Goal: Communication & Community: Participate in discussion

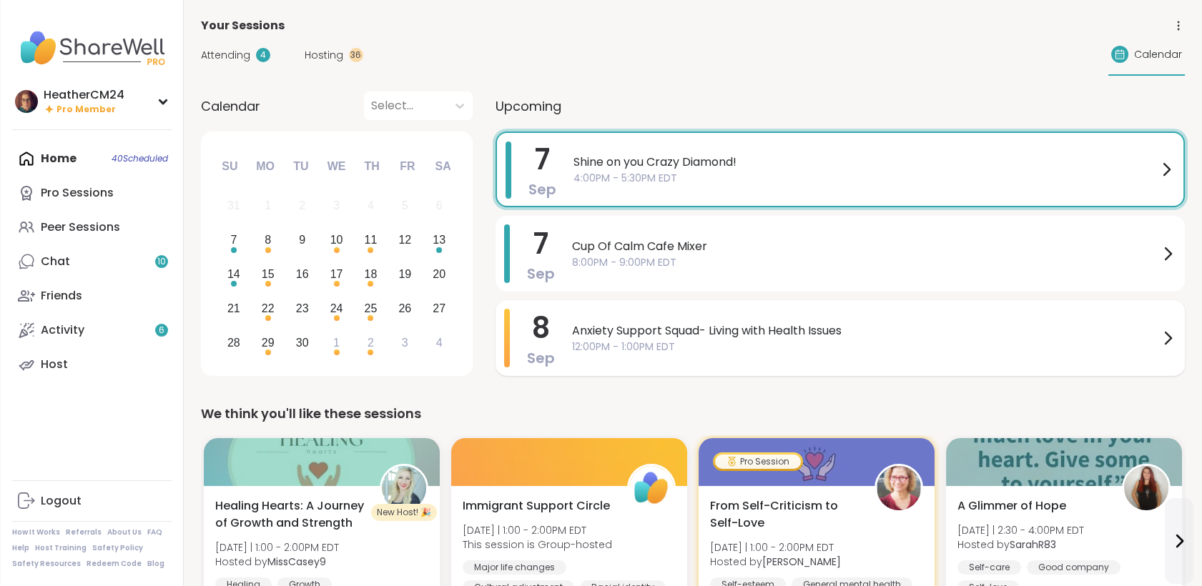
click at [629, 335] on span "Anxiety Support Squad- Living with Health Issues" at bounding box center [865, 330] width 587 height 17
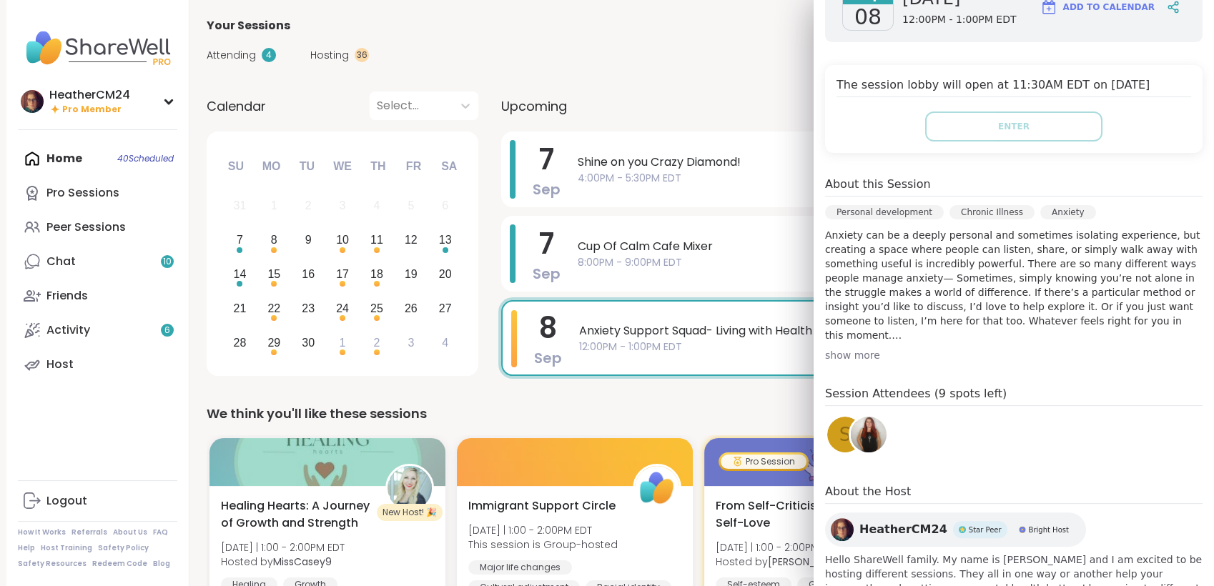
scroll to position [317, 0]
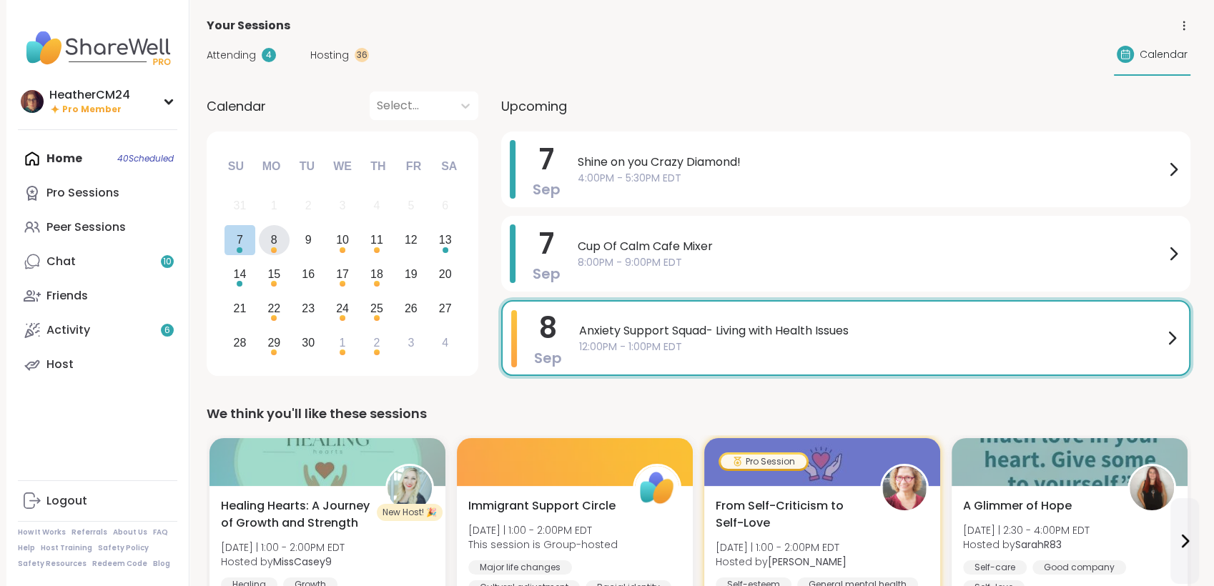
click at [263, 239] on div "8" at bounding box center [274, 240] width 31 height 31
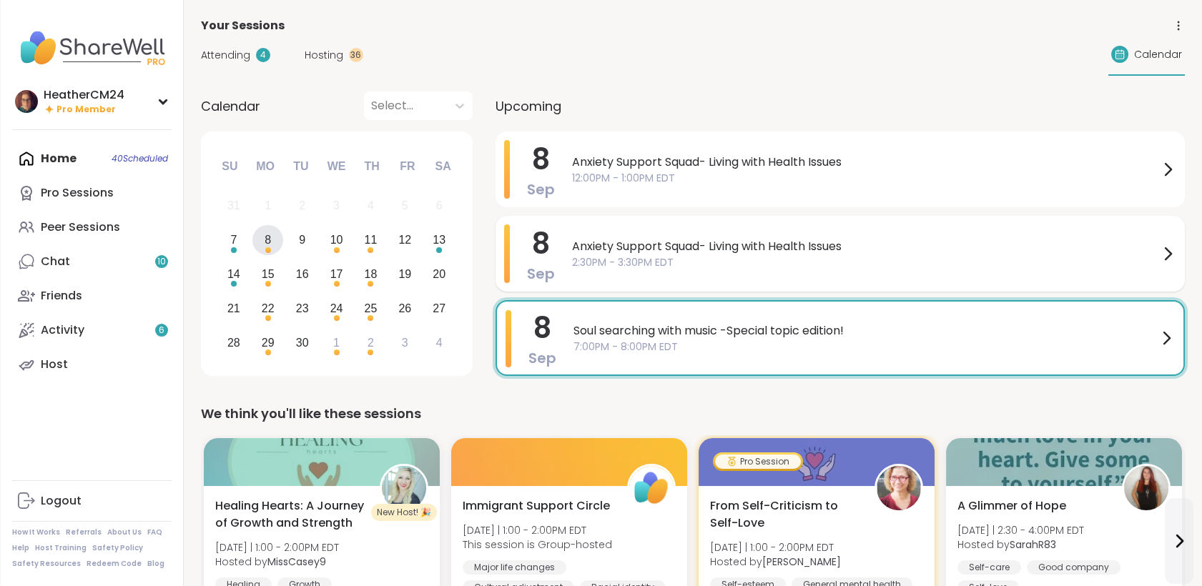
click at [681, 264] on span "2:30PM - 3:30PM EDT" at bounding box center [865, 262] width 587 height 15
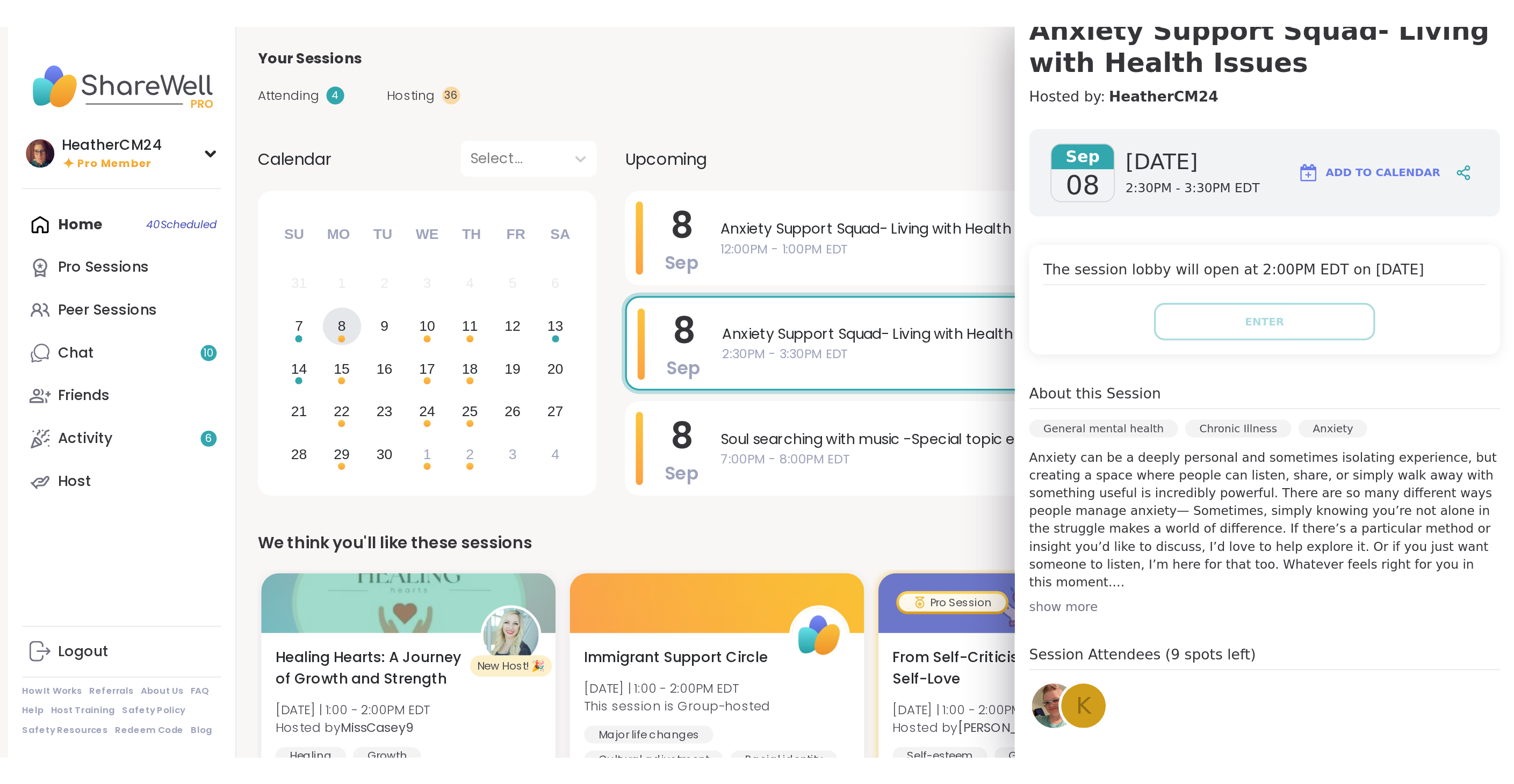
scroll to position [56, 0]
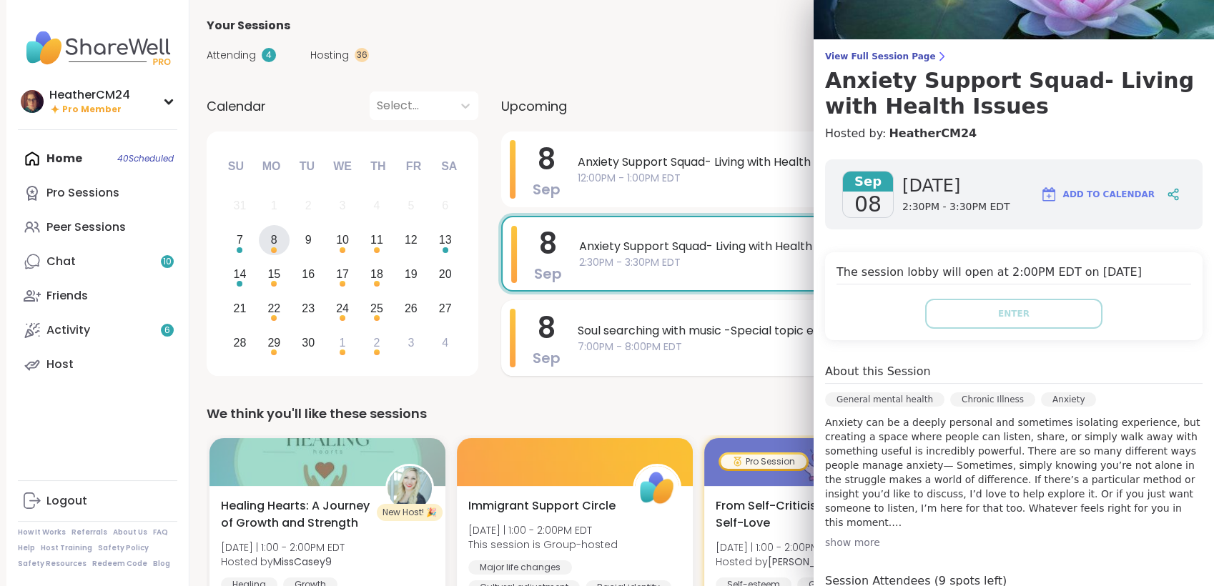
click at [636, 336] on span "Soul searching with music -Special topic edition!" at bounding box center [871, 330] width 587 height 17
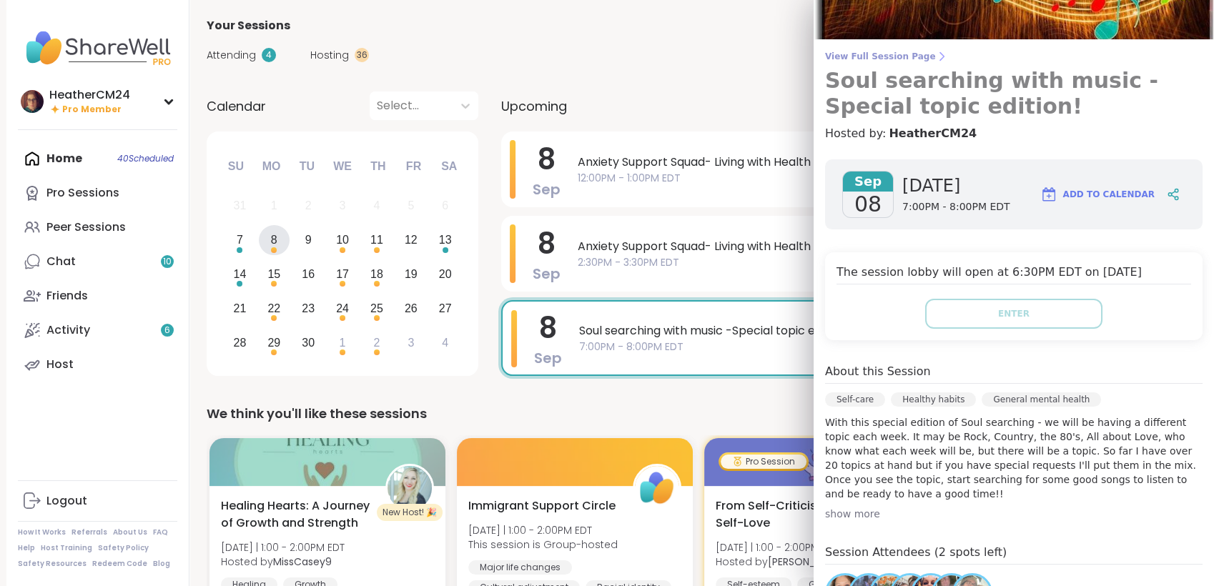
click at [864, 60] on span "View Full Session Page" at bounding box center [1013, 56] width 377 height 11
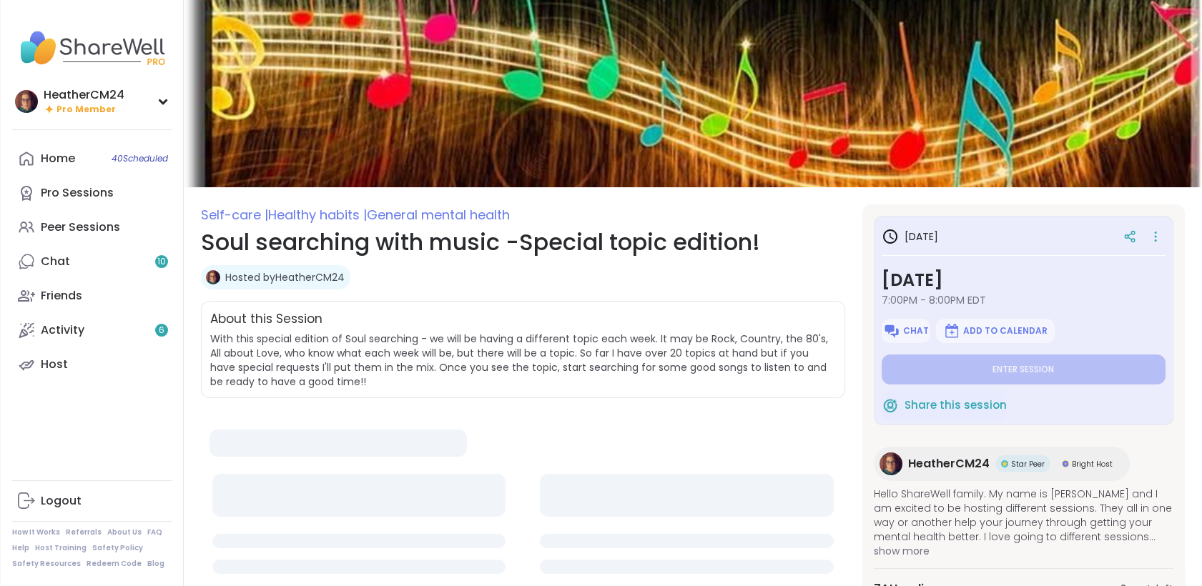
type textarea "*"
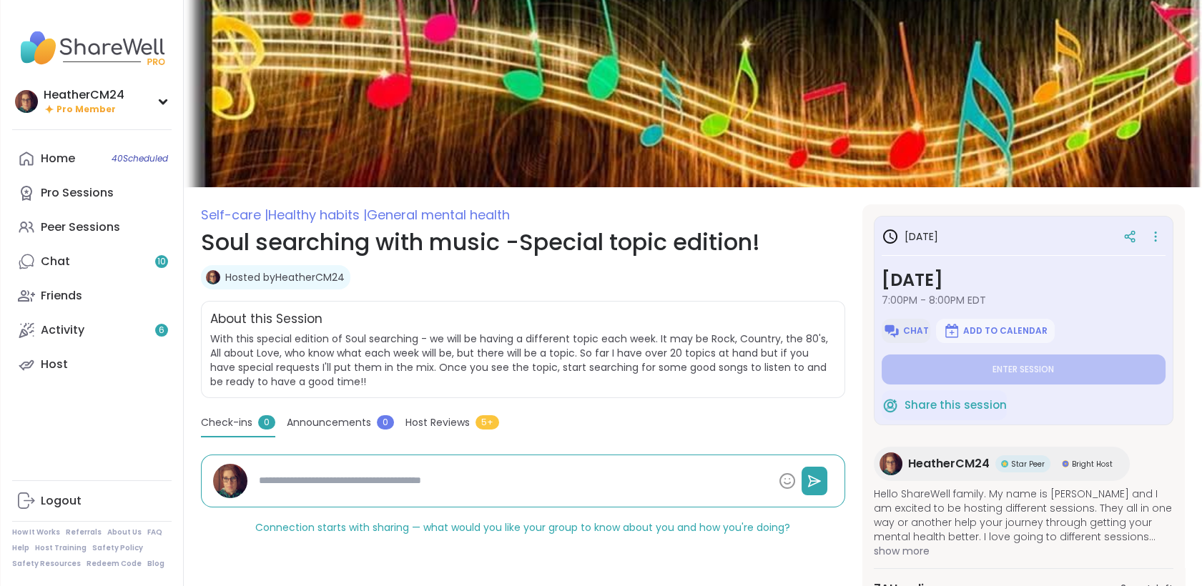
click at [903, 327] on span "Chat" at bounding box center [916, 330] width 26 height 11
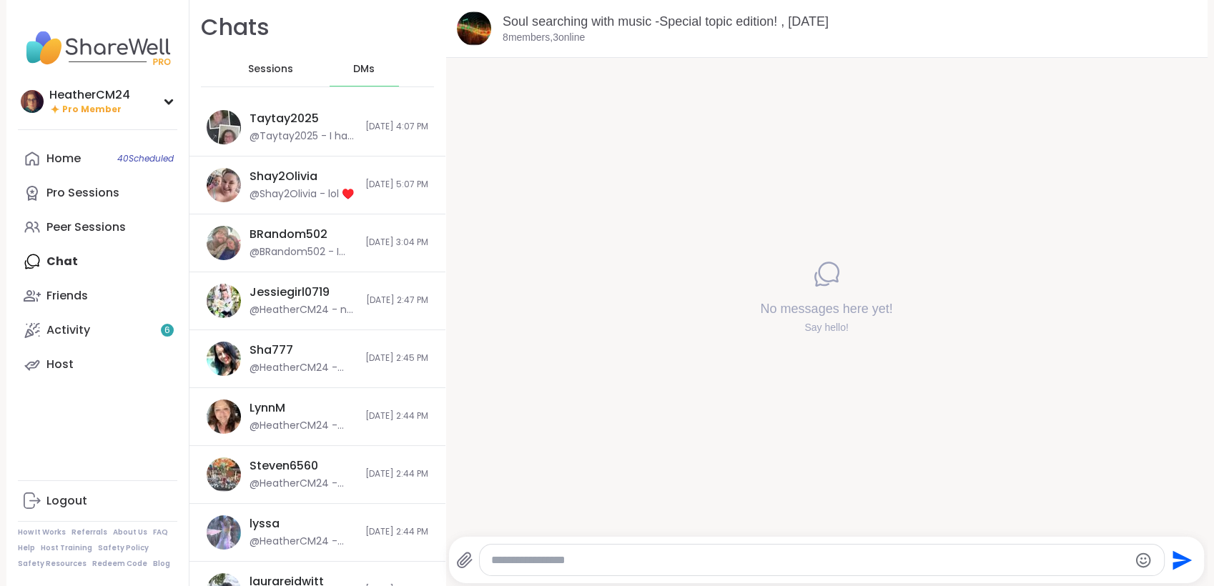
click at [521, 565] on textarea "Type your message" at bounding box center [809, 560] width 636 height 14
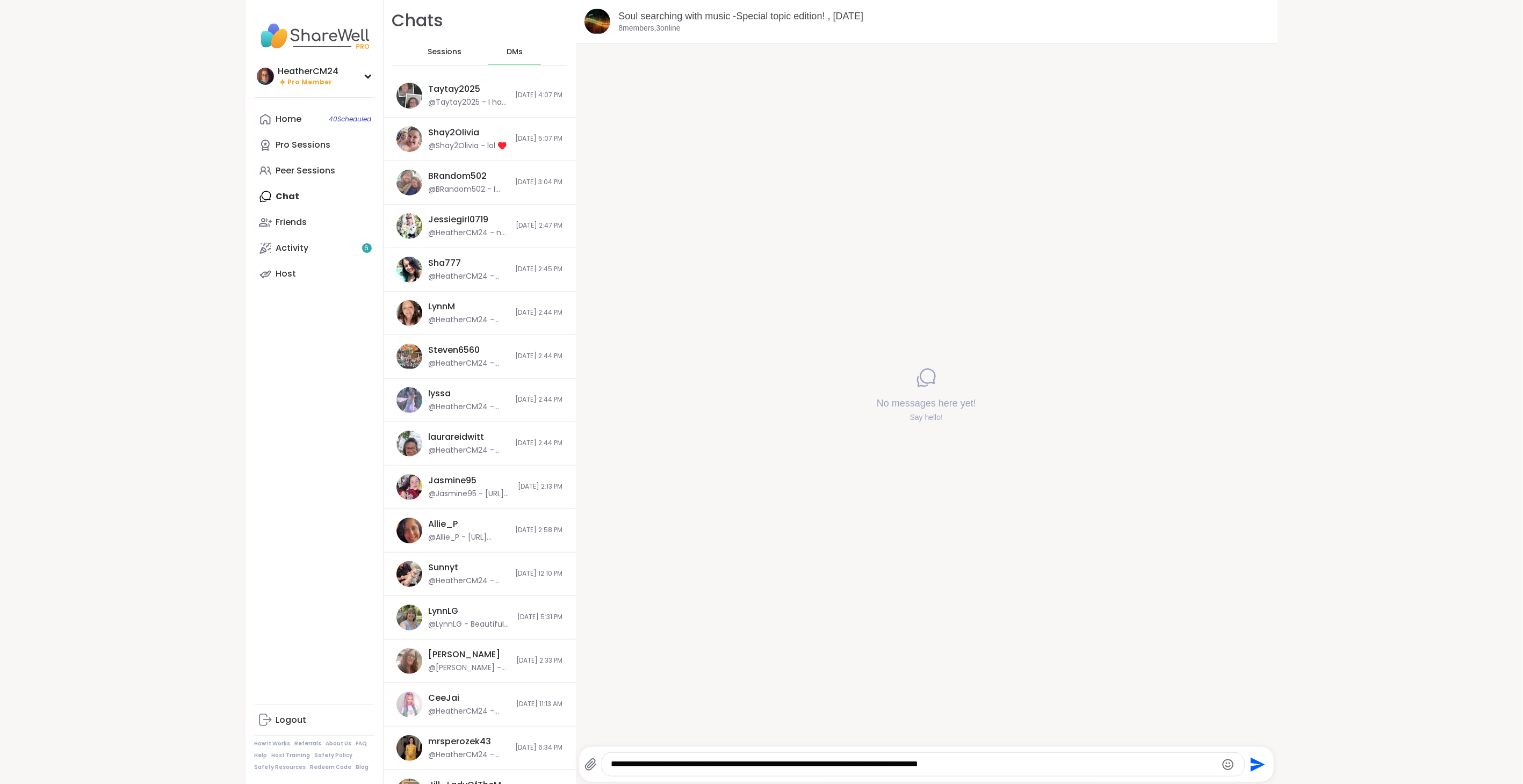
click at [902, 29] on html "HeatherCM24 Pro Member HeatherCM24 Pro Member Profile Membership Settings Help …" at bounding box center [761, 392] width 1523 height 784
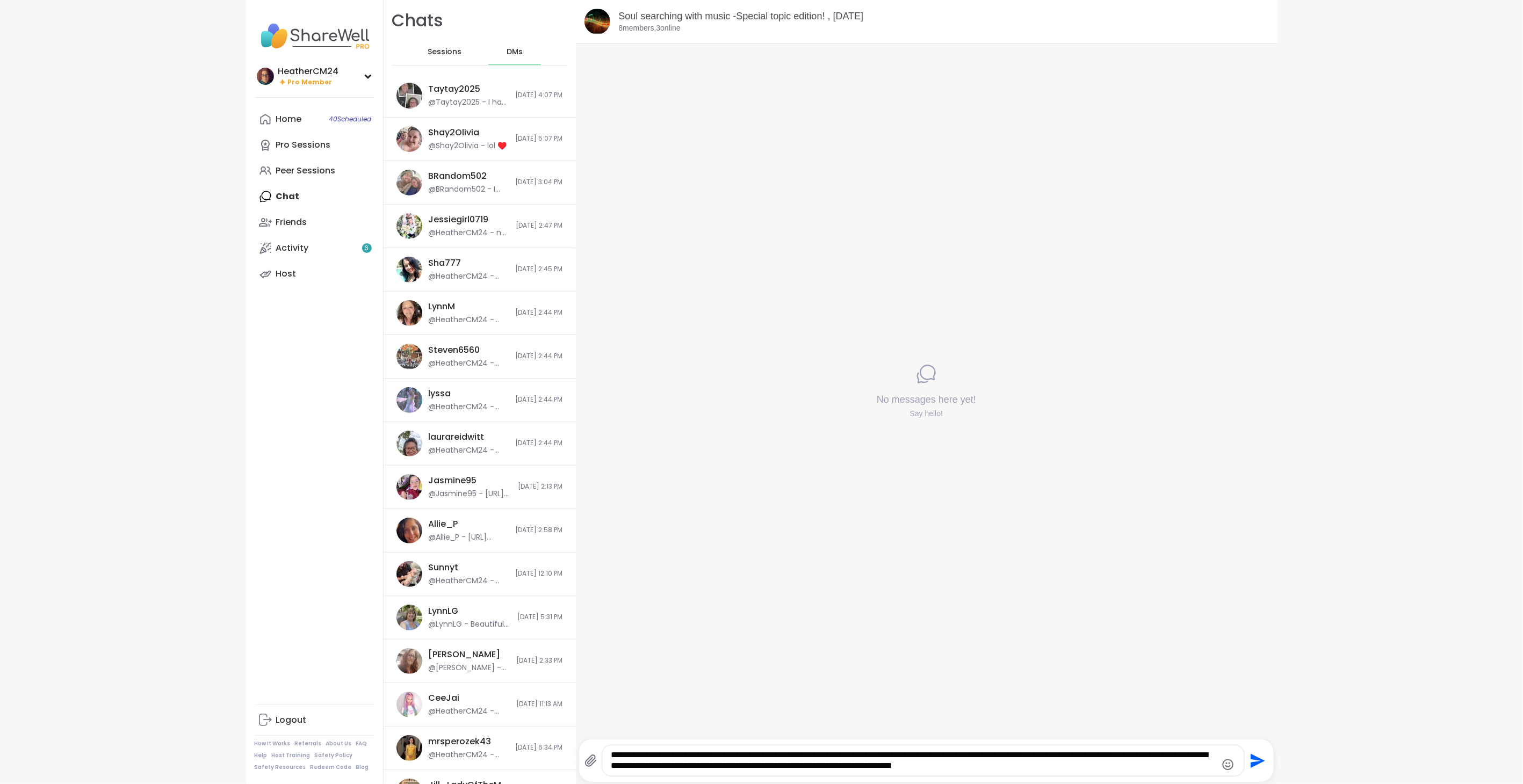
drag, startPoint x: 288, startPoint y: 2, endPoint x: 820, endPoint y: 398, distance: 663.2
click at [763, 331] on div "No messages here yet! Say hello!" at bounding box center [926, 391] width 702 height 696
click at [902, 440] on textarea "**********" at bounding box center [914, 760] width 606 height 22
drag, startPoint x: 1029, startPoint y: 755, endPoint x: 1034, endPoint y: 758, distance: 5.8
click at [902, 440] on textarea "**********" at bounding box center [914, 760] width 606 height 22
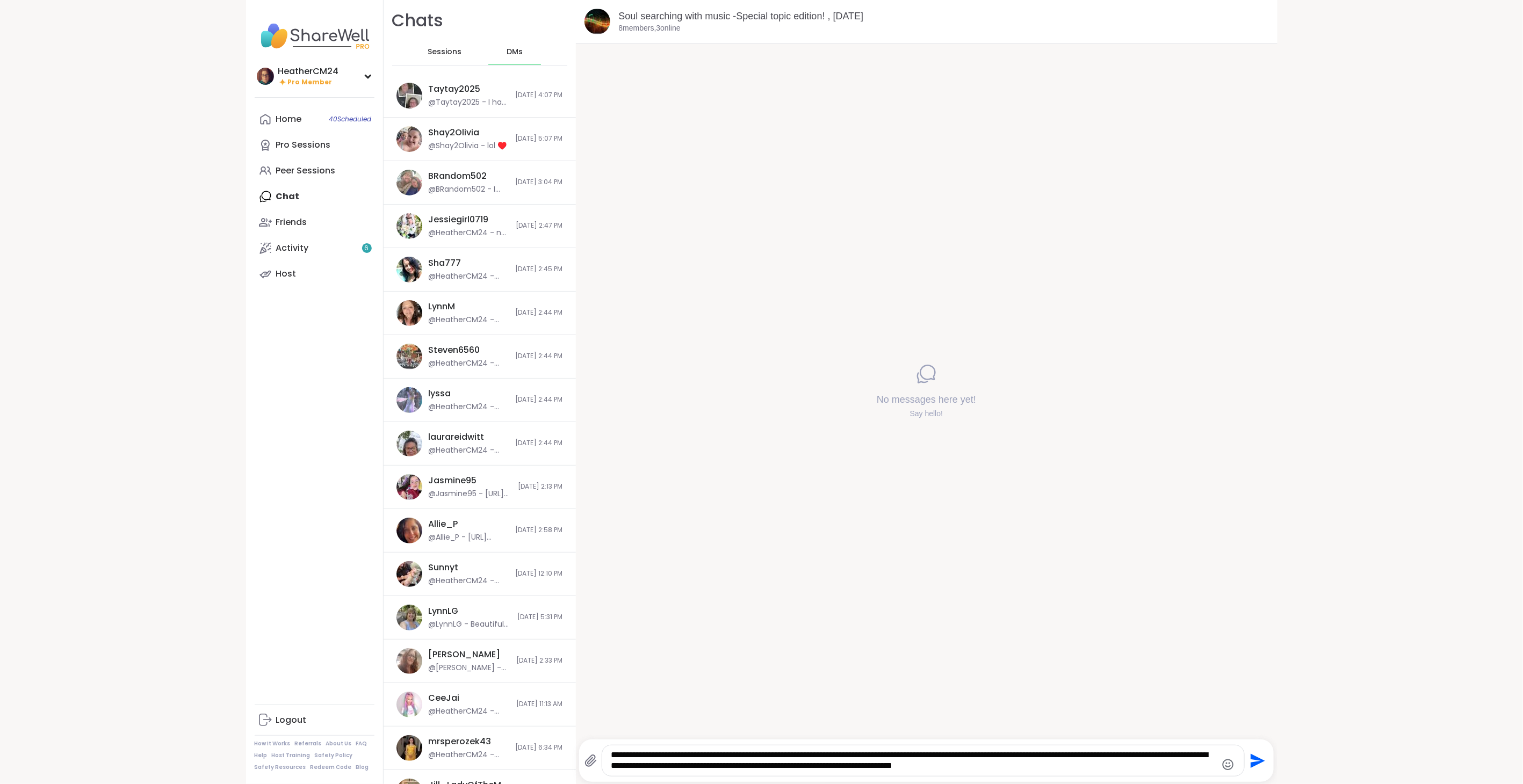
drag, startPoint x: 1032, startPoint y: 755, endPoint x: 1015, endPoint y: 764, distance: 19.2
click at [902, 440] on textarea "**********" at bounding box center [914, 760] width 606 height 22
click at [627, 440] on textarea "**********" at bounding box center [914, 760] width 606 height 22
click at [902, 440] on textarea "**********" at bounding box center [914, 760] width 606 height 22
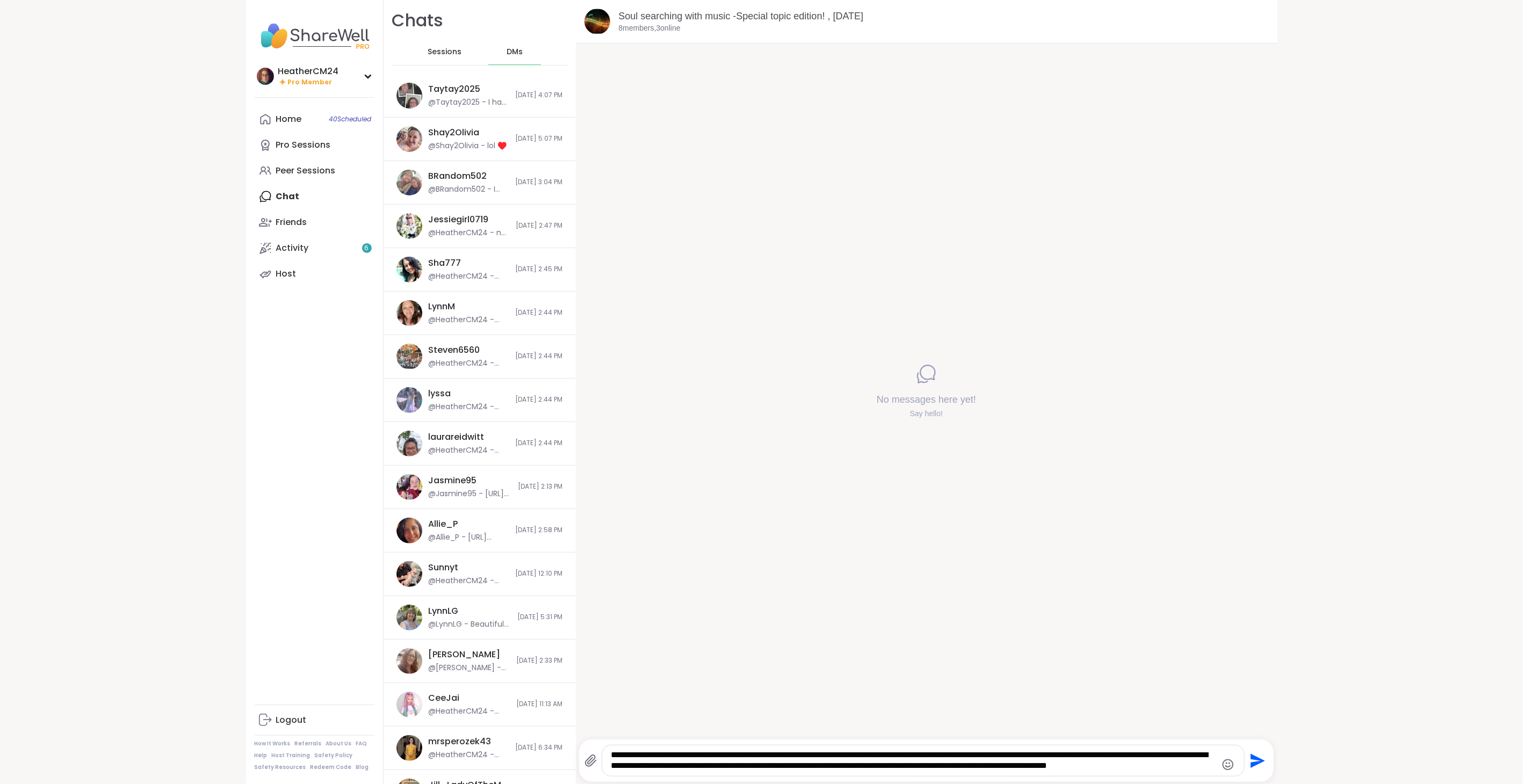
click at [902, 440] on textarea "**********" at bounding box center [914, 760] width 606 height 22
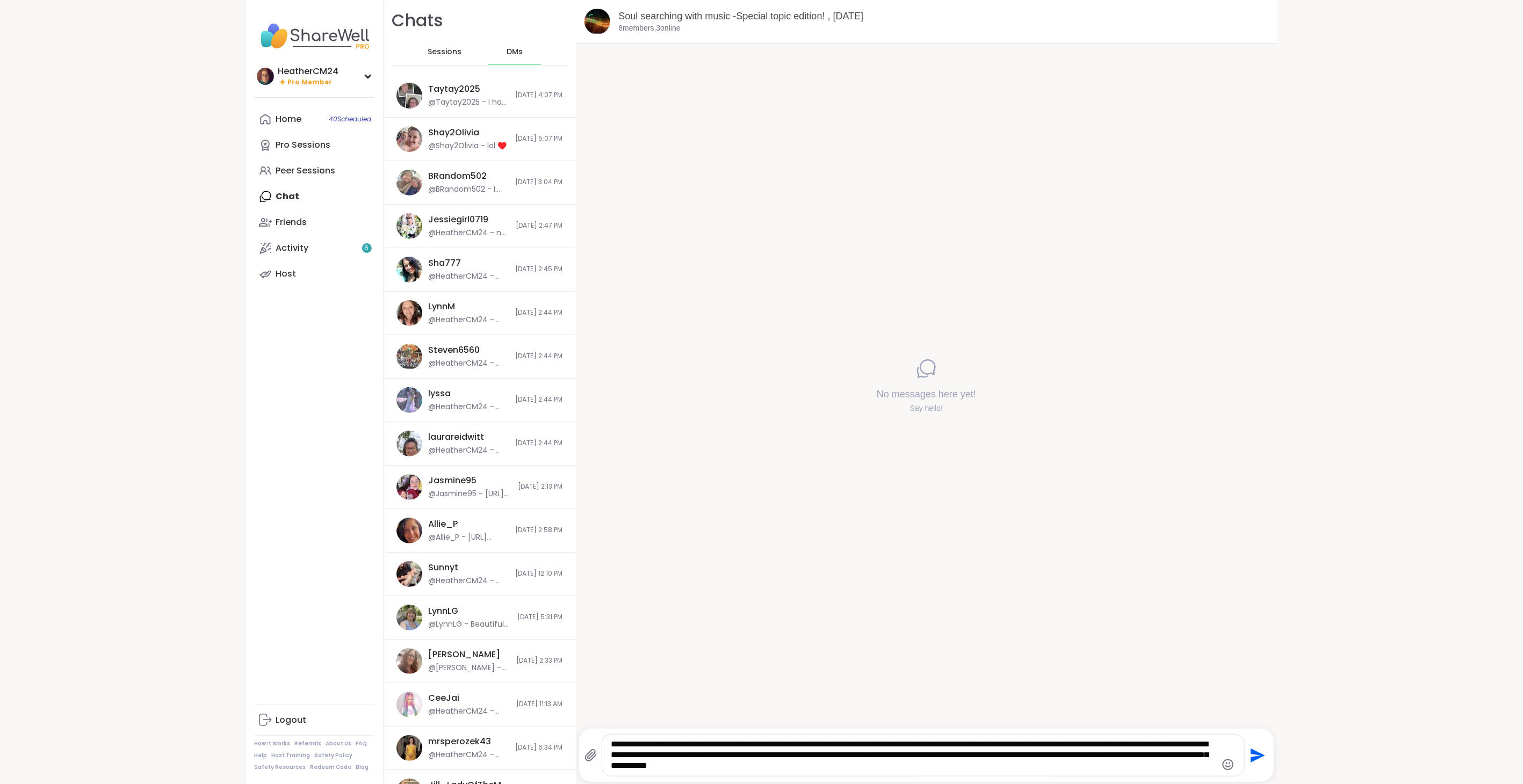
click at [697, 440] on textarea "**********" at bounding box center [914, 755] width 606 height 33
click at [856, 440] on textarea "**********" at bounding box center [914, 755] width 606 height 33
type textarea "**********"
click at [902, 440] on icon "Send" at bounding box center [1257, 755] width 14 height 14
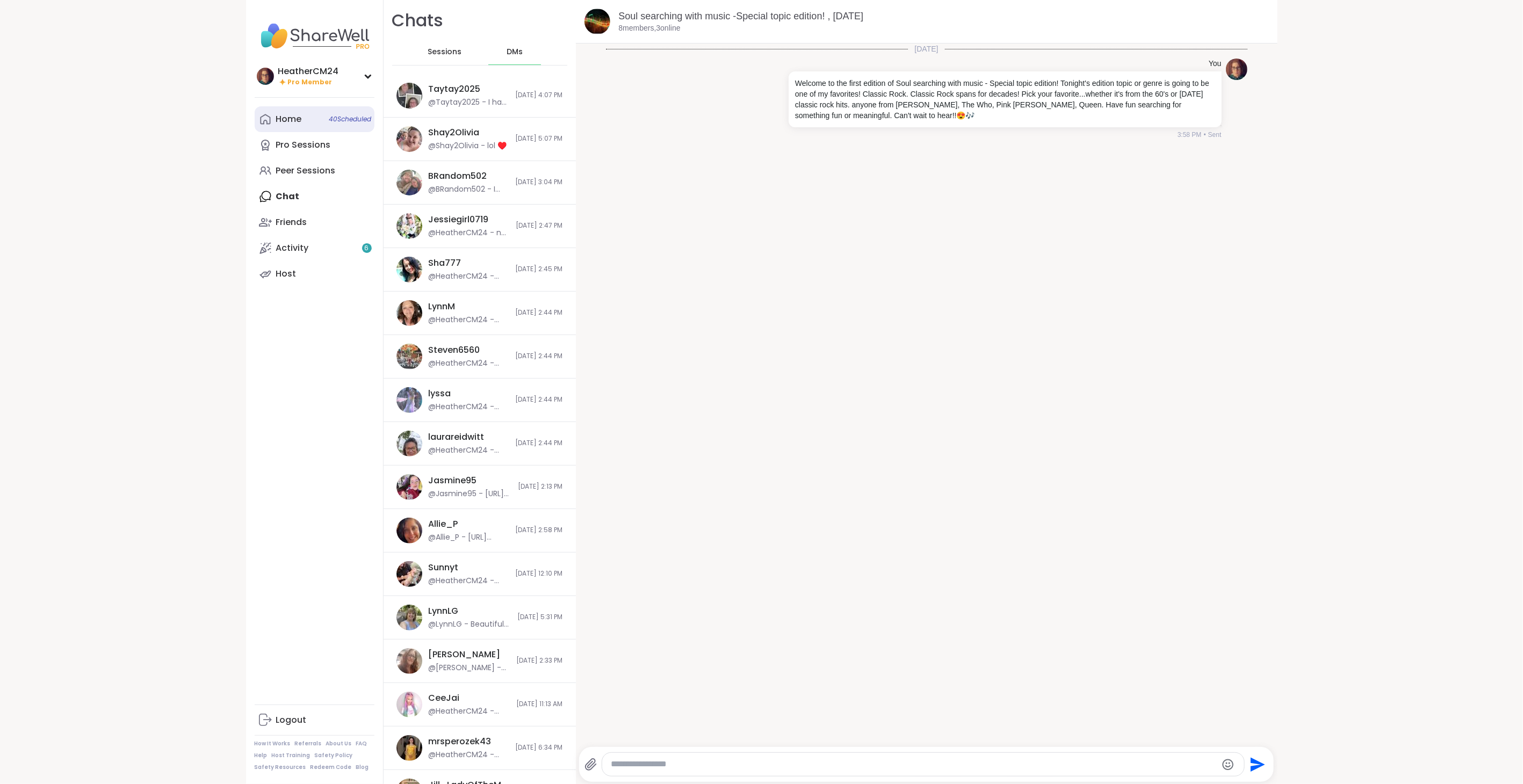
click at [280, 120] on div "Home 40 Scheduled" at bounding box center [289, 119] width 26 height 12
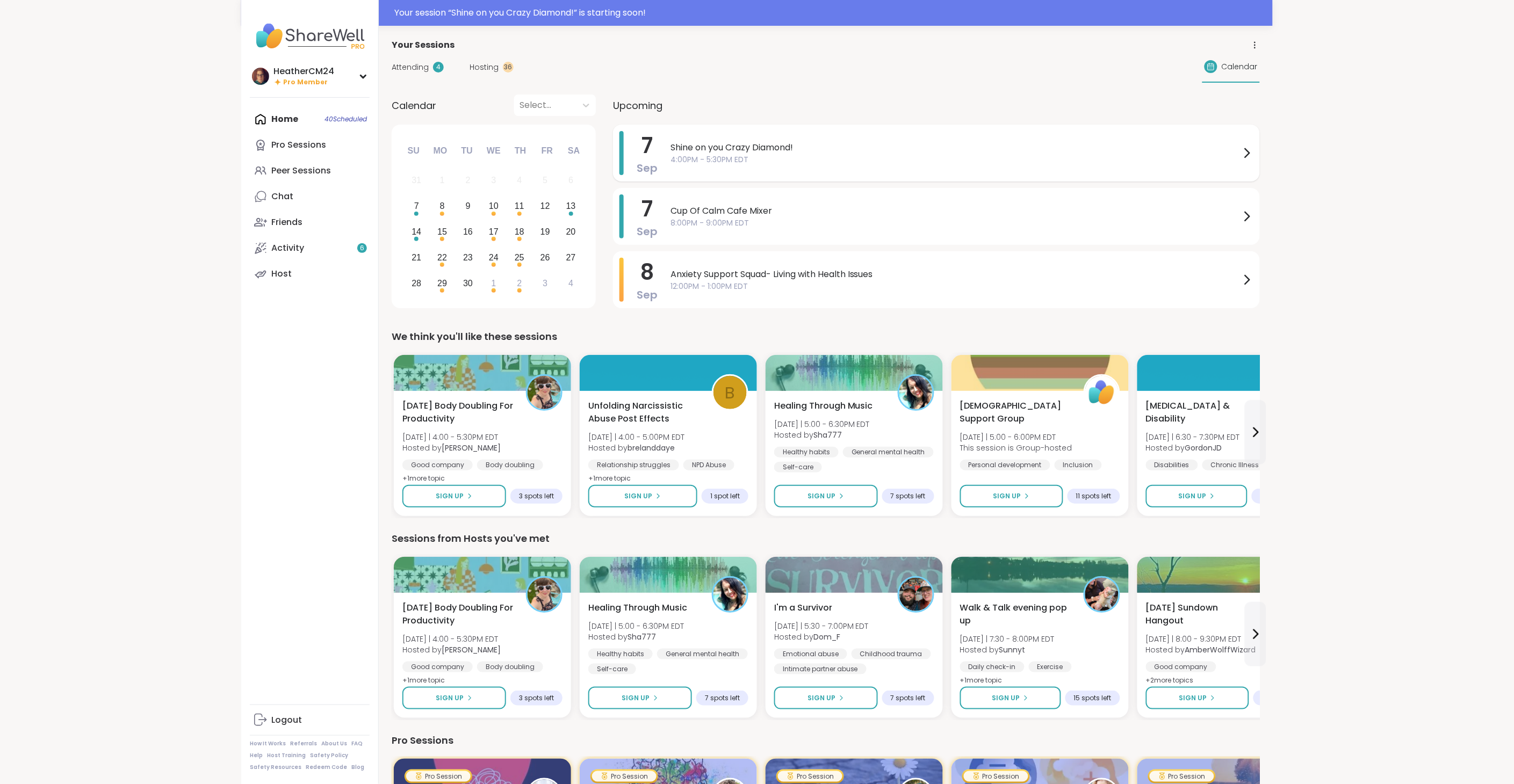
click at [706, 161] on span "4:00PM - 5:30PM EDT" at bounding box center [955, 159] width 570 height 11
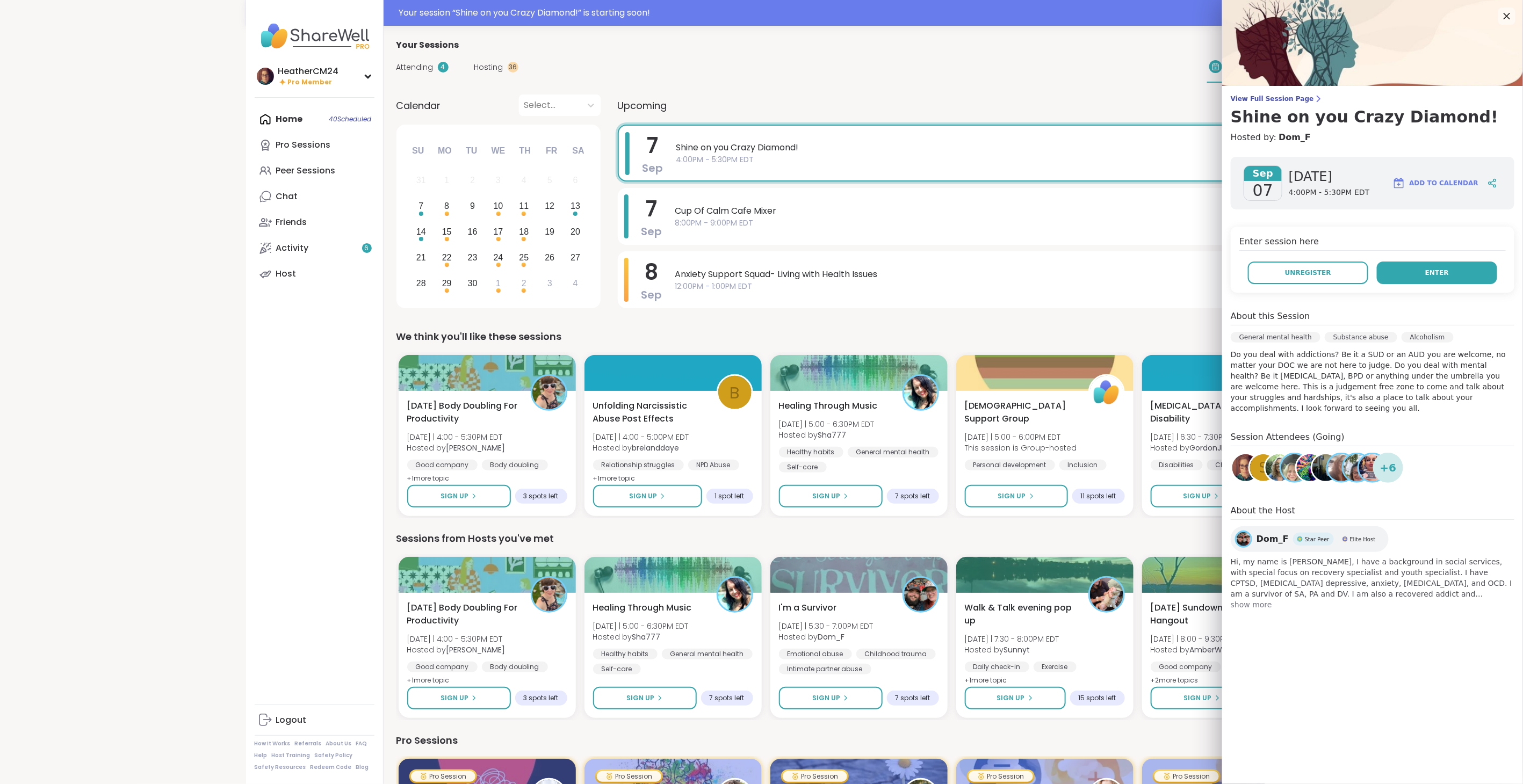
click at [902, 279] on button "Enter" at bounding box center [1437, 273] width 120 height 23
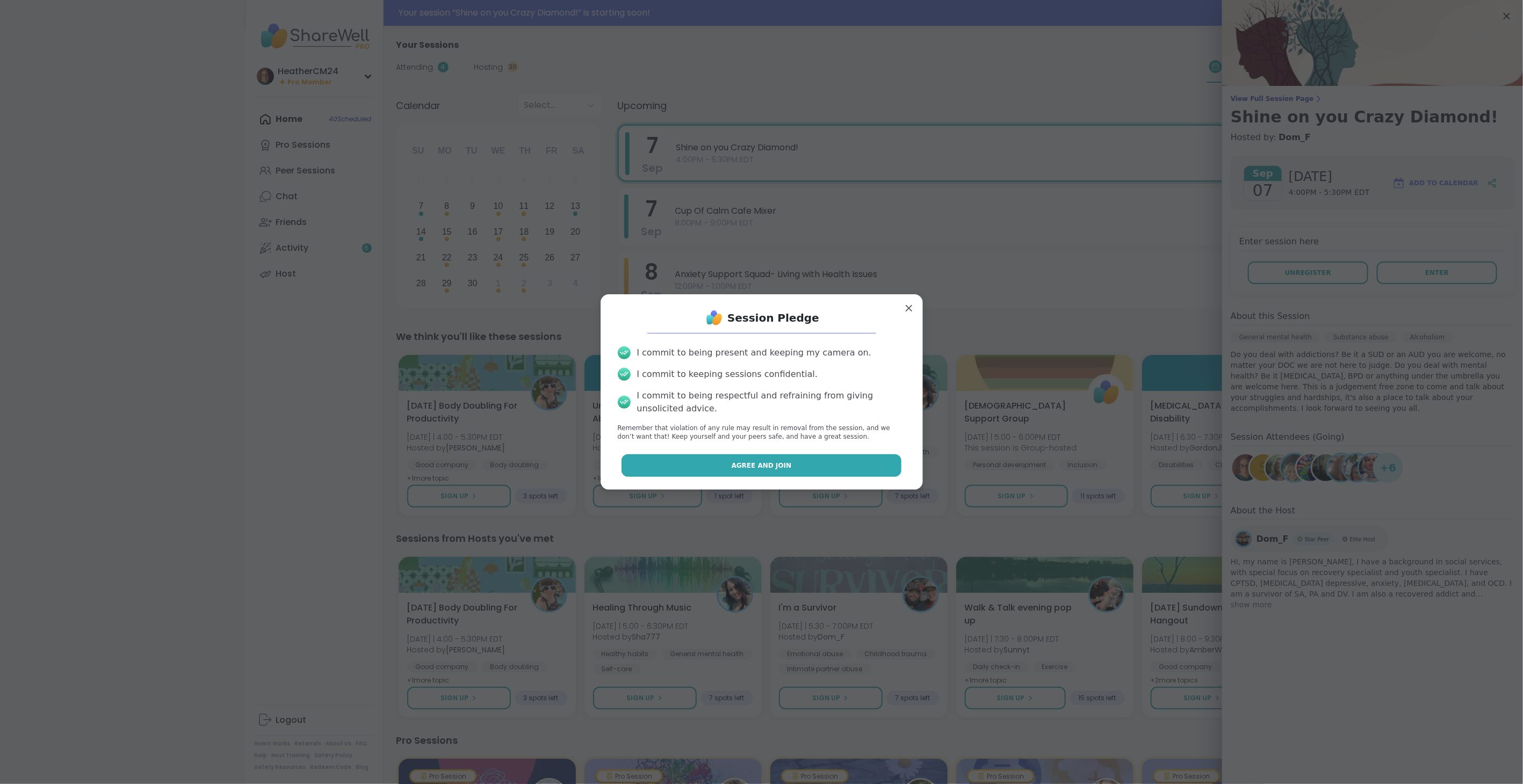
click at [817, 440] on button "Agree and Join" at bounding box center [761, 466] width 280 height 23
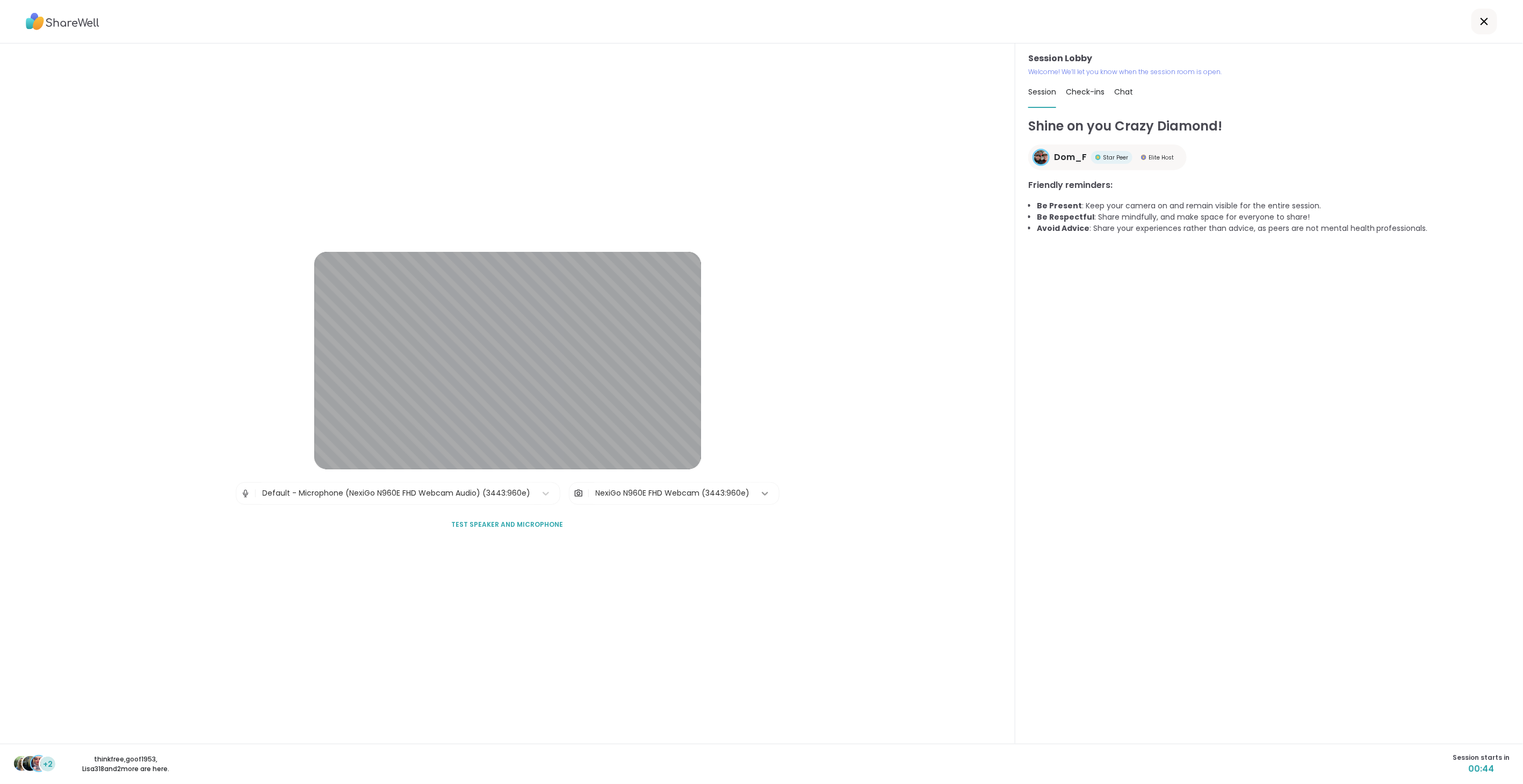
click at [760, 440] on icon at bounding box center [765, 493] width 11 height 11
click at [700, 440] on div "ACER HD User Facing (0408:403a)" at bounding box center [677, 555] width 182 height 22
click at [745, 440] on icon at bounding box center [751, 493] width 11 height 11
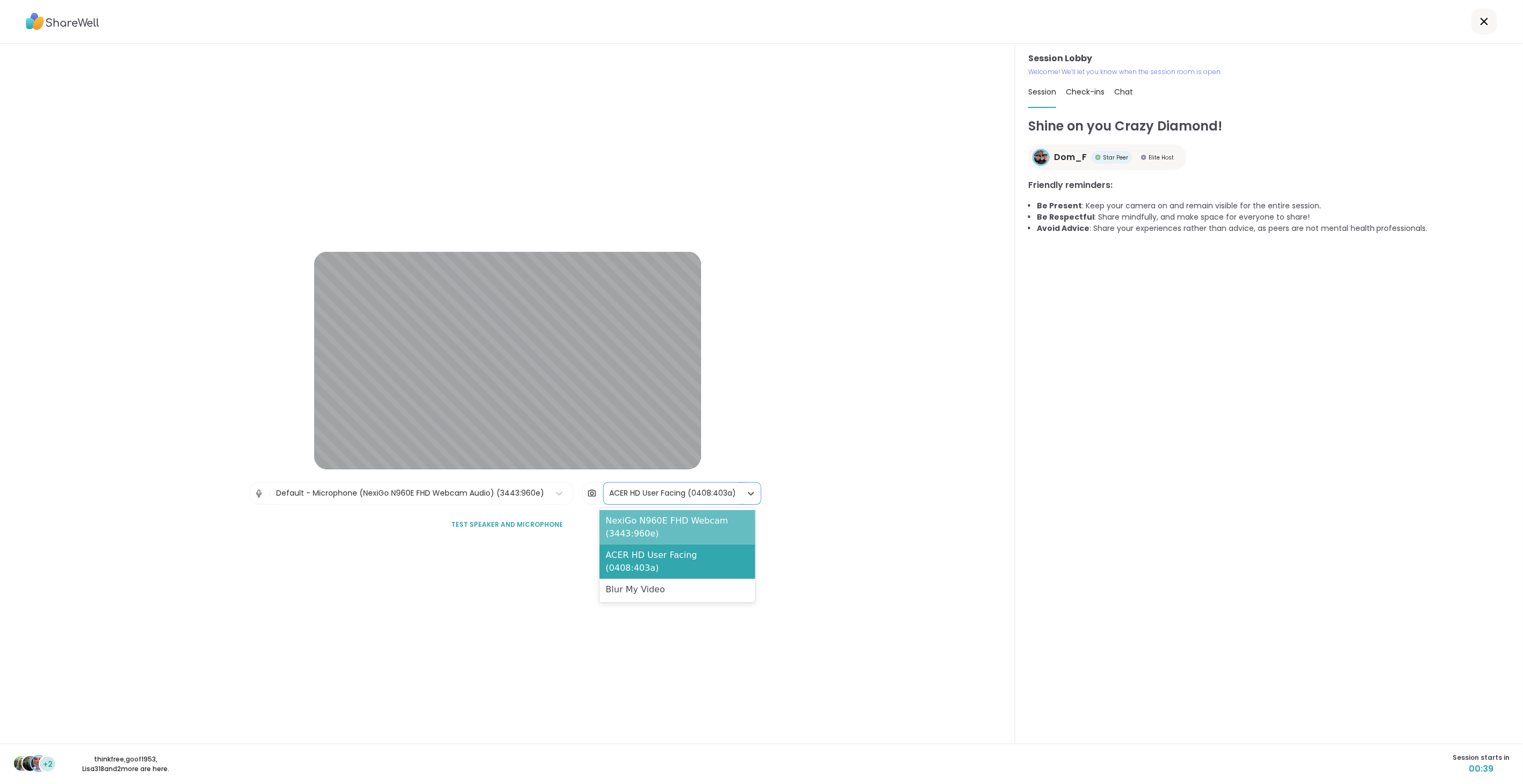
click at [702, 440] on div "NexiGo N960E FHD Webcam (3443:960e)" at bounding box center [677, 527] width 156 height 35
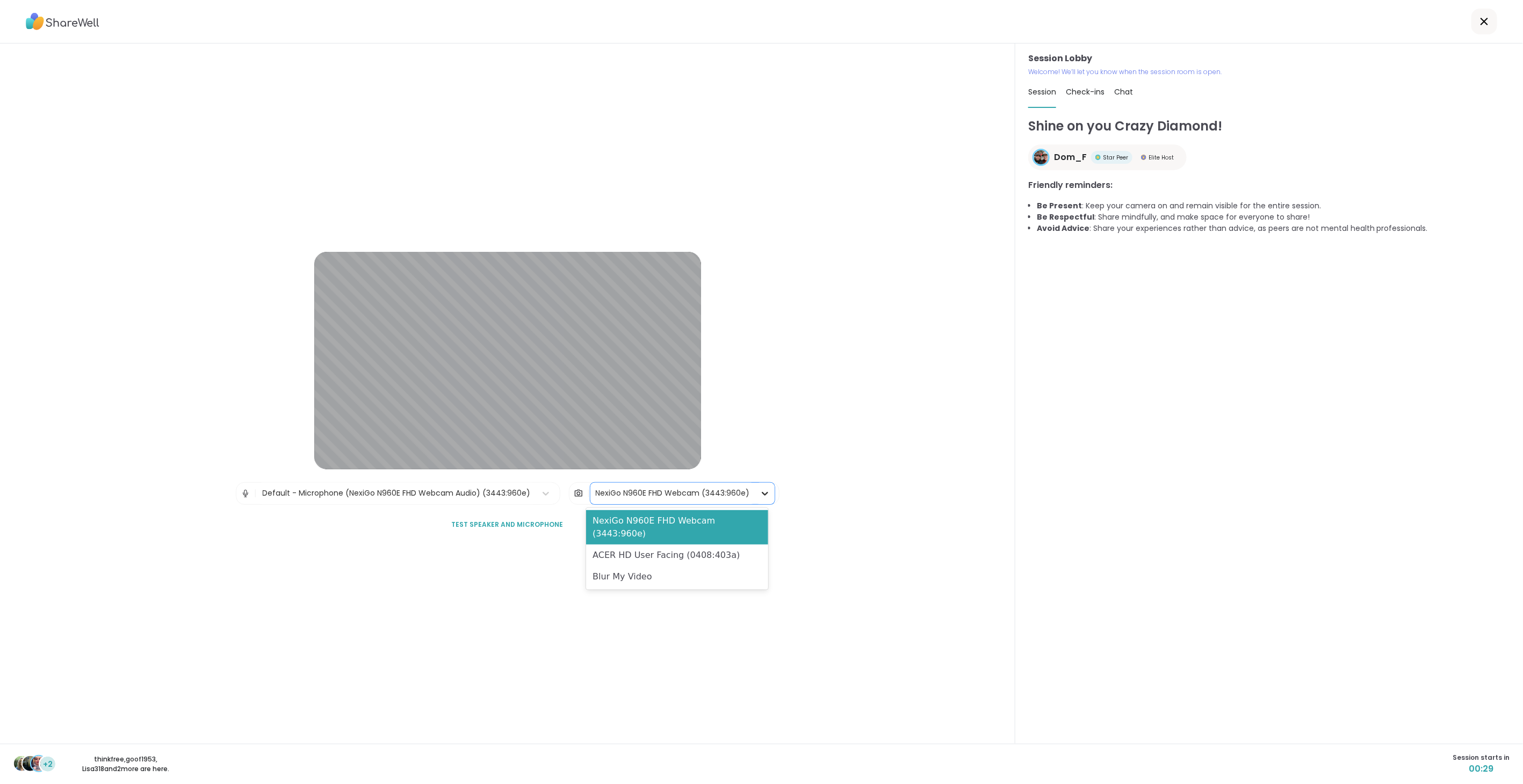
click at [755, 440] on div at bounding box center [765, 493] width 20 height 20
click at [723, 440] on div "ACER HD User Facing (0408:403a)" at bounding box center [677, 555] width 182 height 22
click at [742, 440] on div at bounding box center [751, 493] width 20 height 20
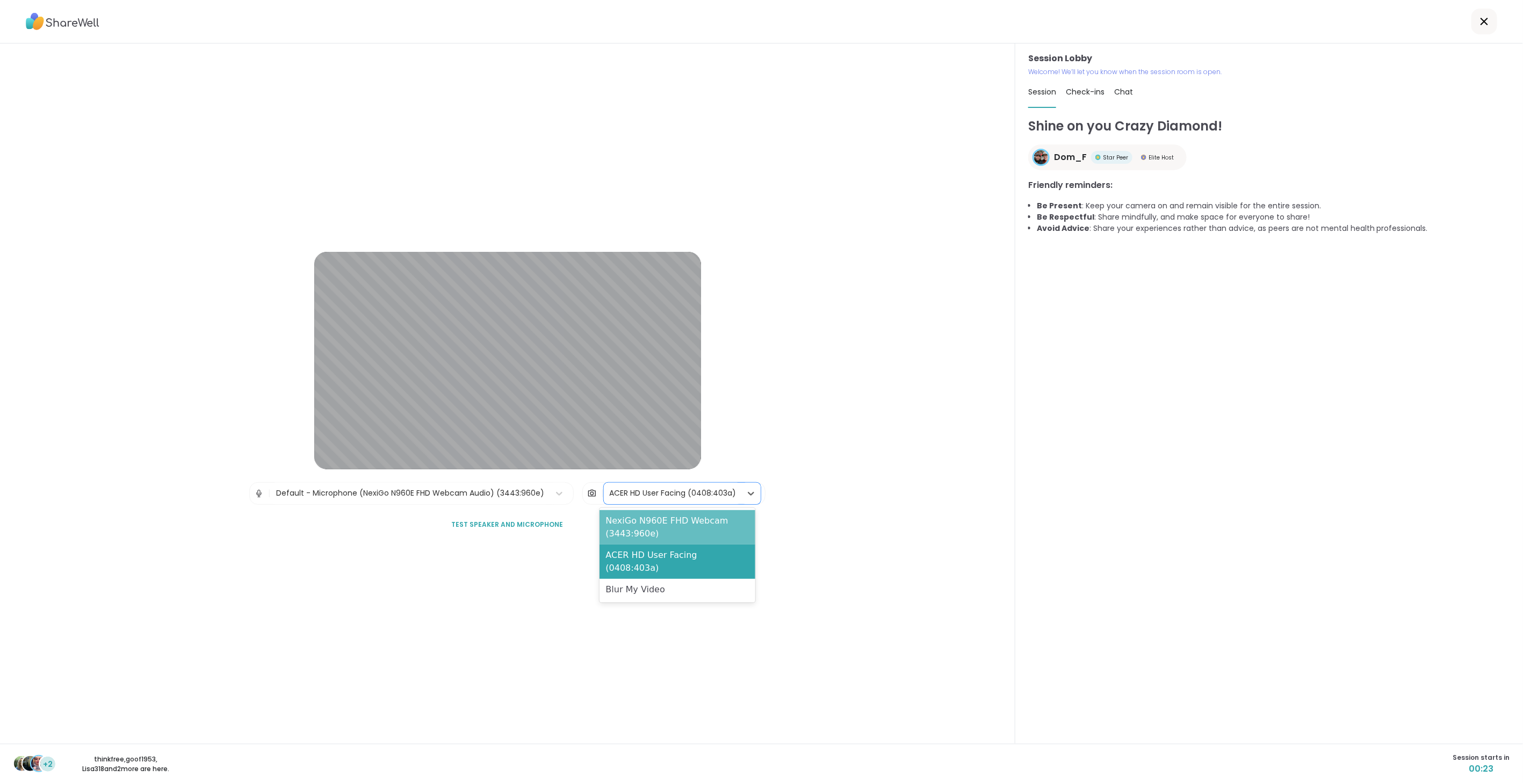
click at [718, 440] on div "NexiGo N960E FHD Webcam (3443:960e)" at bounding box center [677, 527] width 156 height 35
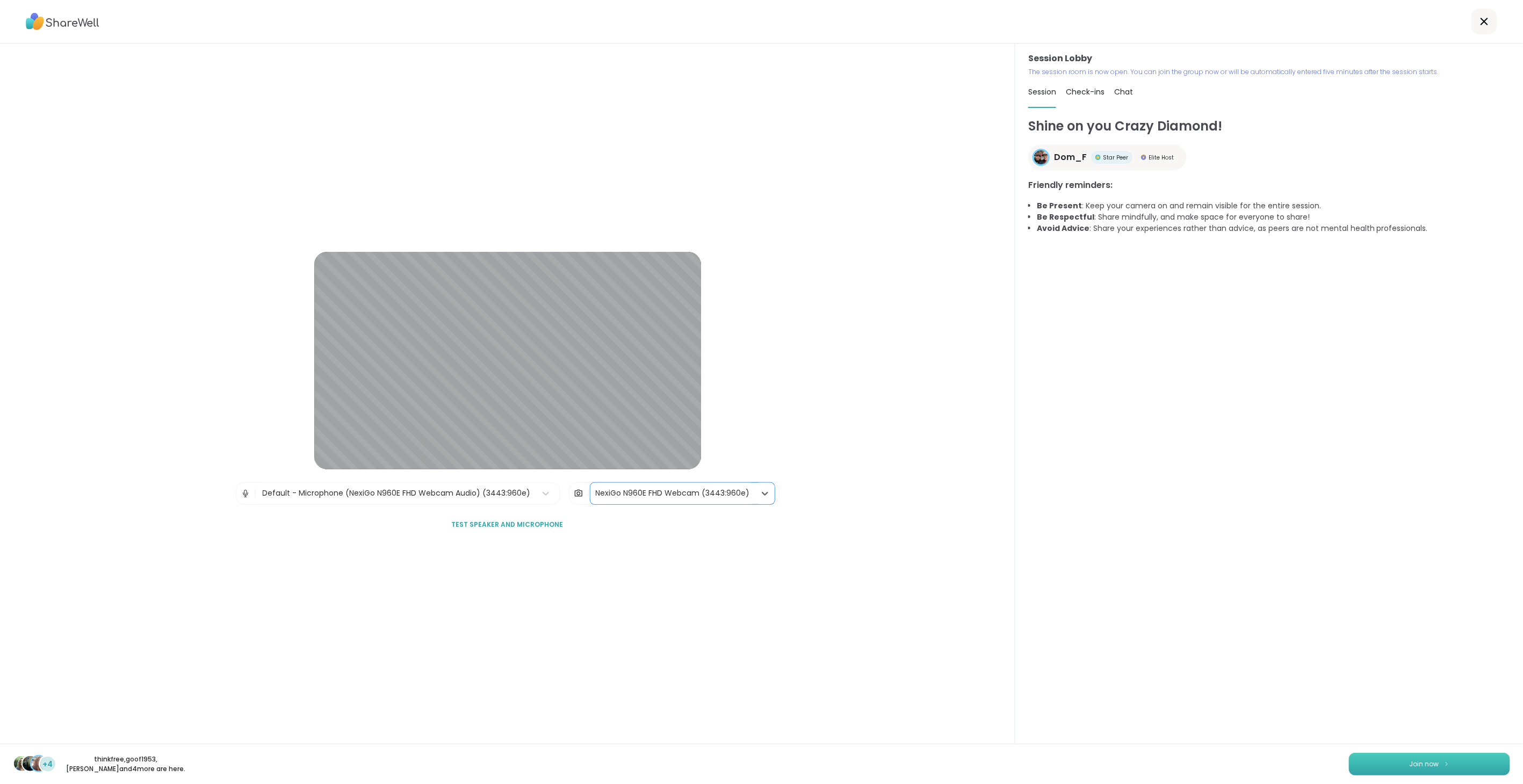
click at [902, 440] on button "Join now" at bounding box center [1429, 764] width 161 height 23
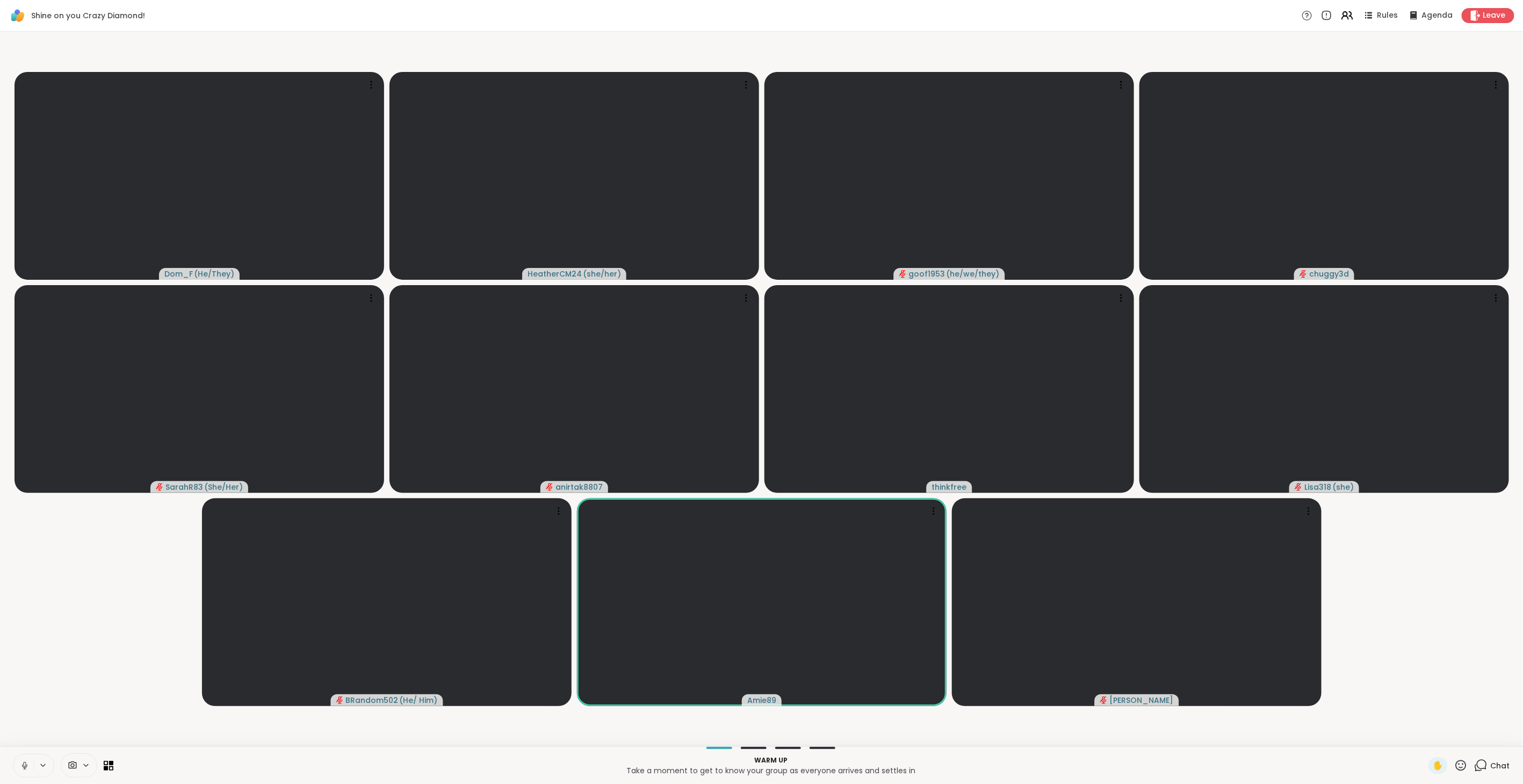
click at [22, 440] on icon at bounding box center [24, 765] width 10 height 10
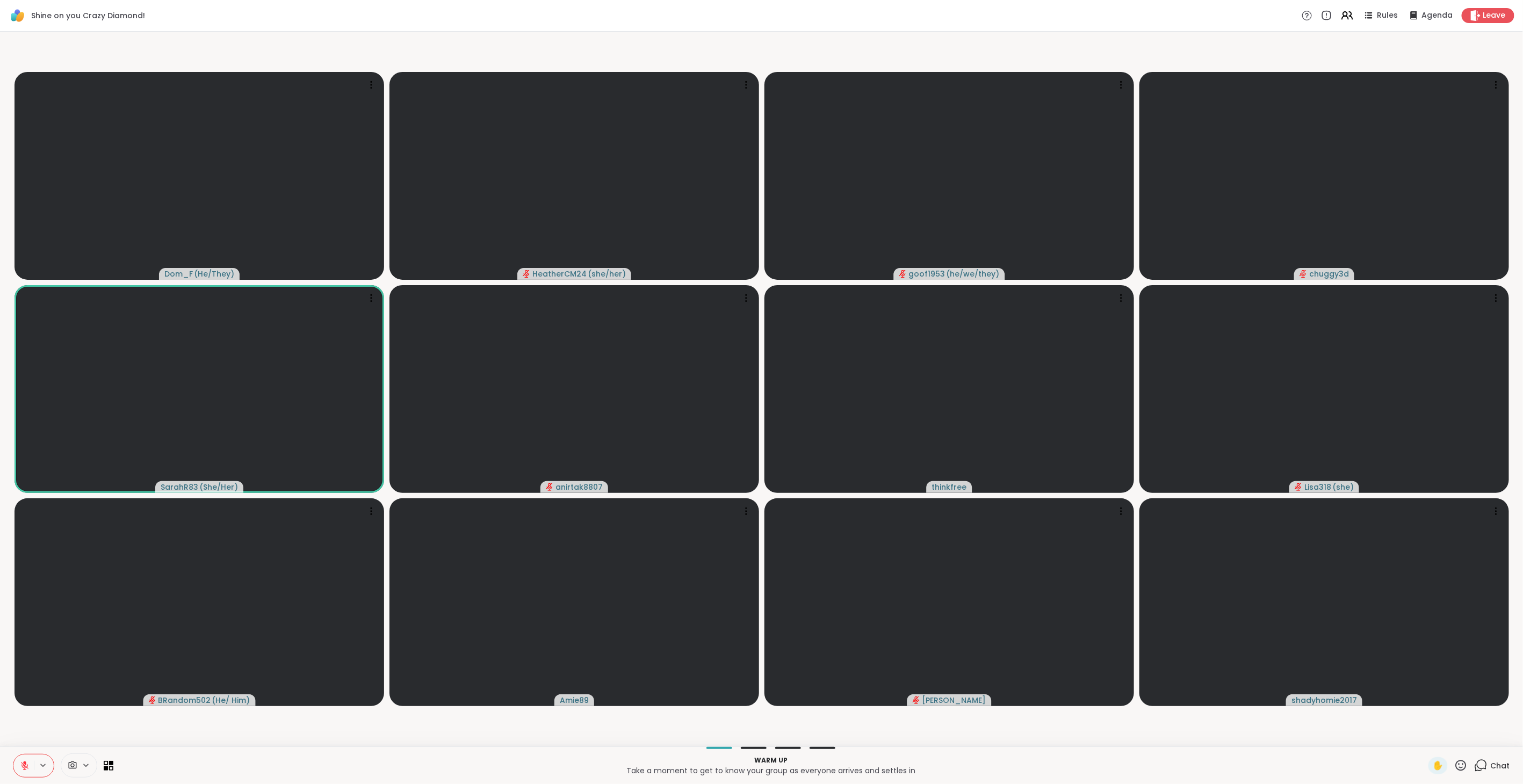
click at [902, 440] on icon at bounding box center [1481, 765] width 14 height 14
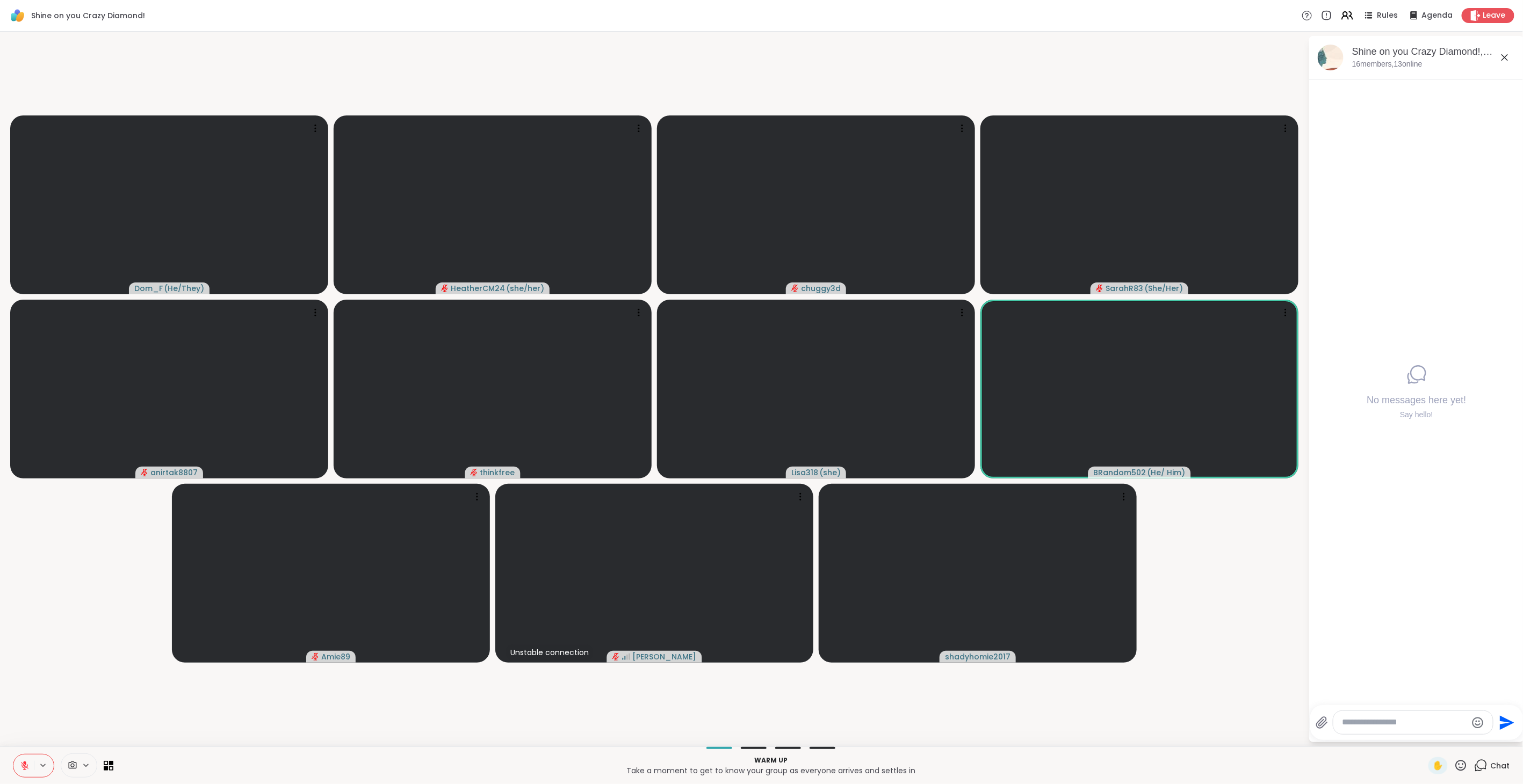
click at [26, 440] on icon at bounding box center [24, 765] width 10 height 10
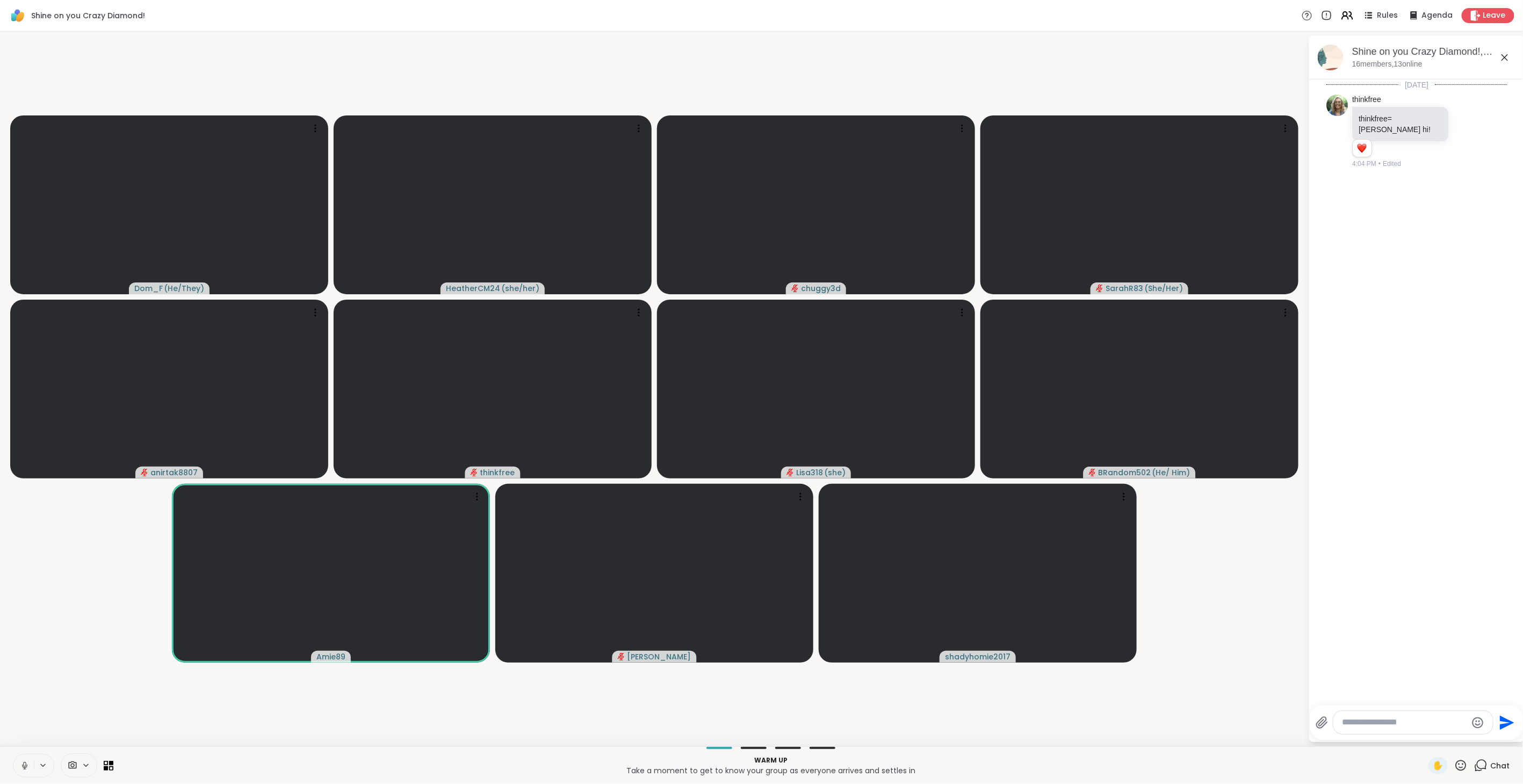
click at [23, 440] on icon at bounding box center [25, 764] width 3 height 5
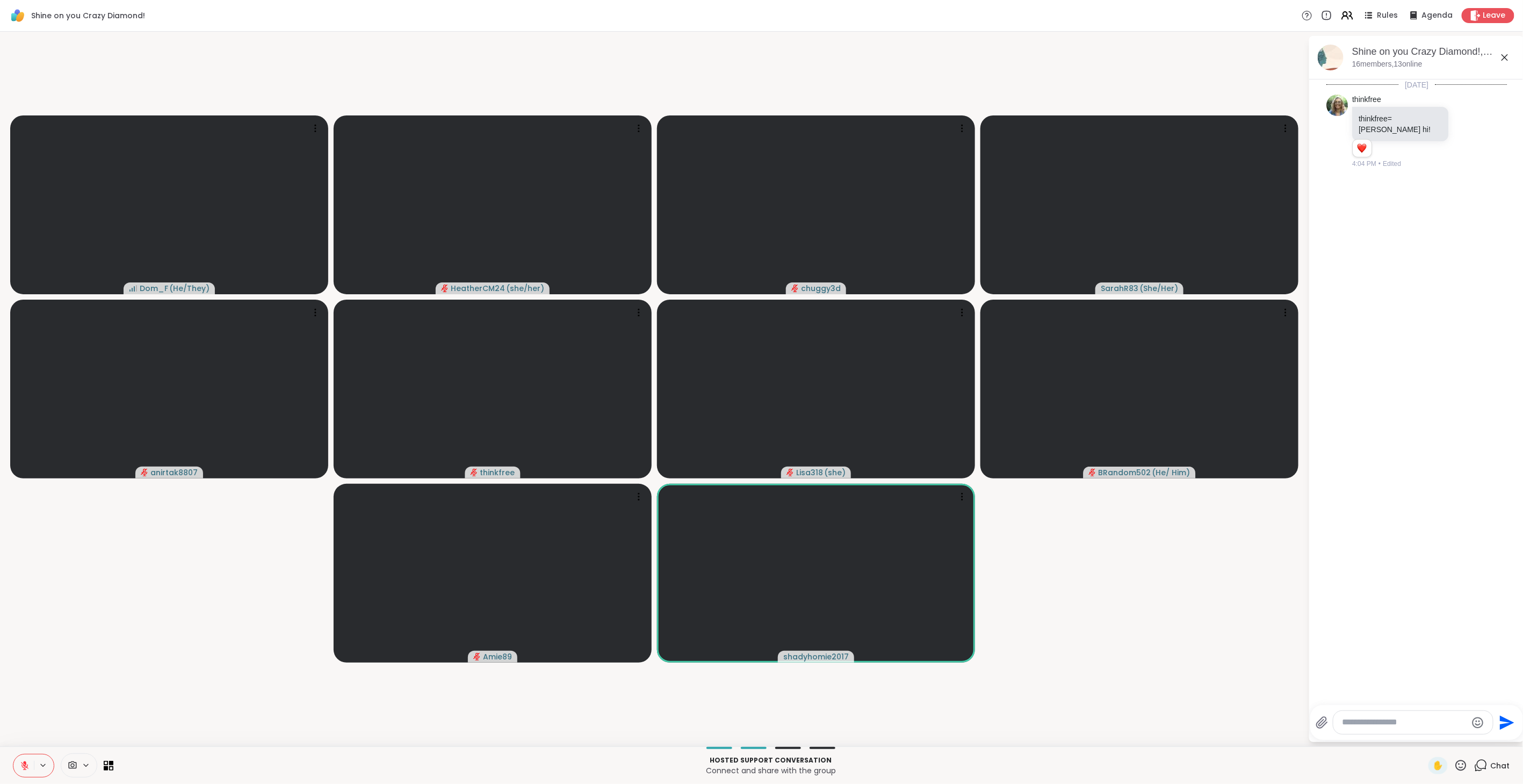
click at [902, 440] on textarea "Type your message" at bounding box center [1404, 722] width 125 height 11
click at [27, 440] on icon at bounding box center [24, 765] width 10 height 10
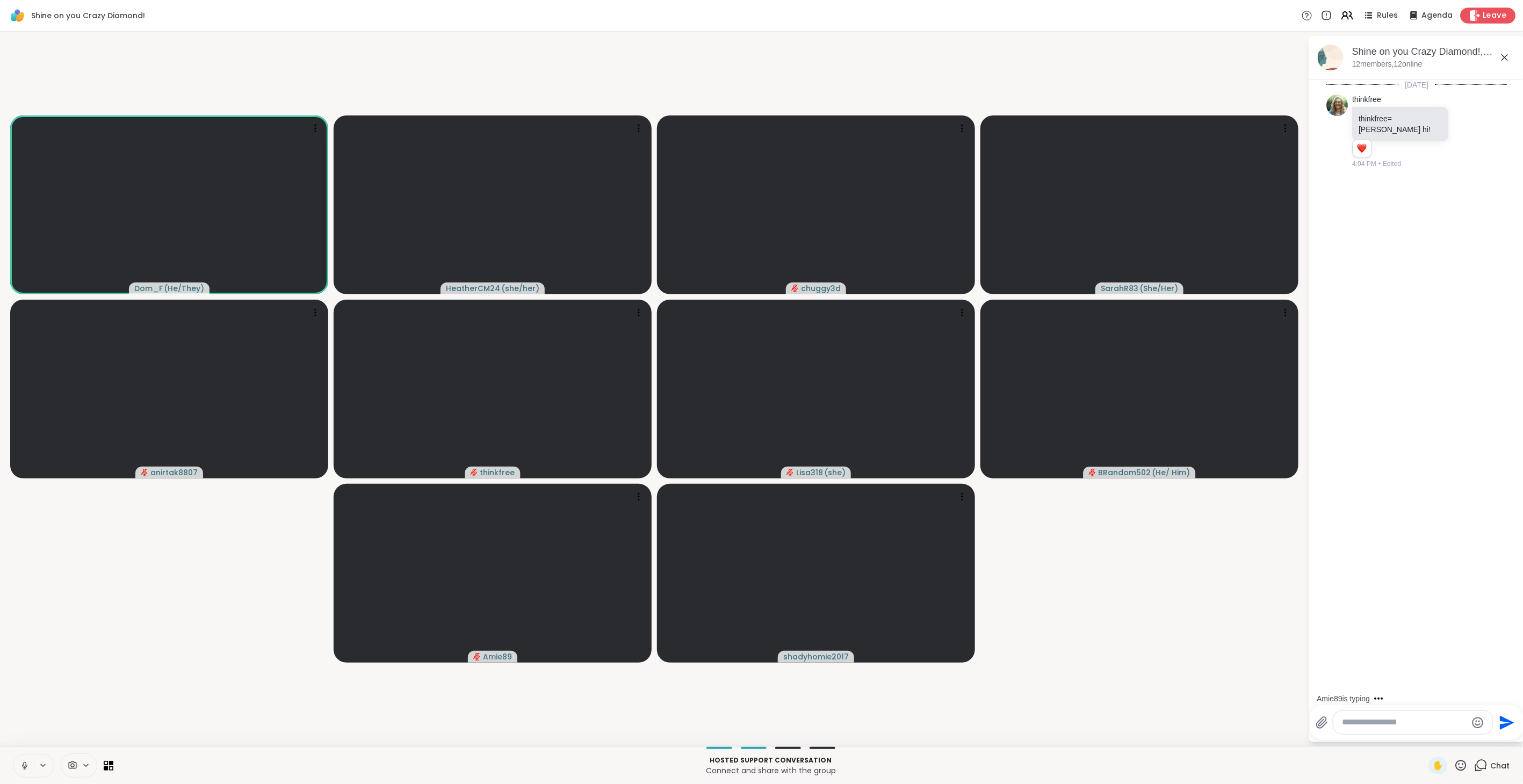
click at [902, 17] on span "Leave" at bounding box center [1494, 16] width 23 height 11
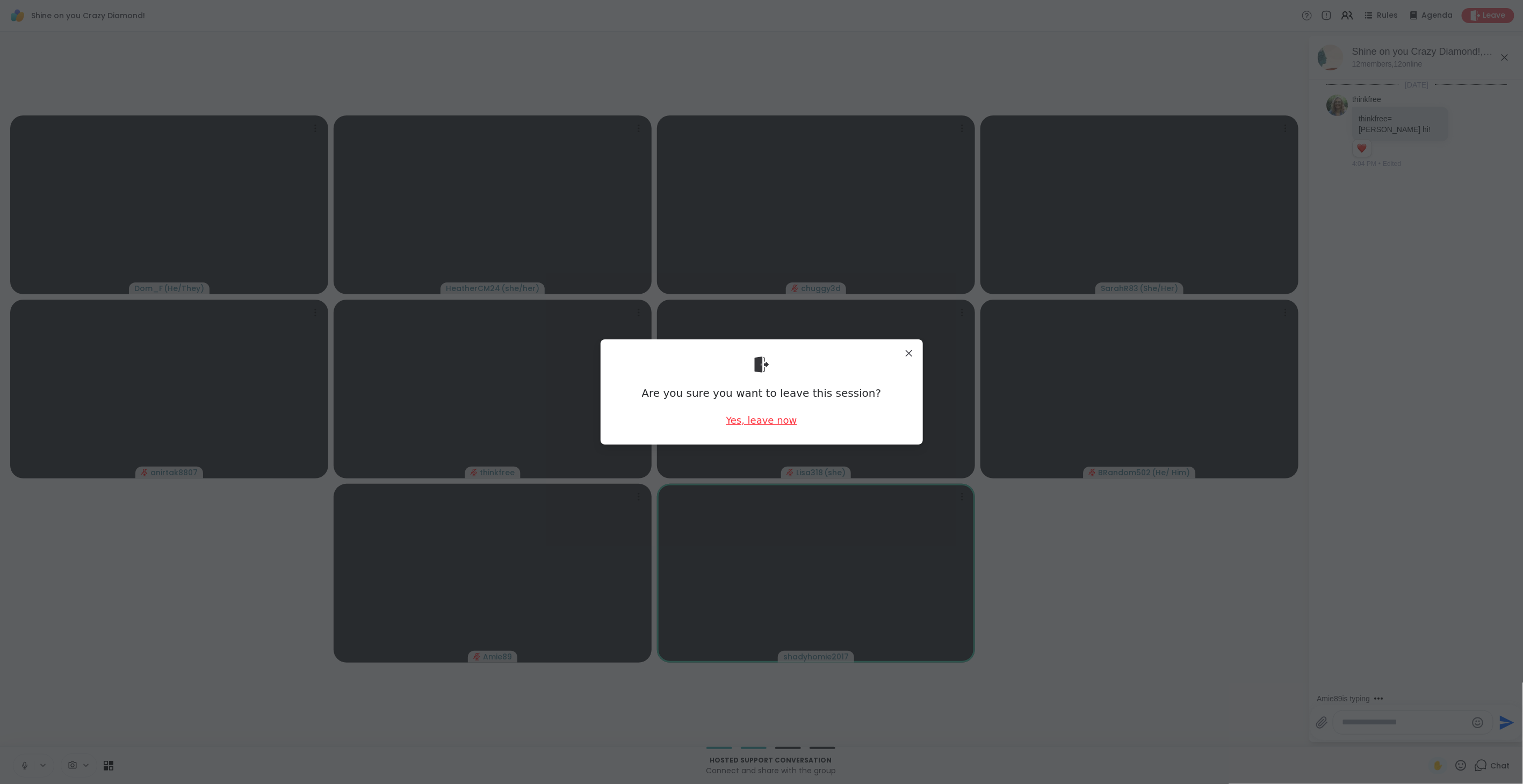
click at [769, 421] on div "Yes, leave now" at bounding box center [761, 421] width 71 height 14
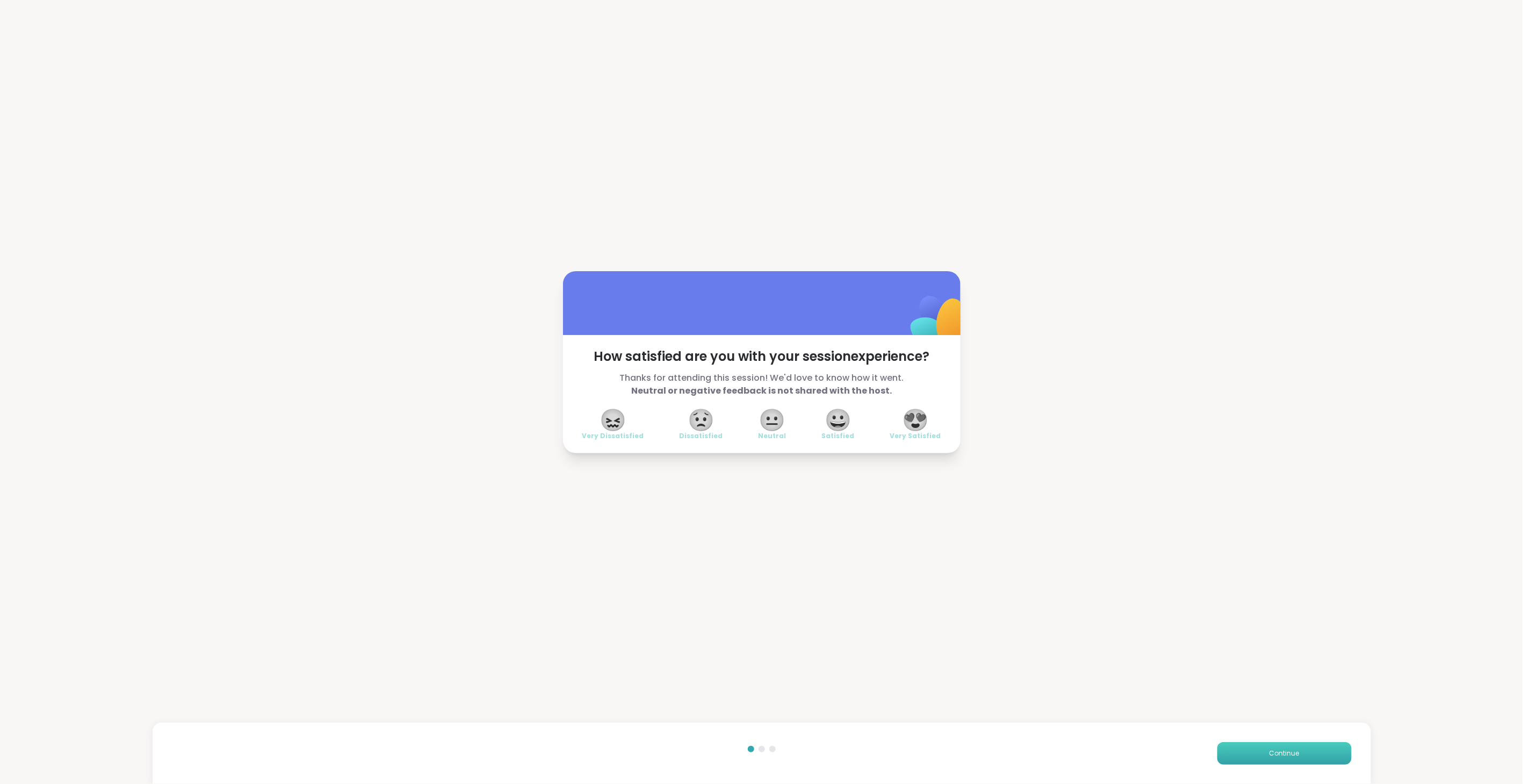
click at [902, 440] on button "Continue" at bounding box center [1284, 753] width 134 height 23
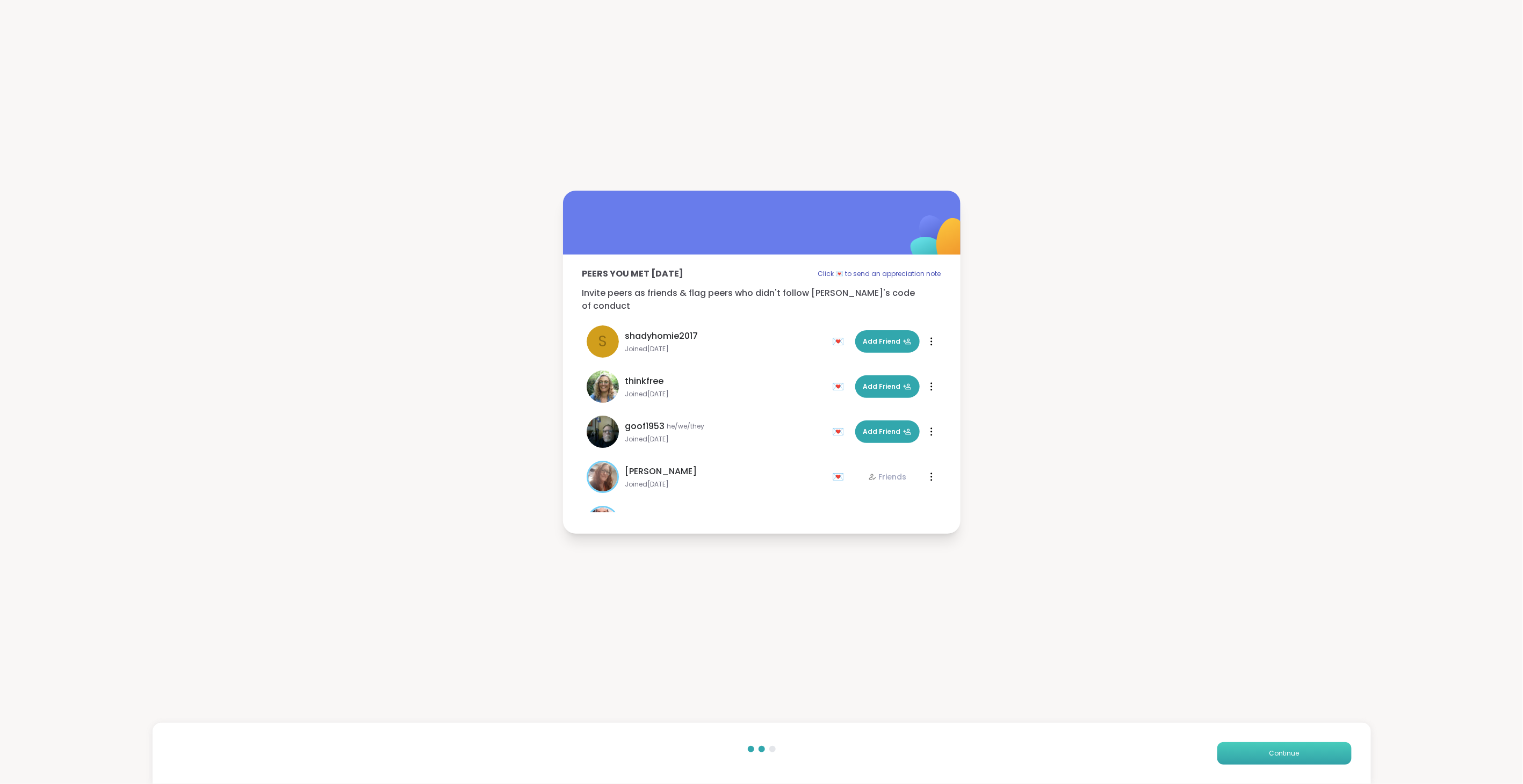
click at [902, 440] on button "Continue" at bounding box center [1284, 753] width 134 height 23
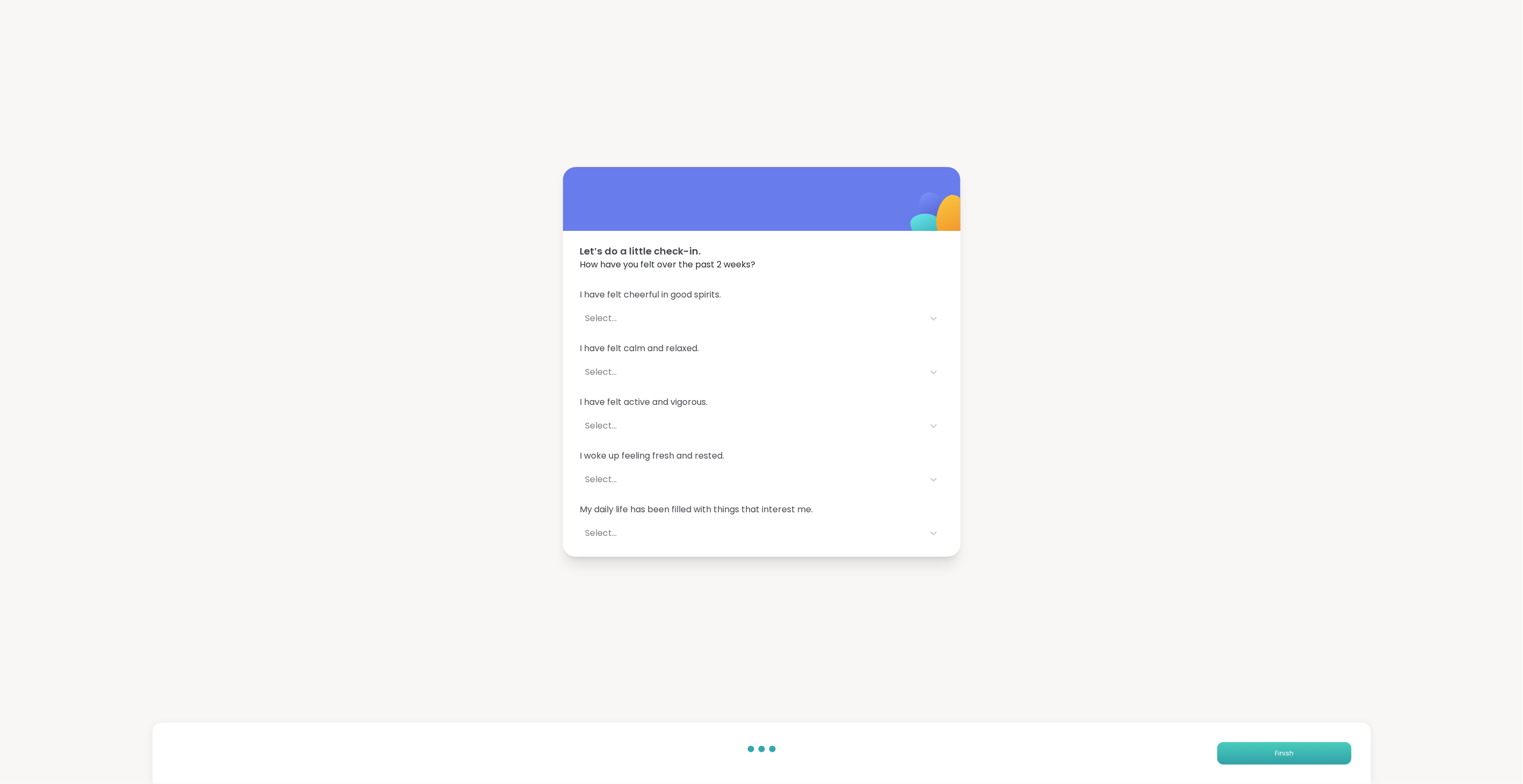
click at [902, 440] on button "Finish" at bounding box center [1284, 753] width 134 height 23
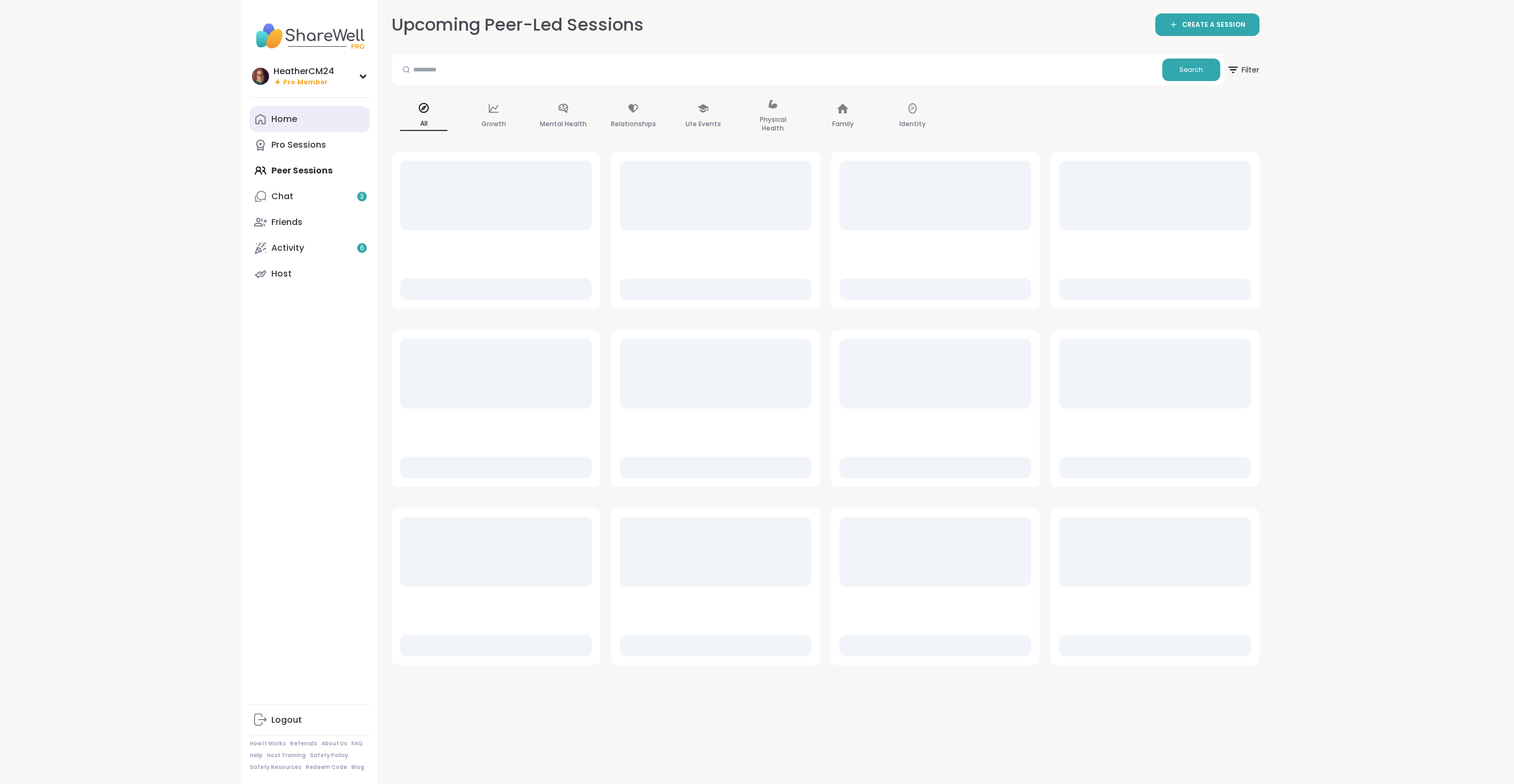
click at [277, 118] on div "Home" at bounding box center [284, 119] width 26 height 12
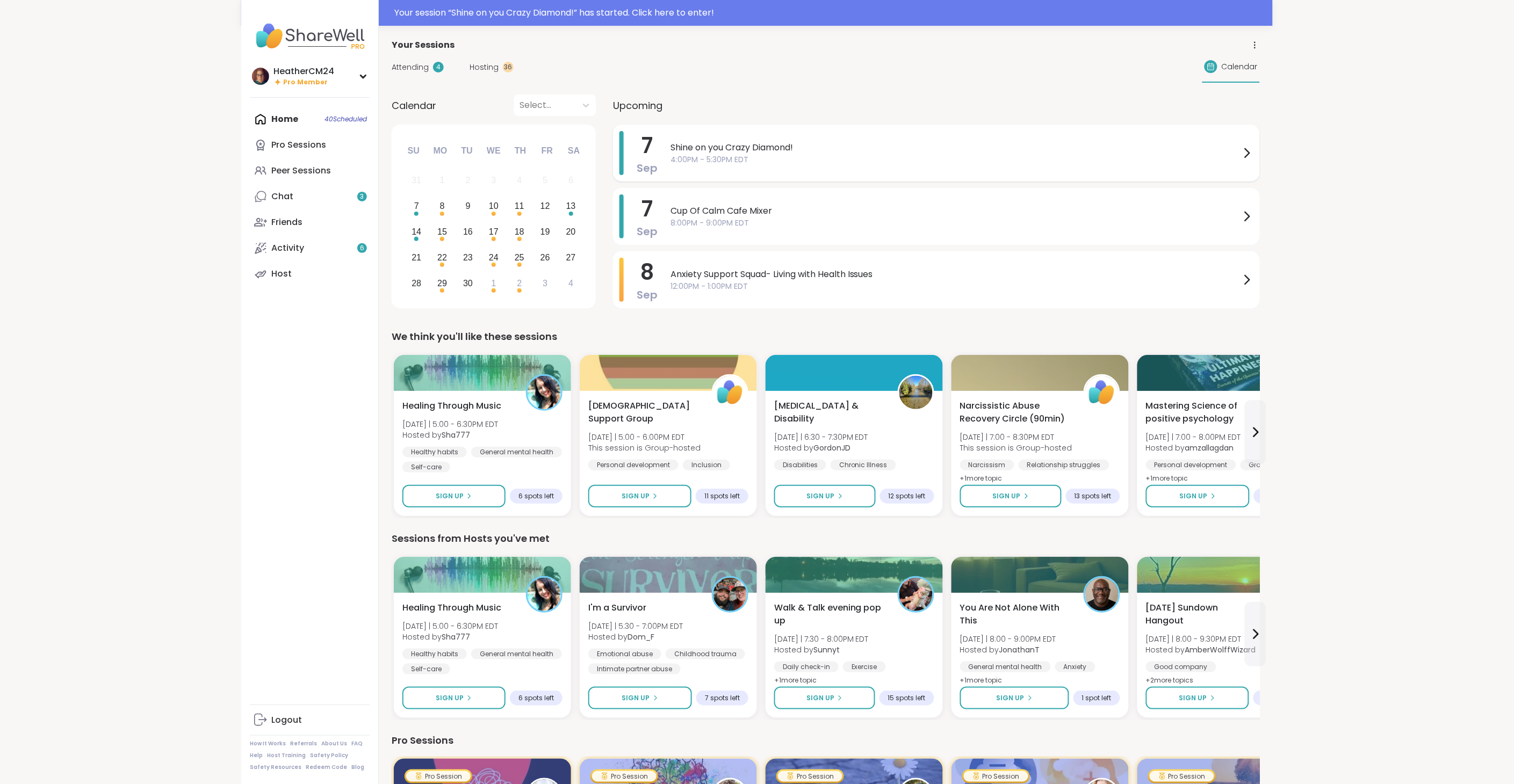
click at [721, 148] on span "Shine on you Crazy Diamond!" at bounding box center [955, 147] width 570 height 13
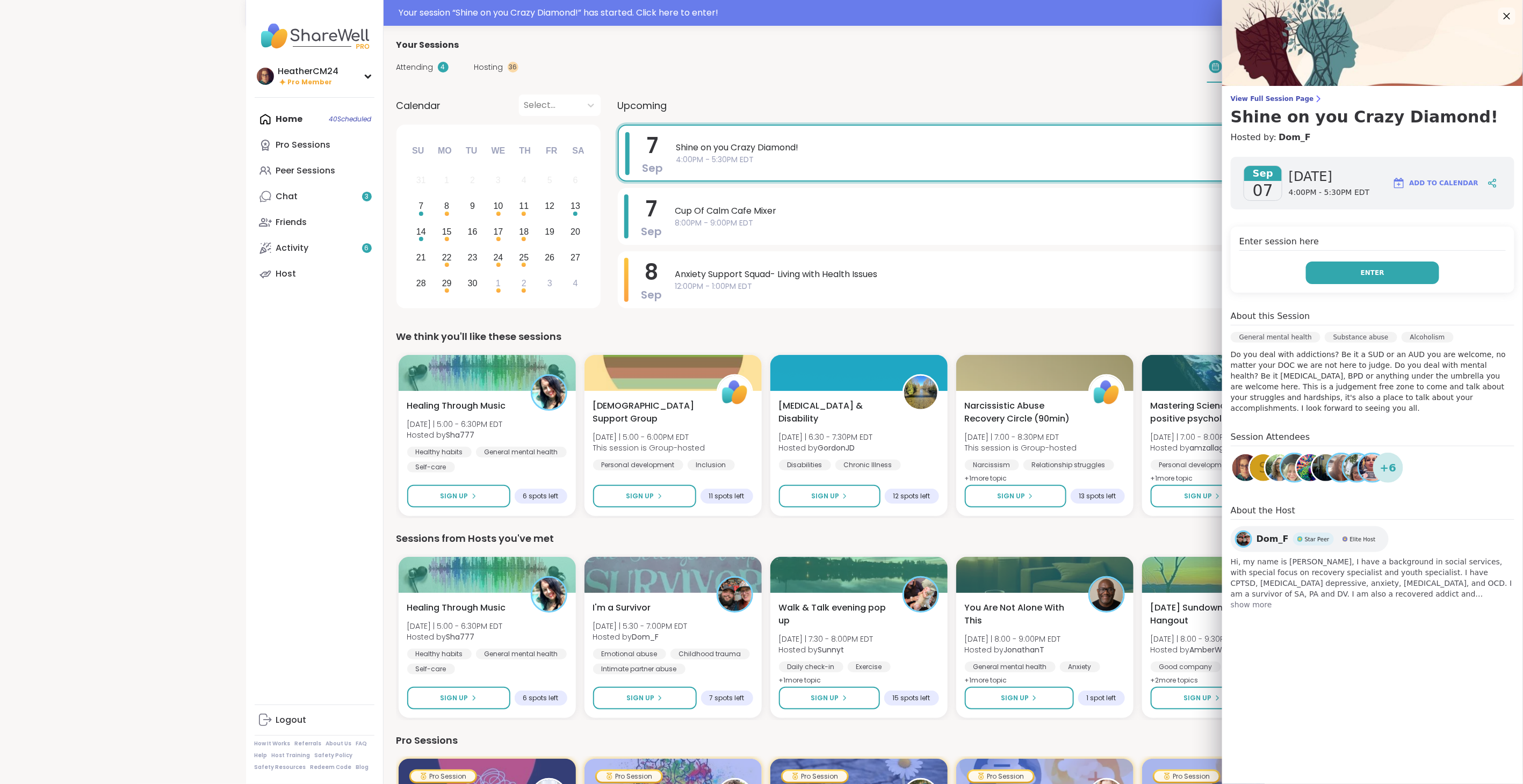
click at [1336, 272] on button "Enter" at bounding box center [1372, 273] width 133 height 23
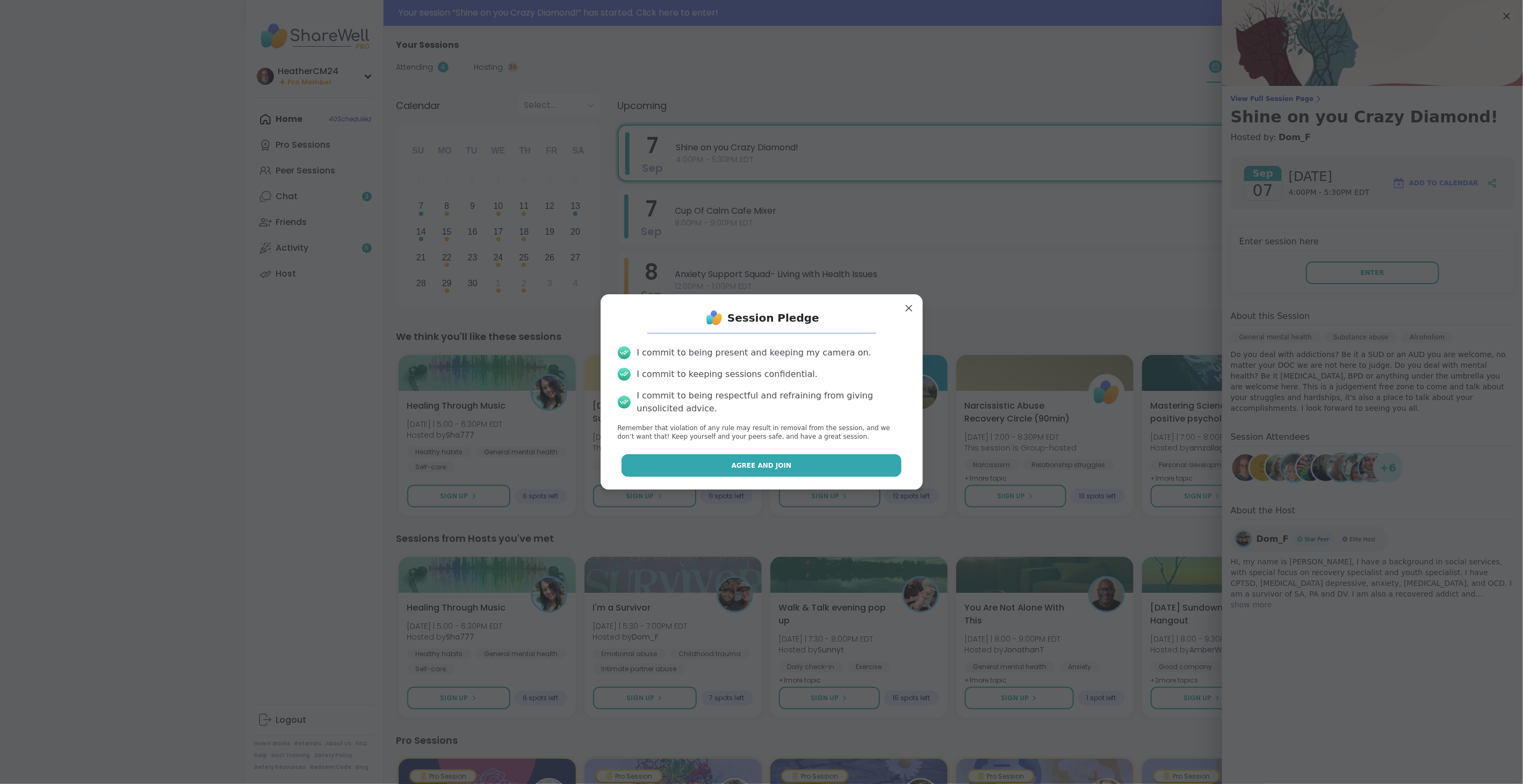
click at [781, 467] on button "Agree and Join" at bounding box center [761, 466] width 280 height 23
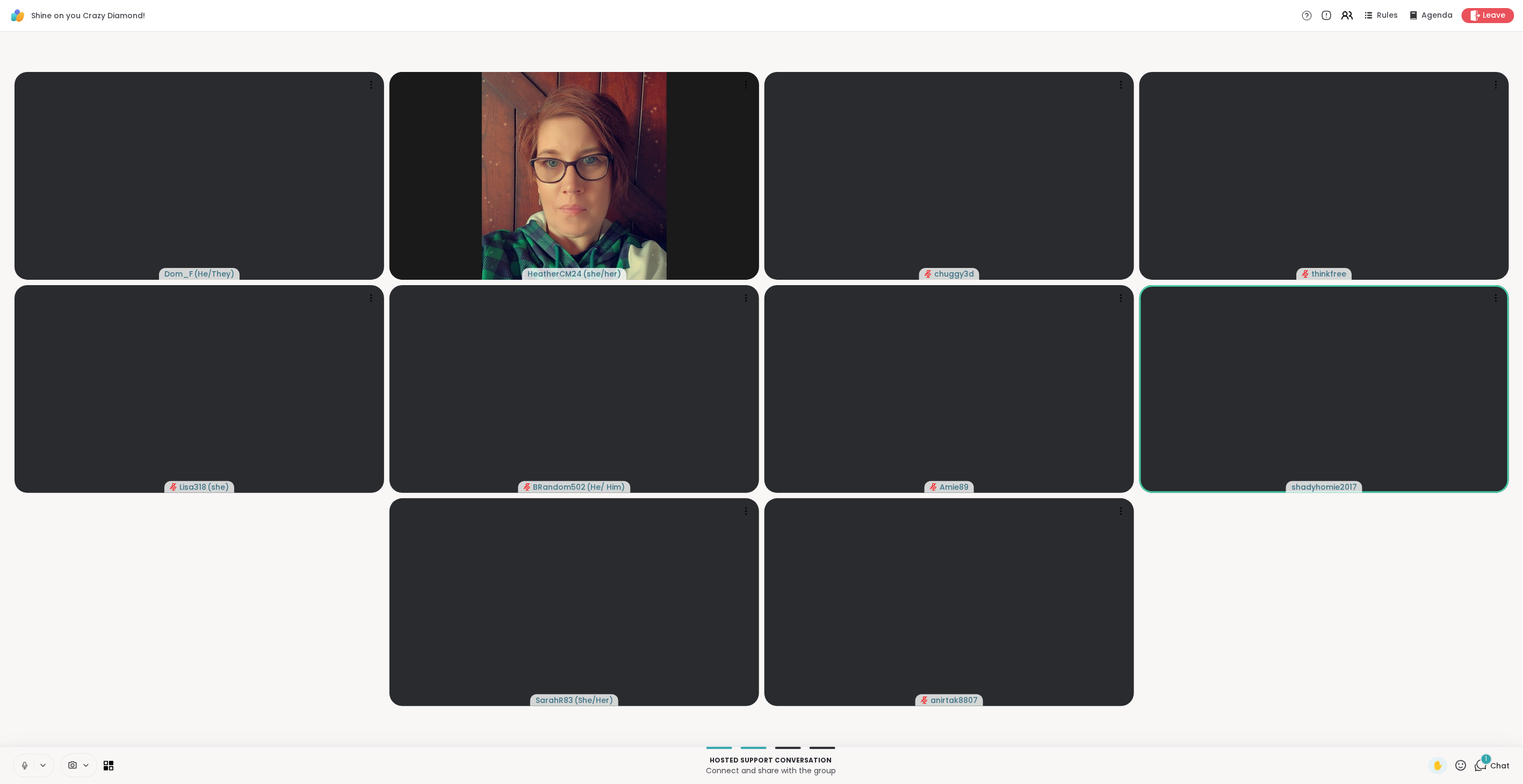
click at [1474, 766] on icon at bounding box center [1481, 765] width 14 height 14
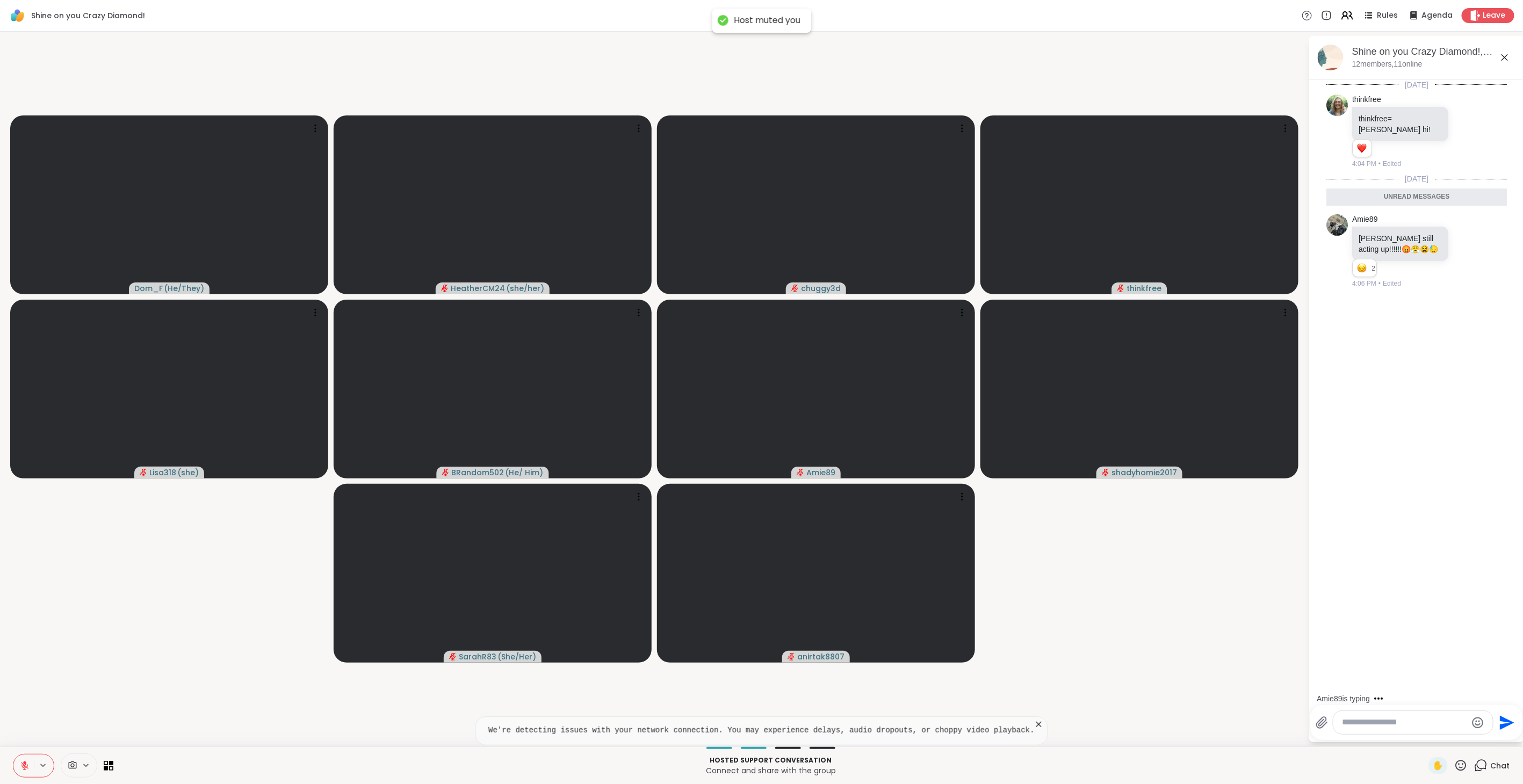
click at [23, 764] on icon at bounding box center [24, 765] width 10 height 10
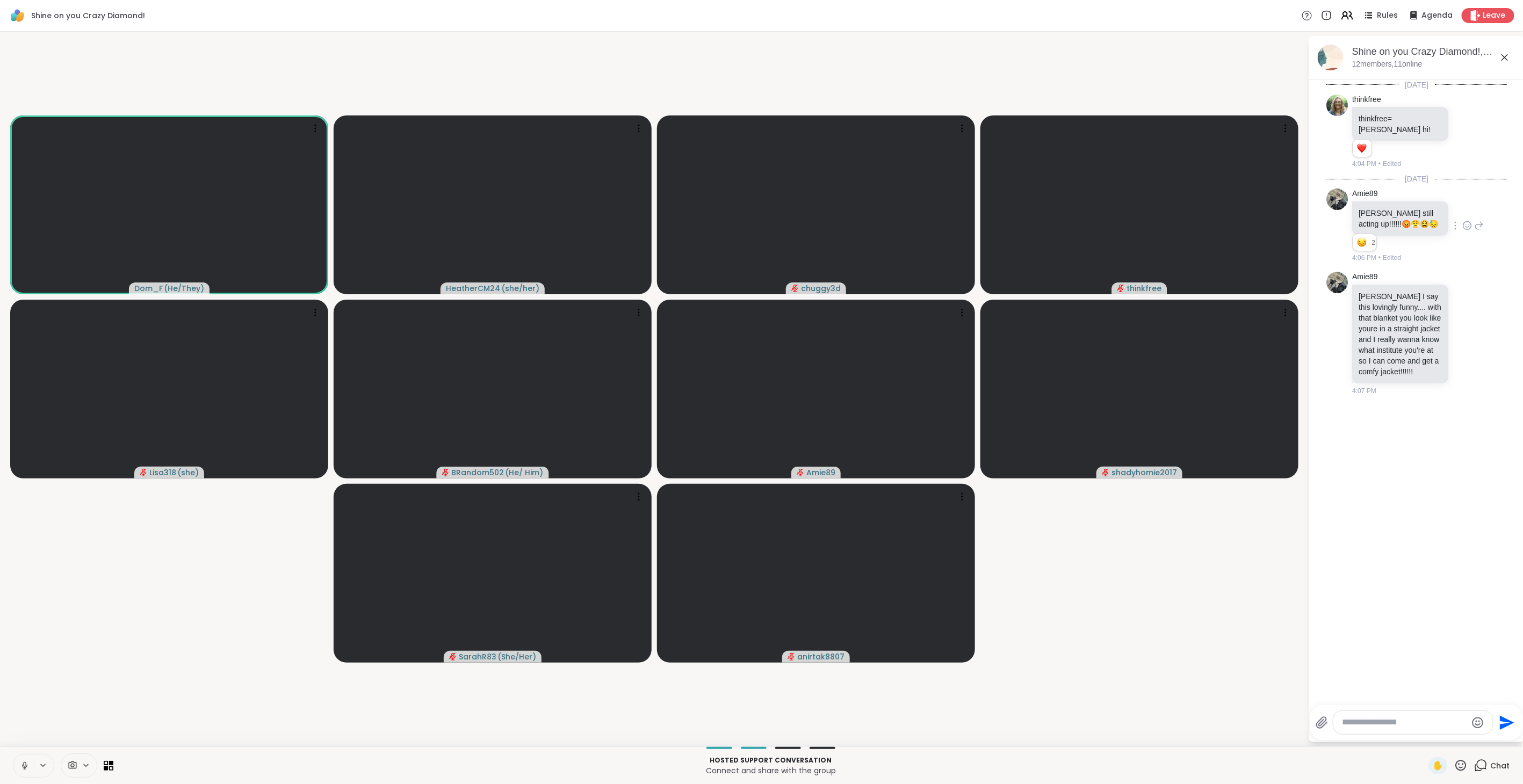
click at [1462, 220] on icon at bounding box center [1467, 225] width 10 height 11
click at [1473, 237] on div "Amie89 Sharewell still acting up!!!!!! 😡 😤 😫 😓 2 2 2 4:06 PM • Edited" at bounding box center [1418, 225] width 131 height 74
click at [1476, 222] on icon at bounding box center [1479, 225] width 8 height 8
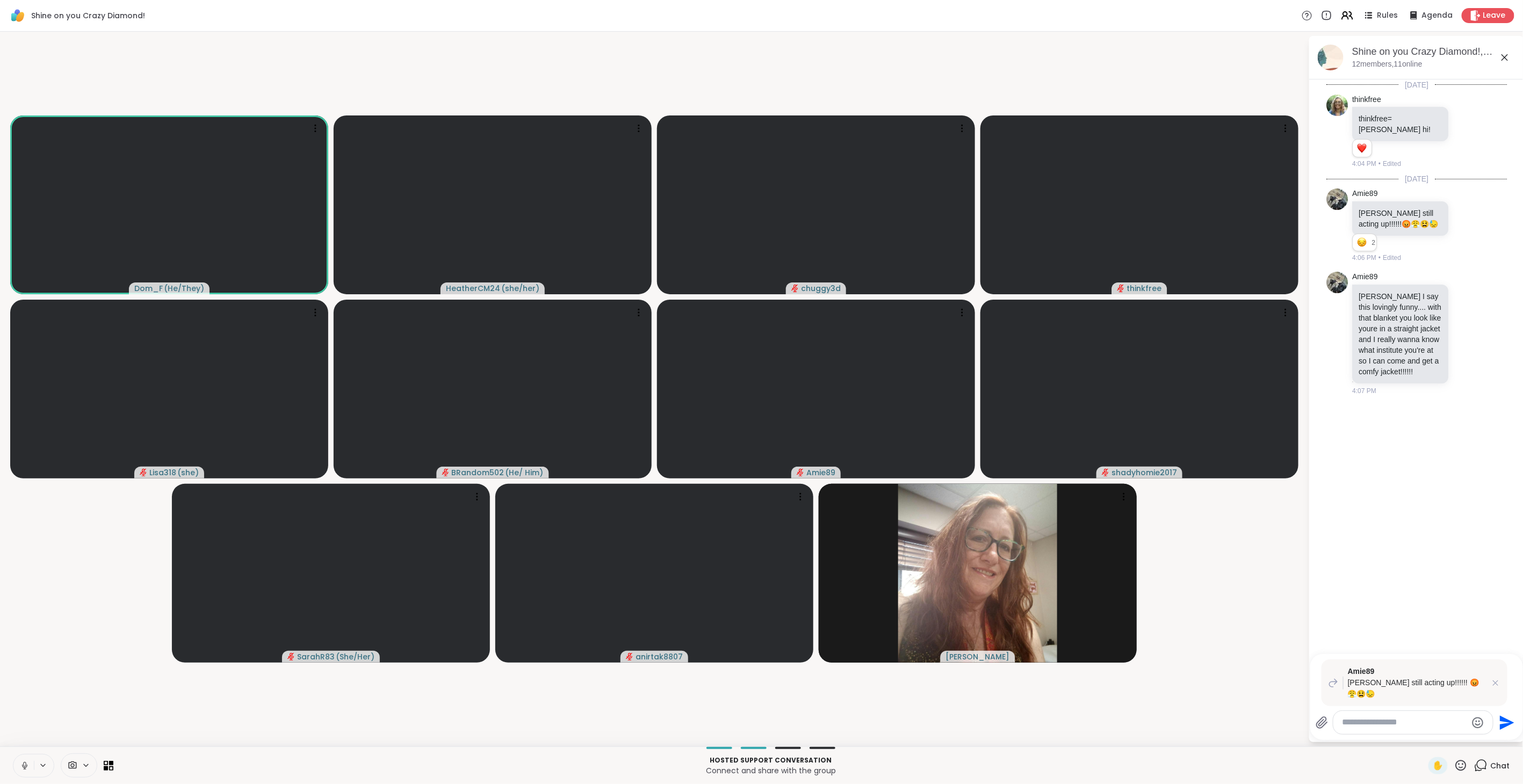
click at [1477, 721] on icon "Emoji picker" at bounding box center [1478, 722] width 11 height 11
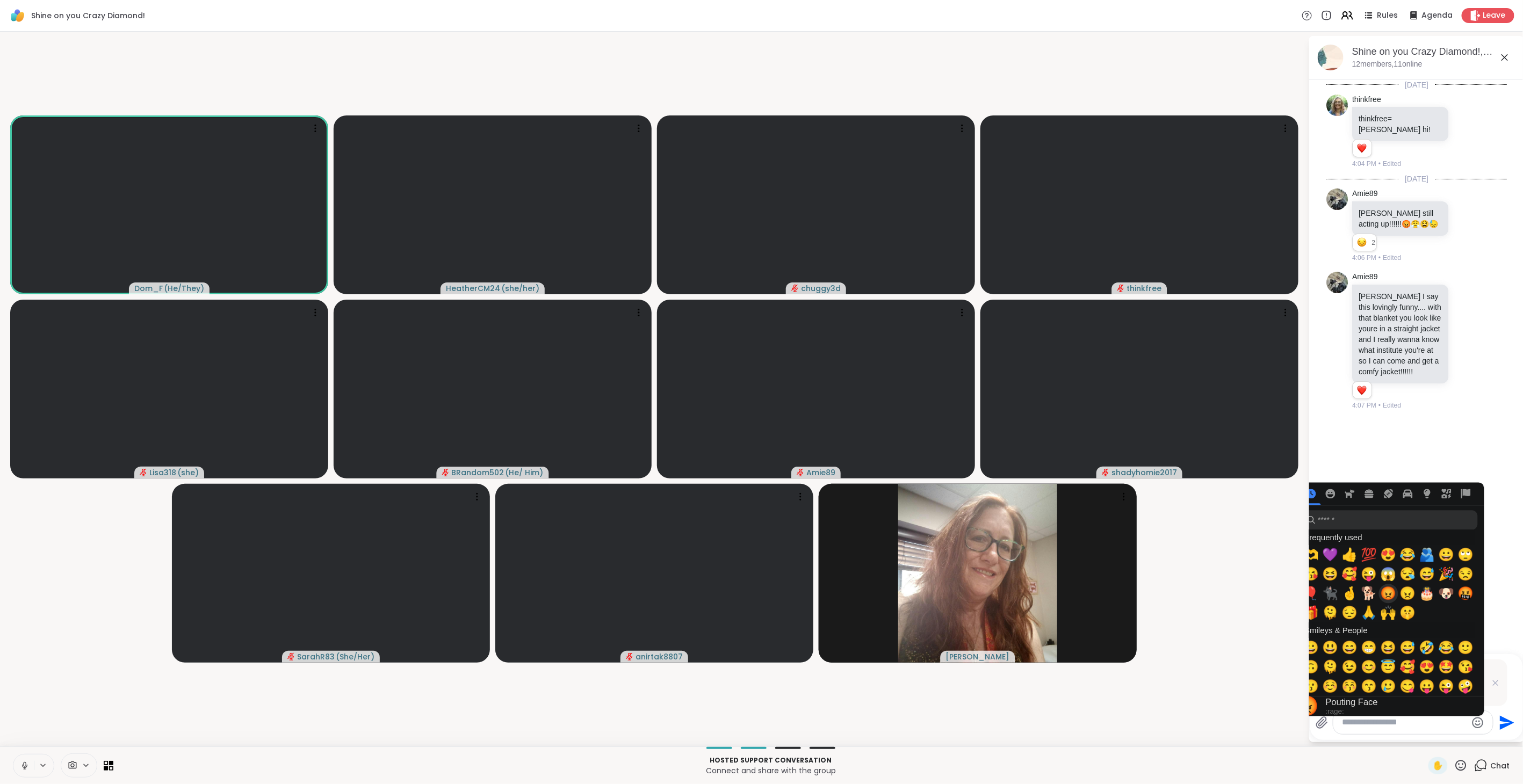
click at [1387, 596] on span "😡" at bounding box center [1388, 594] width 16 height 15
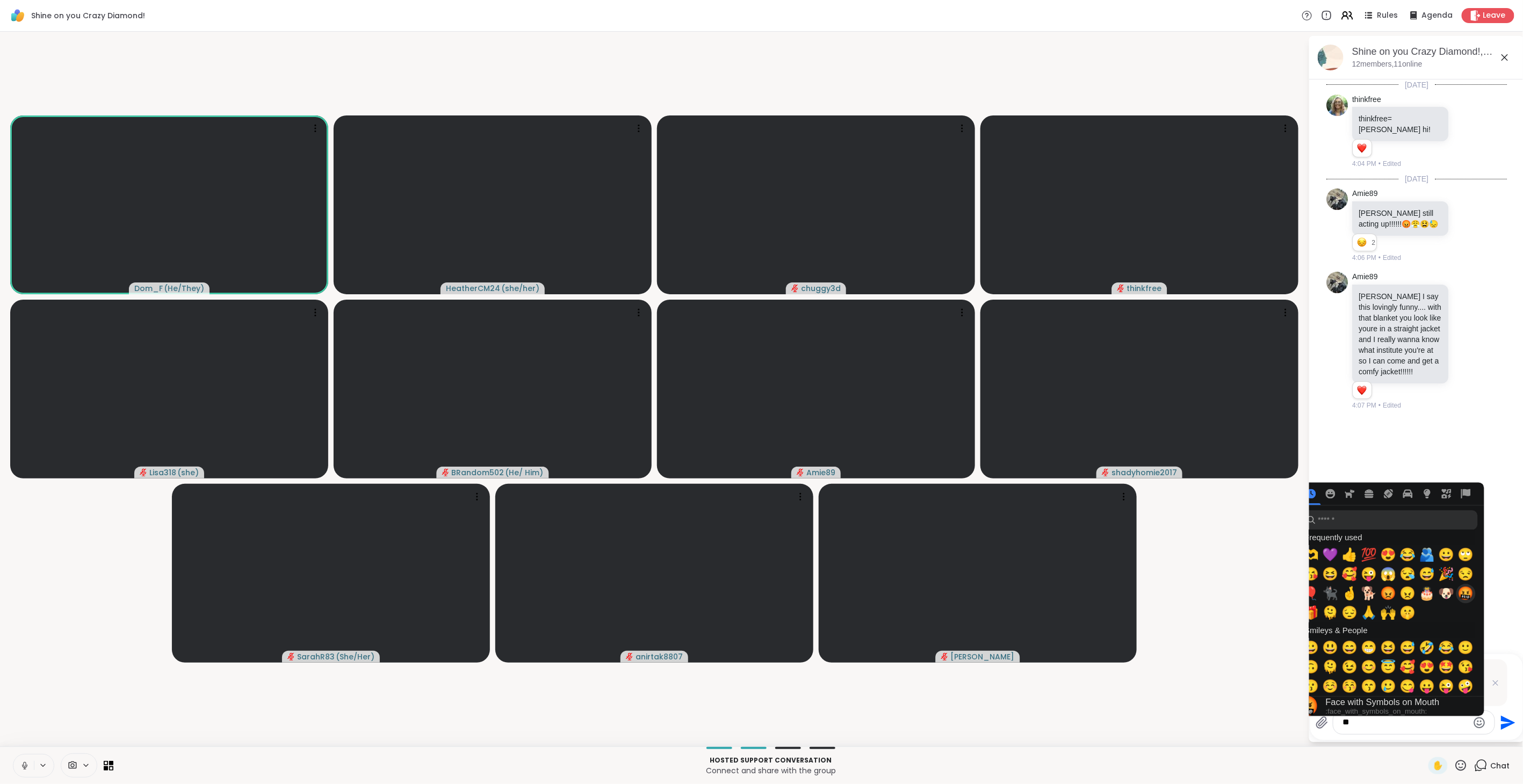
click at [1464, 595] on span "🤬" at bounding box center [1465, 594] width 16 height 15
type textarea "**********"
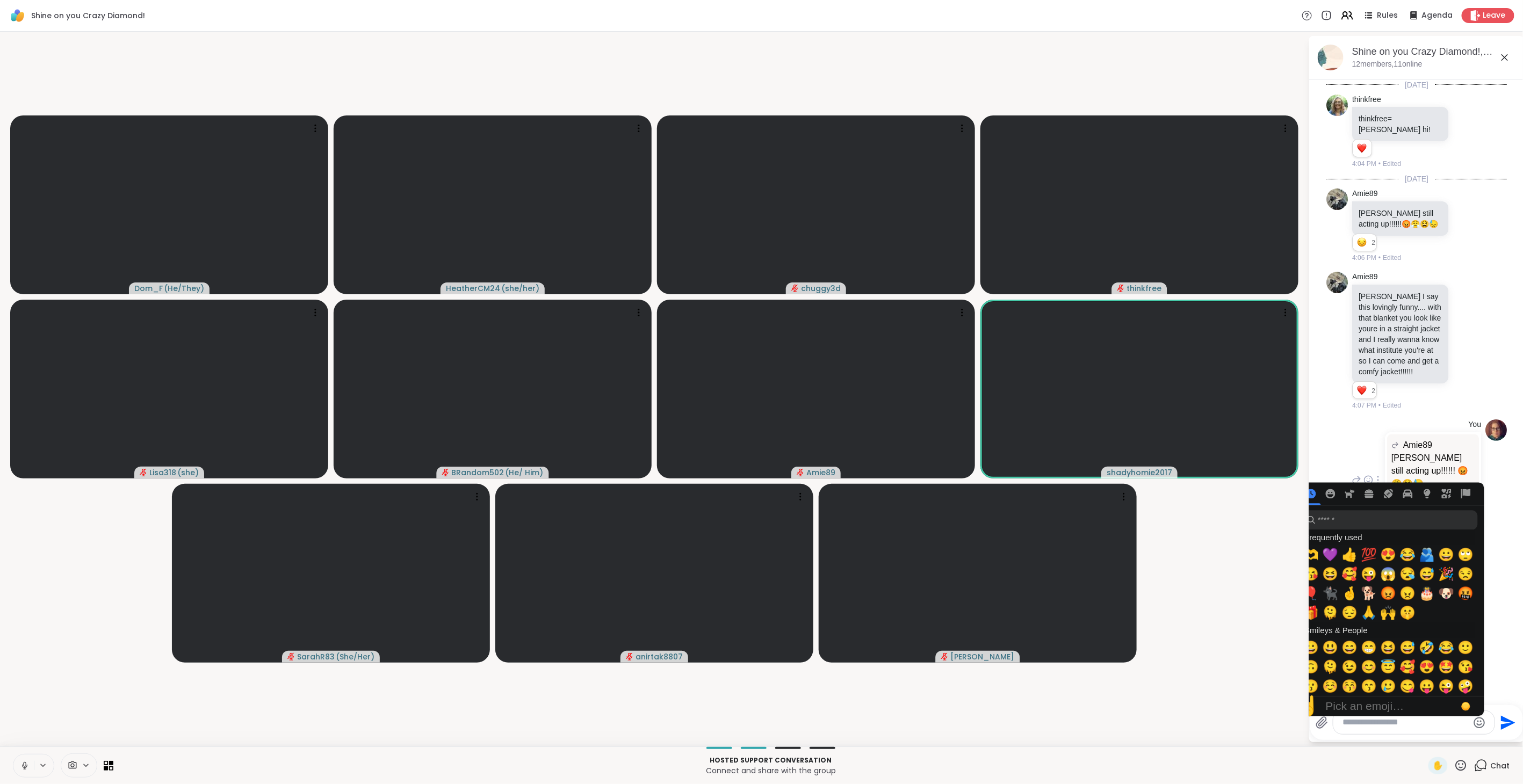
click at [1490, 497] on div "You Amie89 [PERSON_NAME] still acting up!!!!!! 😡😤😫😓 Sharewell still acting up!!…" at bounding box center [1416, 481] width 180 height 131
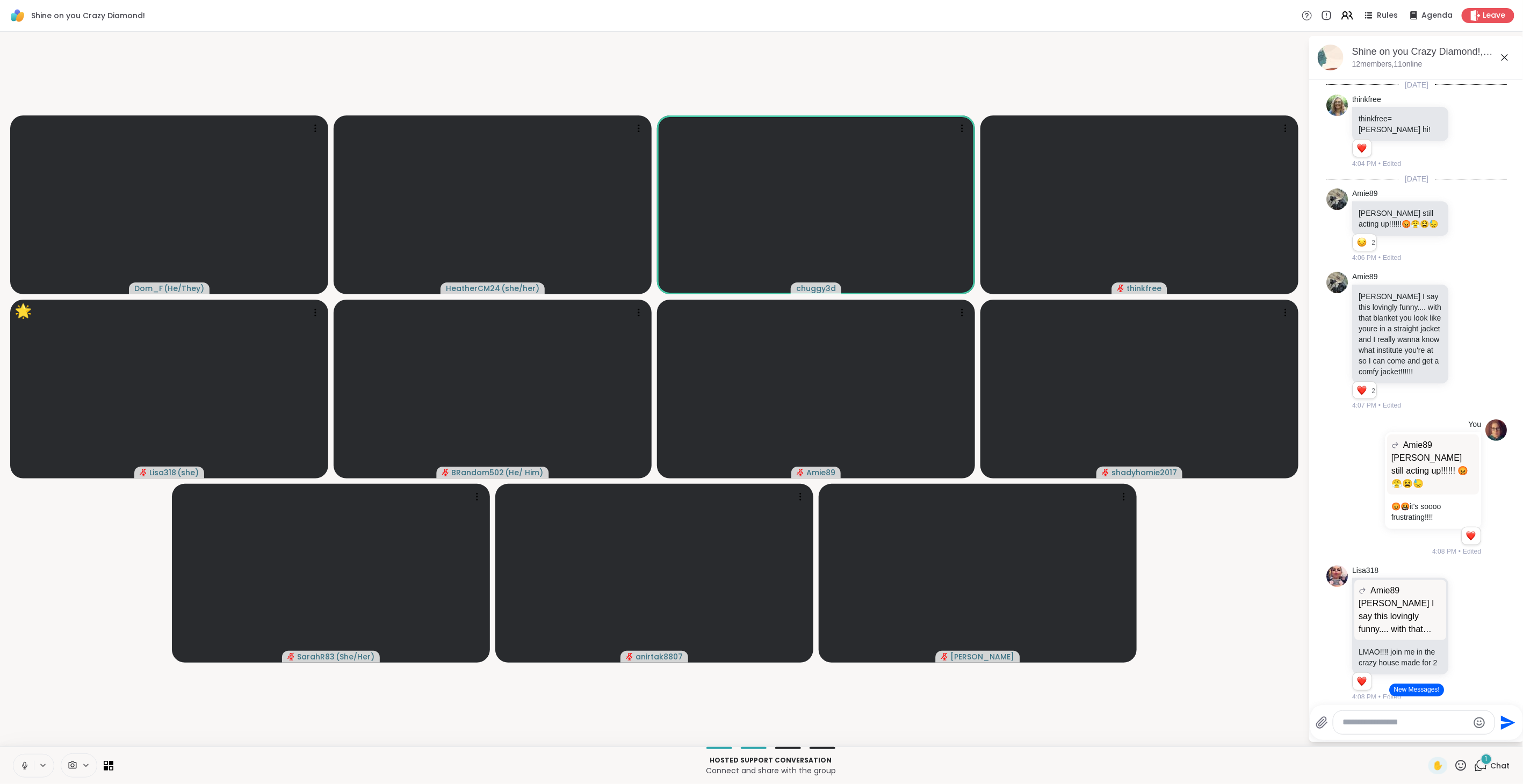
click at [1414, 685] on button "New Messages!" at bounding box center [1416, 689] width 54 height 13
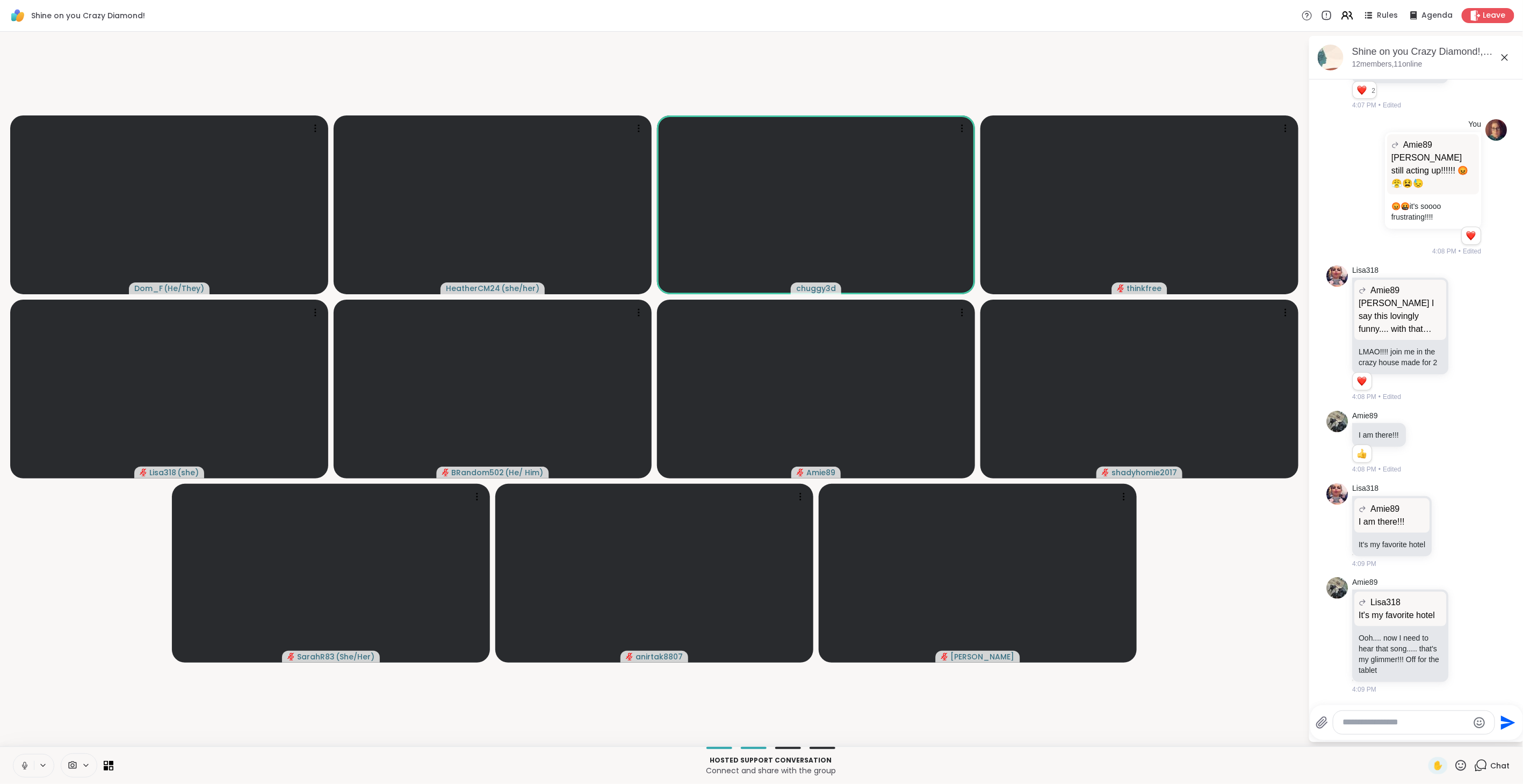
click at [29, 768] on icon at bounding box center [24, 765] width 10 height 10
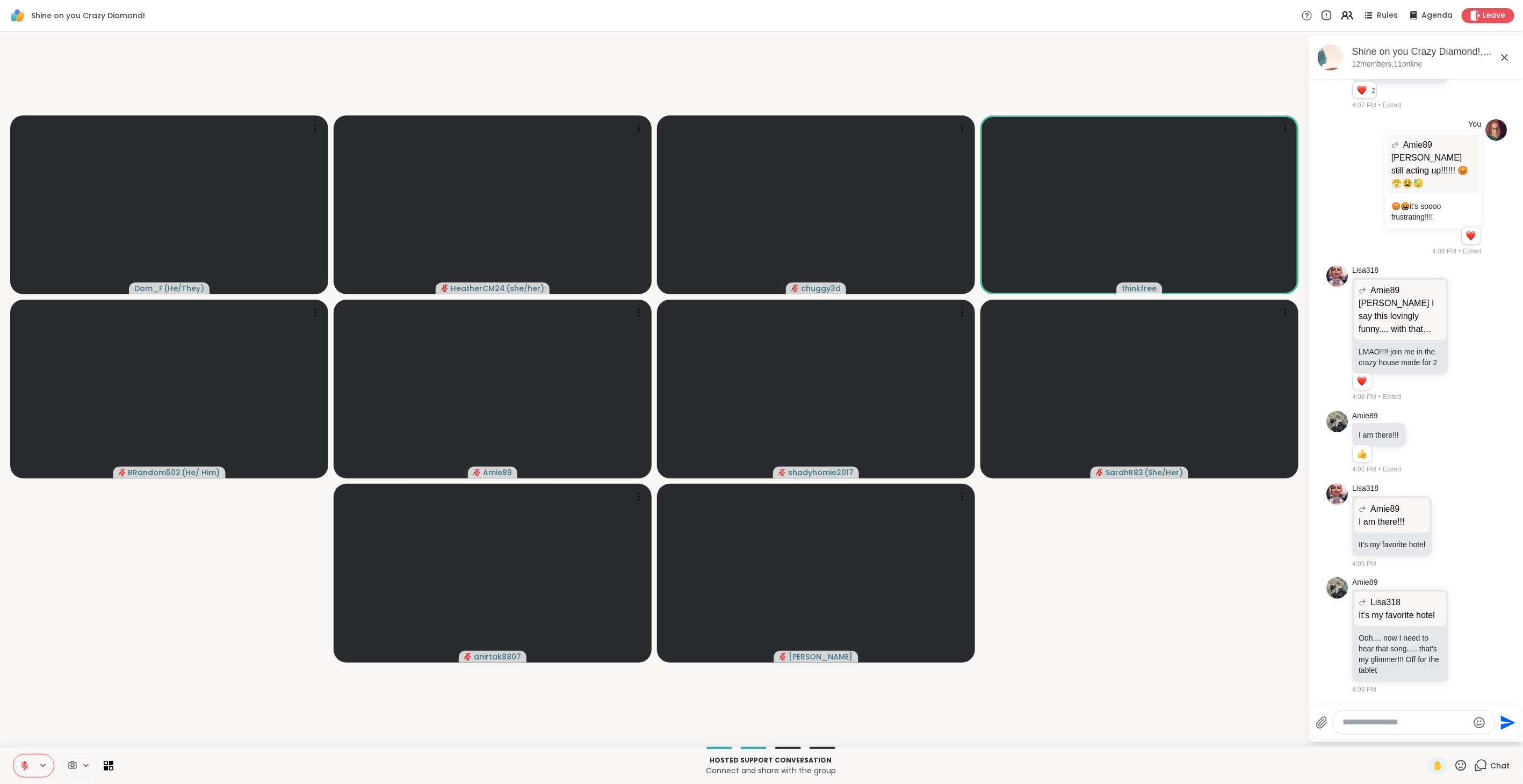
click at [1325, 18] on icon at bounding box center [1326, 16] width 9 height 9
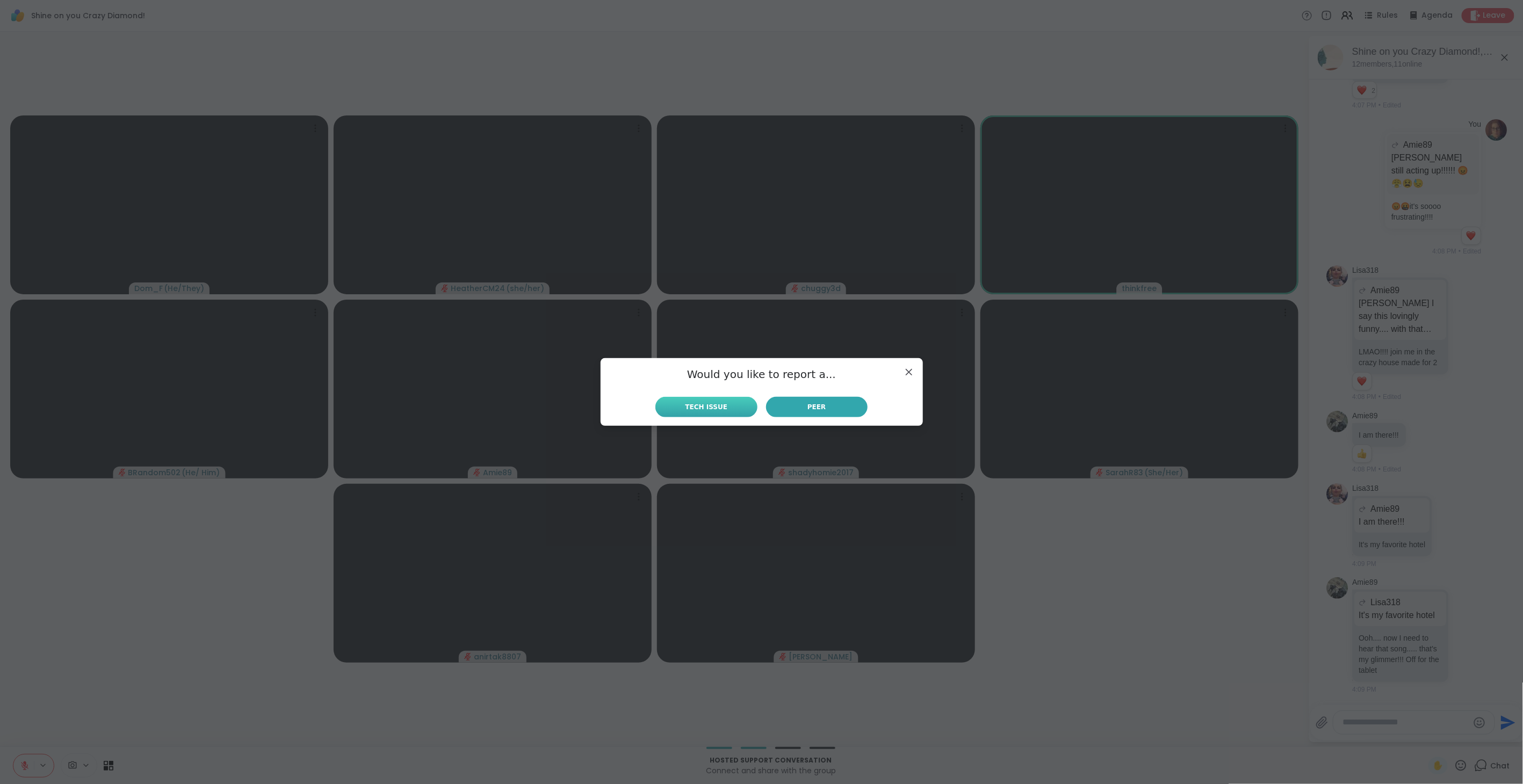
click at [732, 406] on button "Tech Issue" at bounding box center [706, 406] width 101 height 20
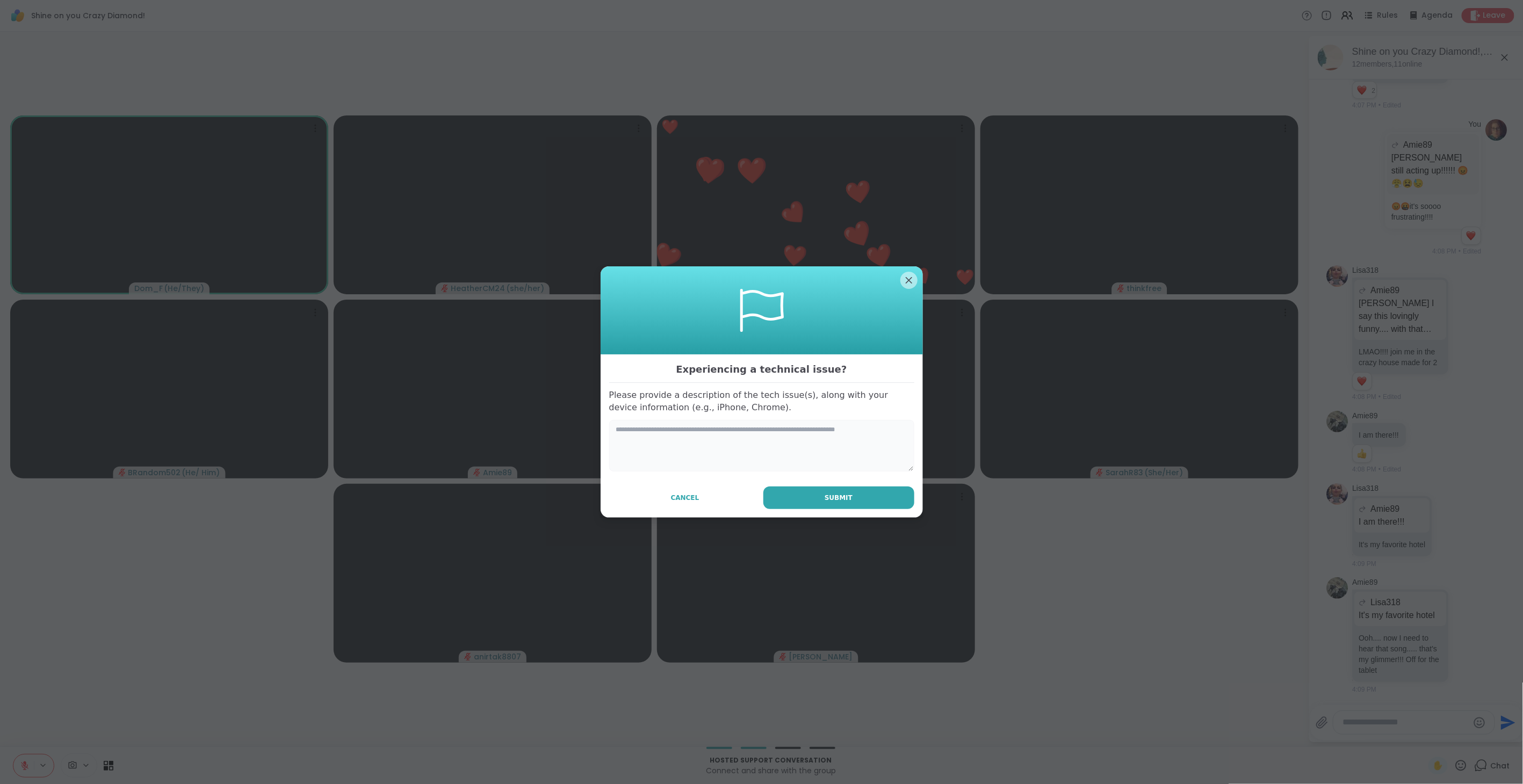
click at [756, 427] on textarea at bounding box center [762, 445] width 305 height 52
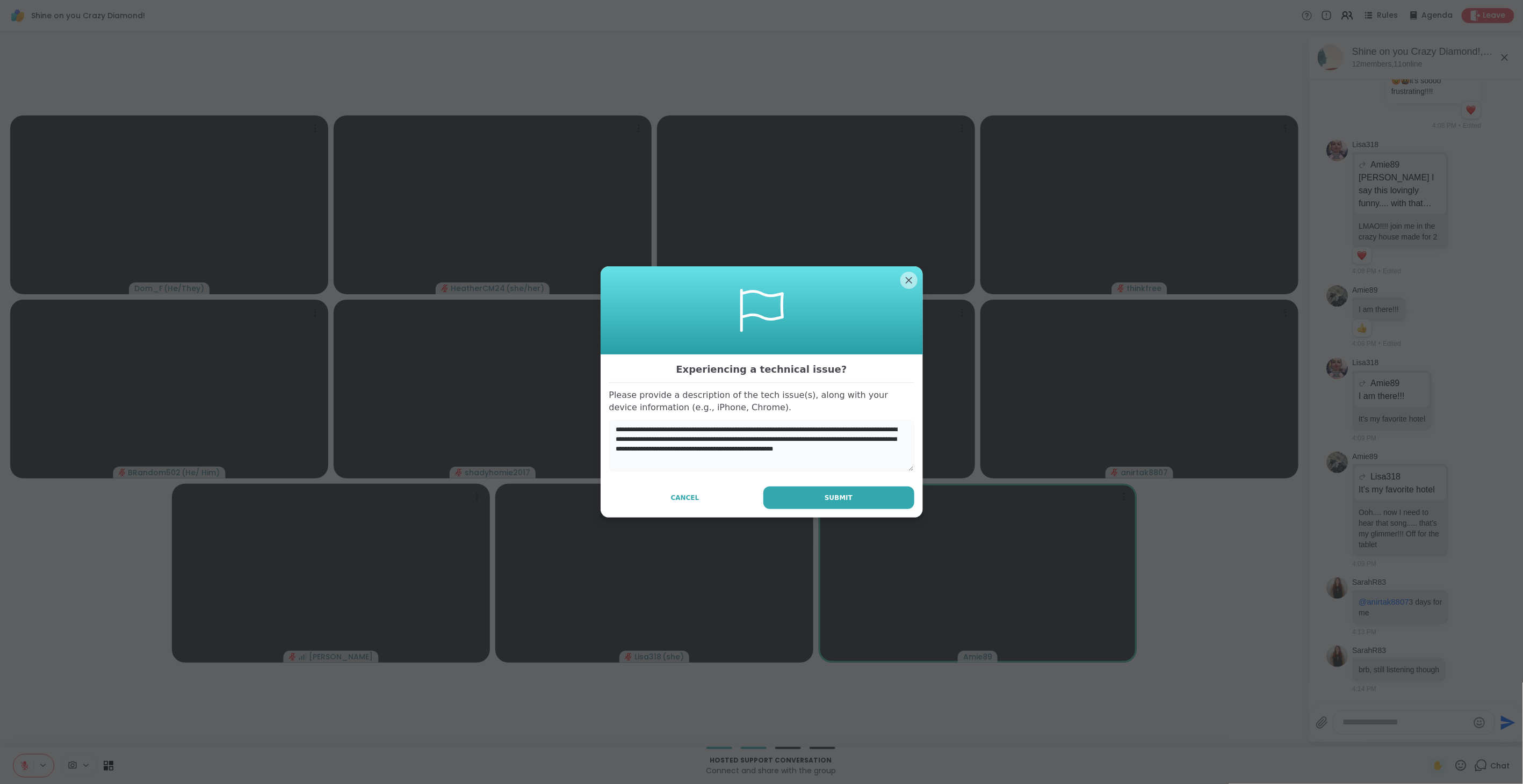
scroll to position [529, 0]
type textarea "**********"
click at [851, 493] on button "Submit" at bounding box center [839, 498] width 151 height 23
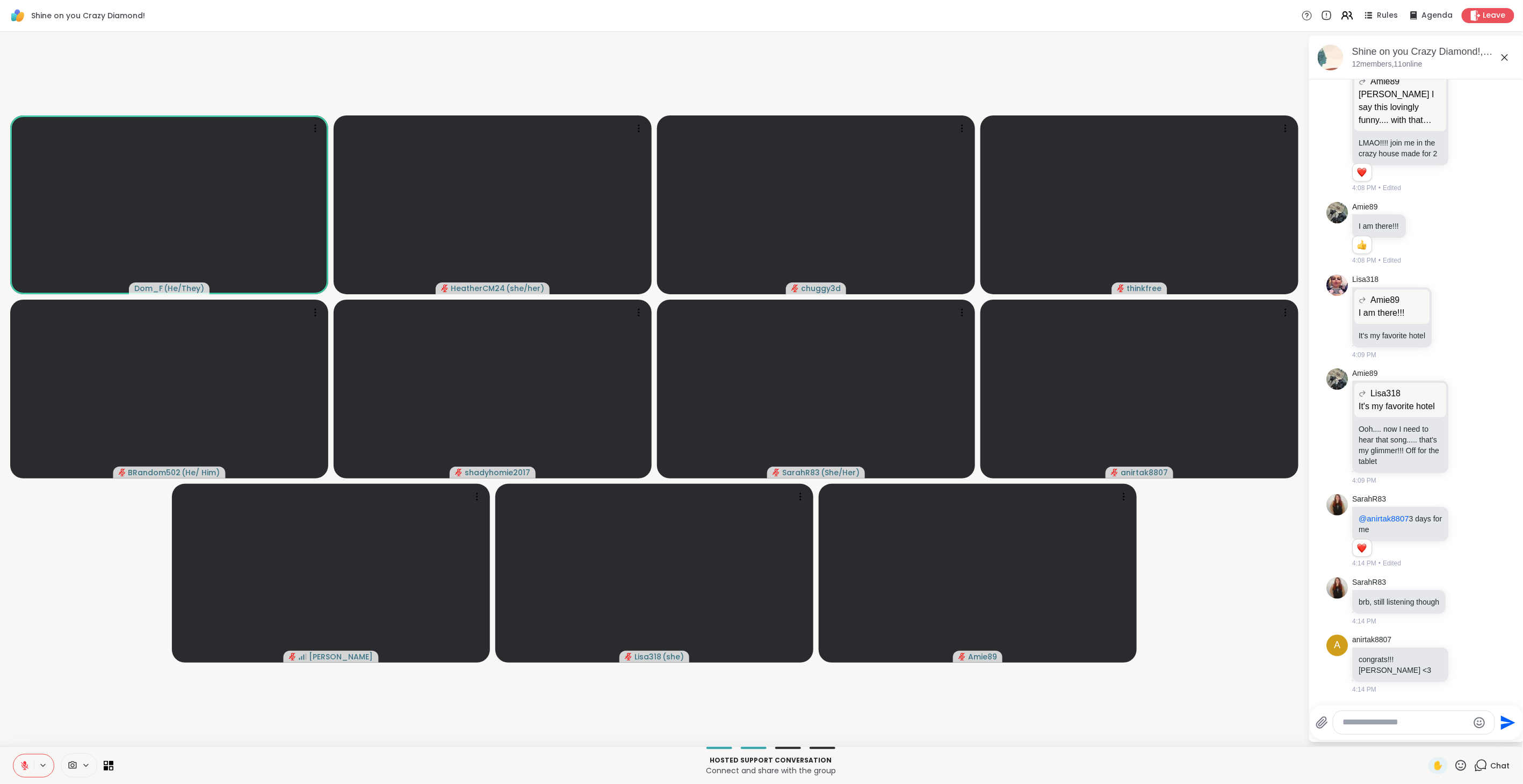
click at [24, 761] on icon at bounding box center [24, 765] width 10 height 10
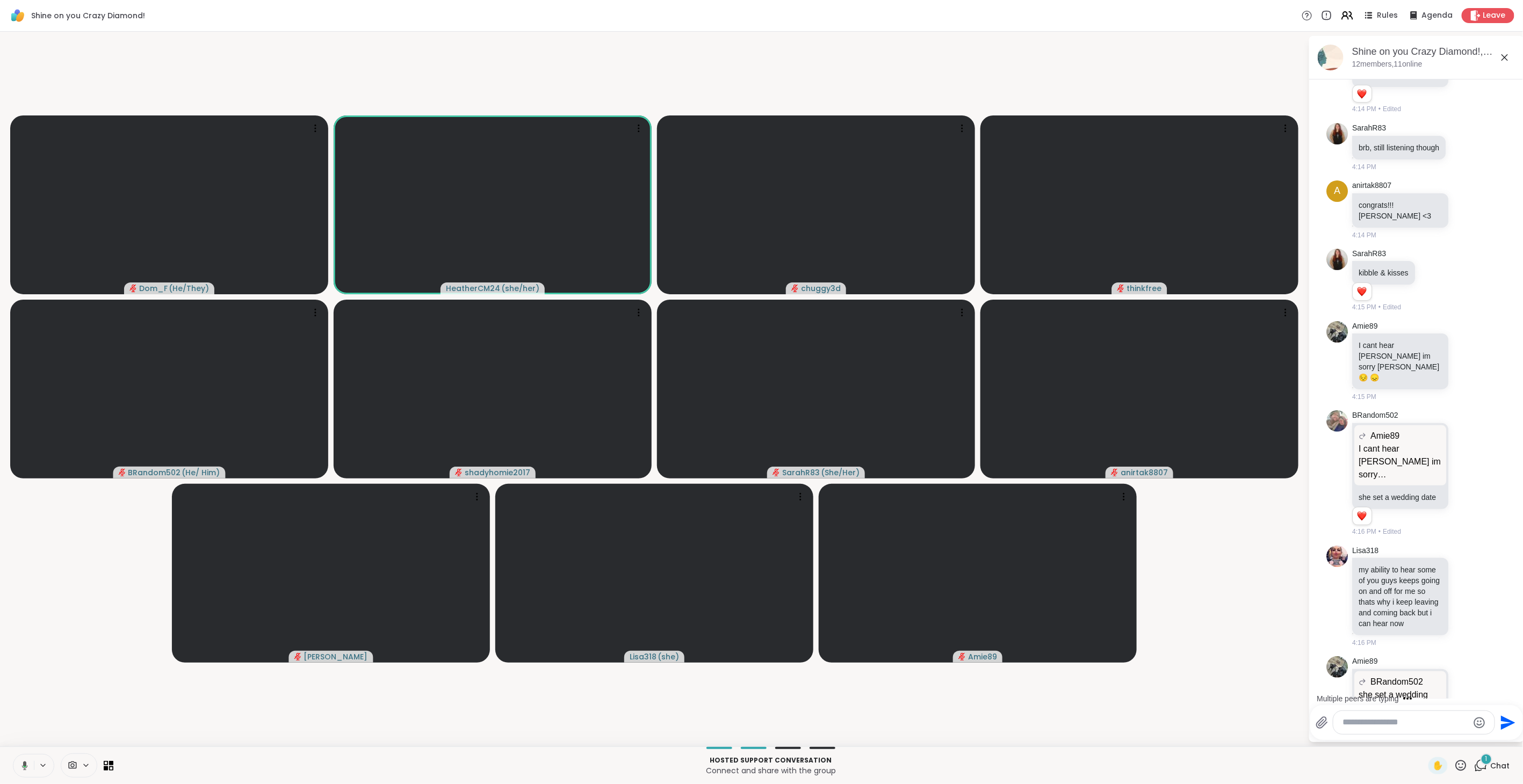
scroll to position [1091, 0]
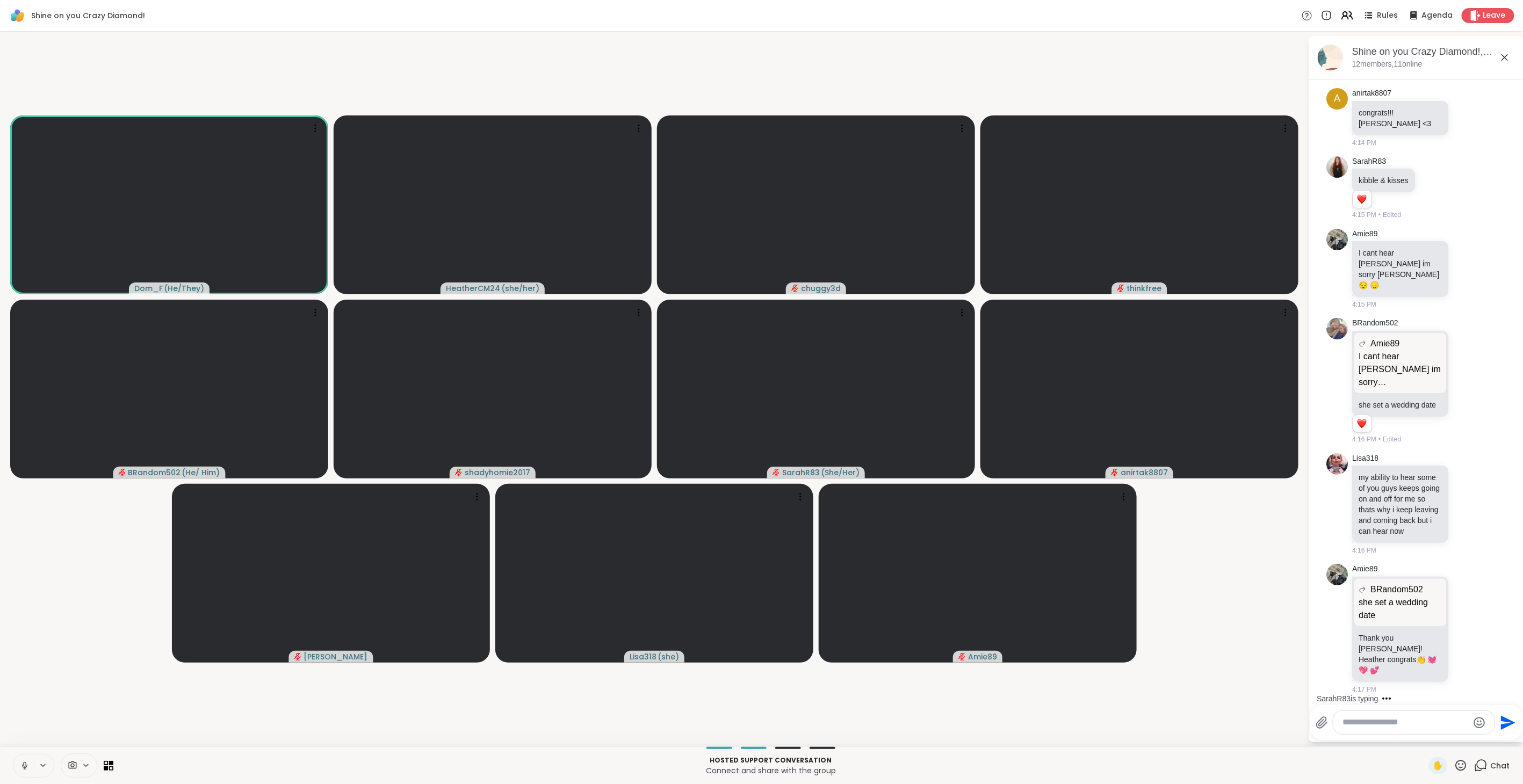
click at [27, 746] on div "Hosted support conversation Connect and share with the group ✋ Chat" at bounding box center [761, 765] width 1523 height 38
click at [27, 765] on icon at bounding box center [24, 765] width 5 height 3
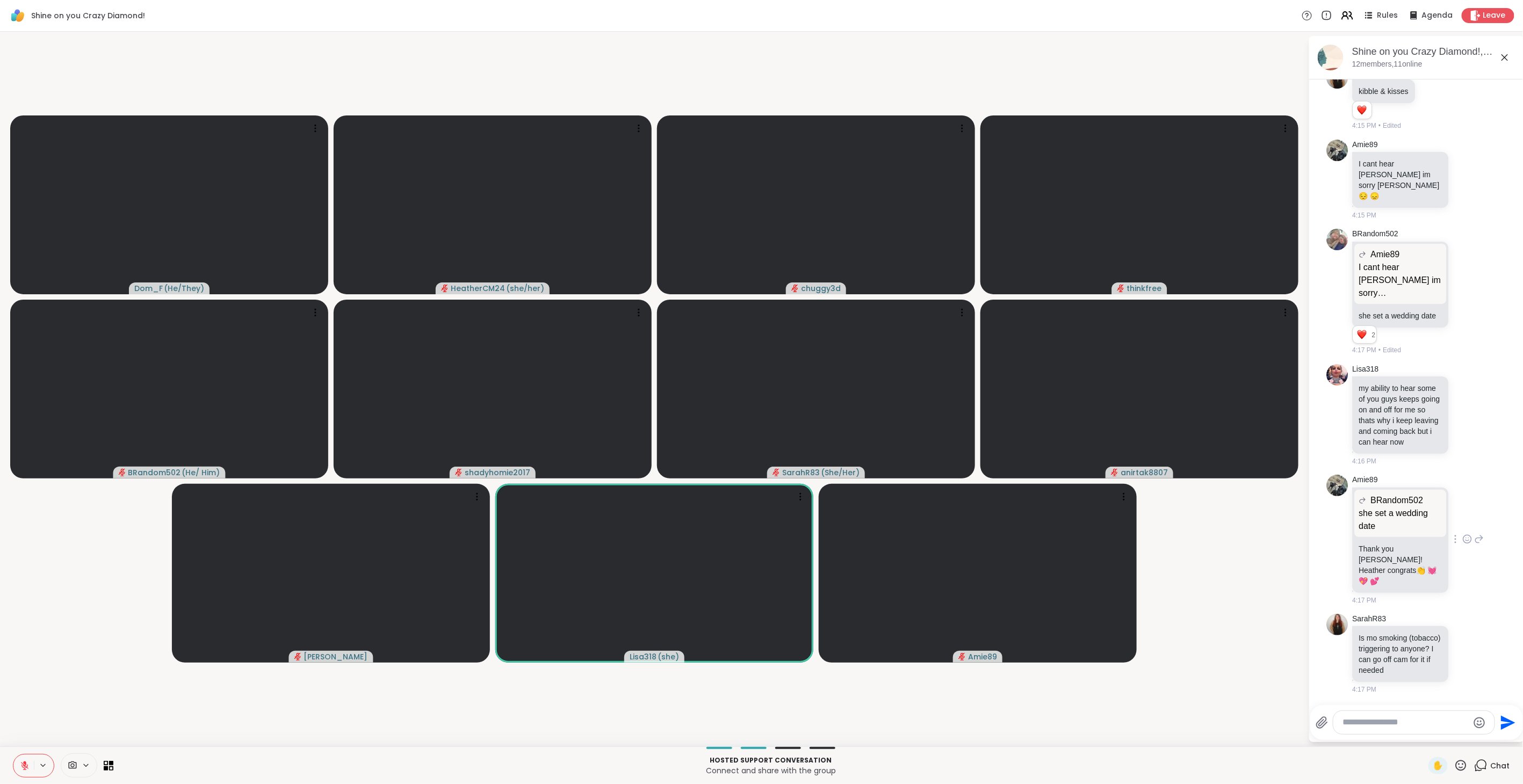
click at [1462, 534] on icon at bounding box center [1467, 539] width 10 height 11
click at [1462, 517] on div "Select Reaction: Heart" at bounding box center [1467, 521] width 10 height 10
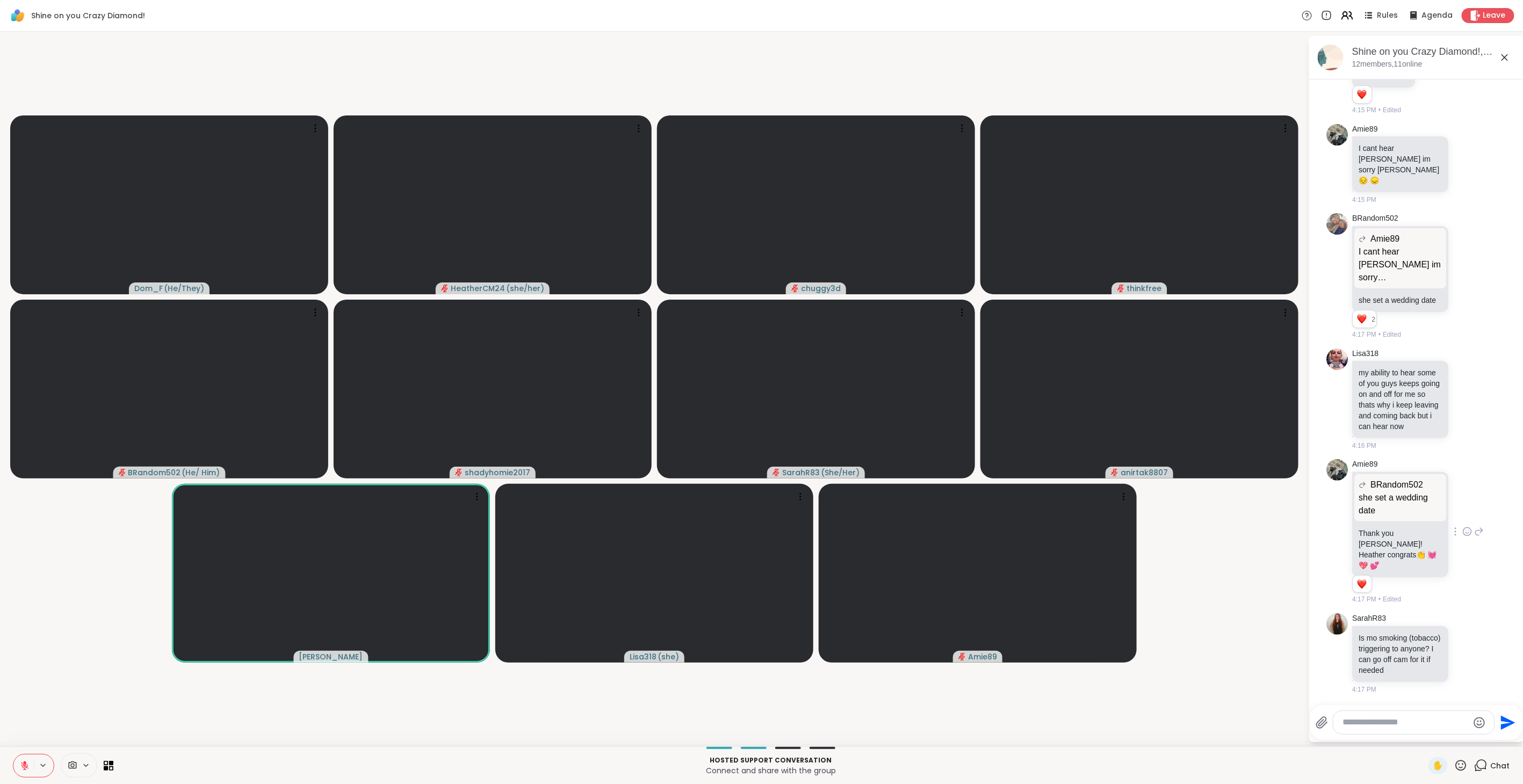
click at [1373, 722] on textarea "Type your message" at bounding box center [1405, 722] width 125 height 11
click at [1474, 406] on icon at bounding box center [1479, 399] width 10 height 13
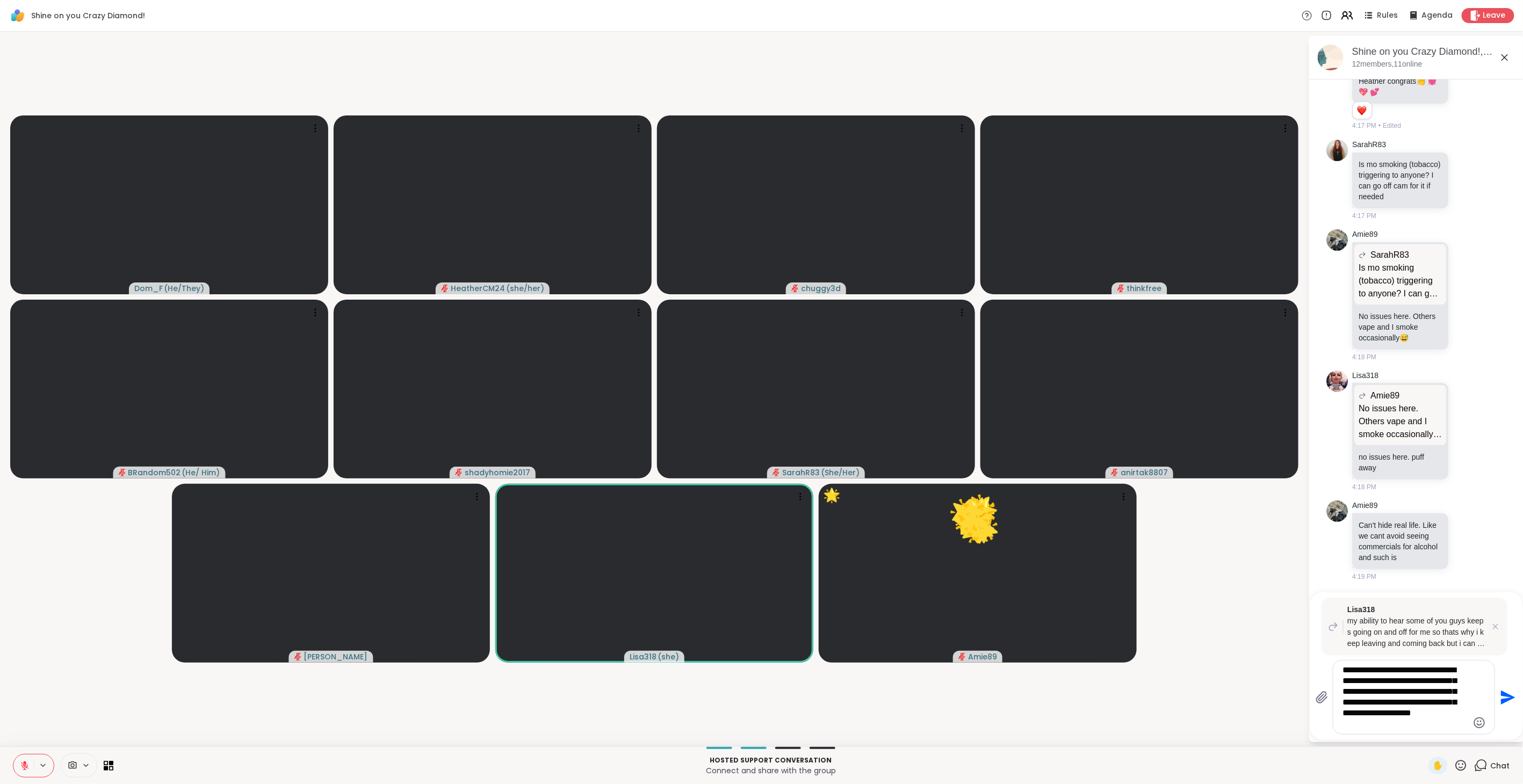
scroll to position [1717, 0]
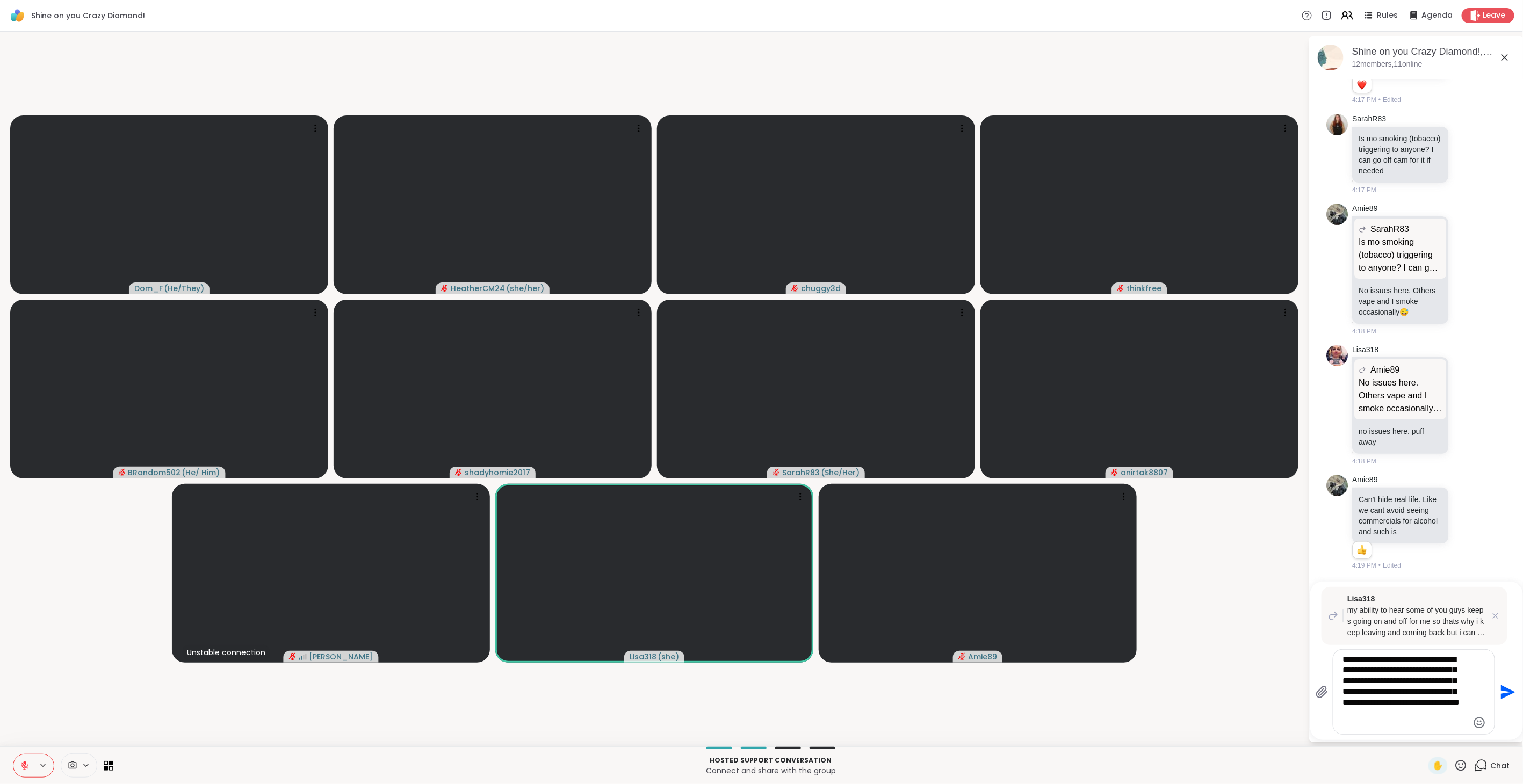
type textarea "**********"
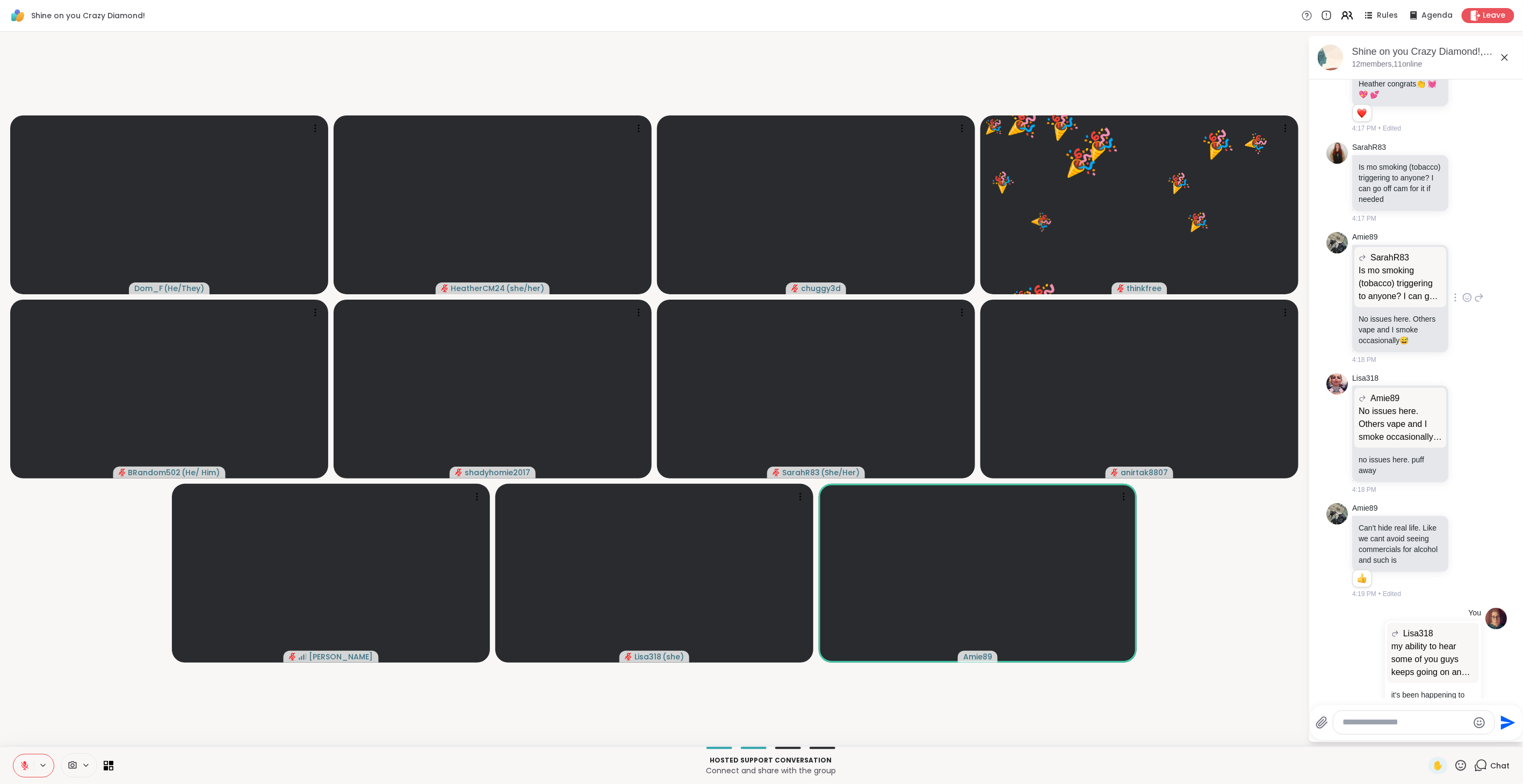
scroll to position [1617, 0]
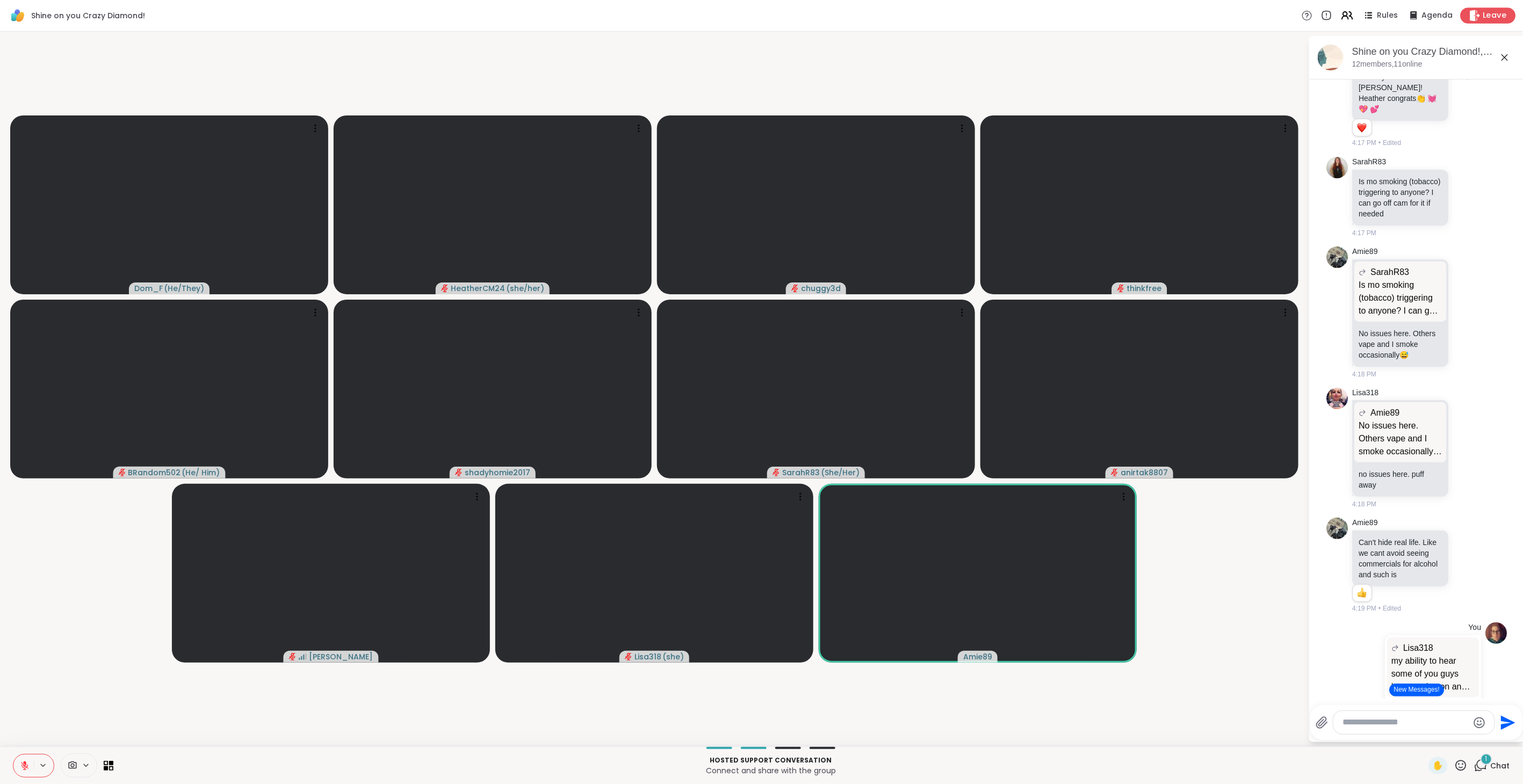
click at [1470, 17] on icon at bounding box center [1476, 15] width 11 height 11
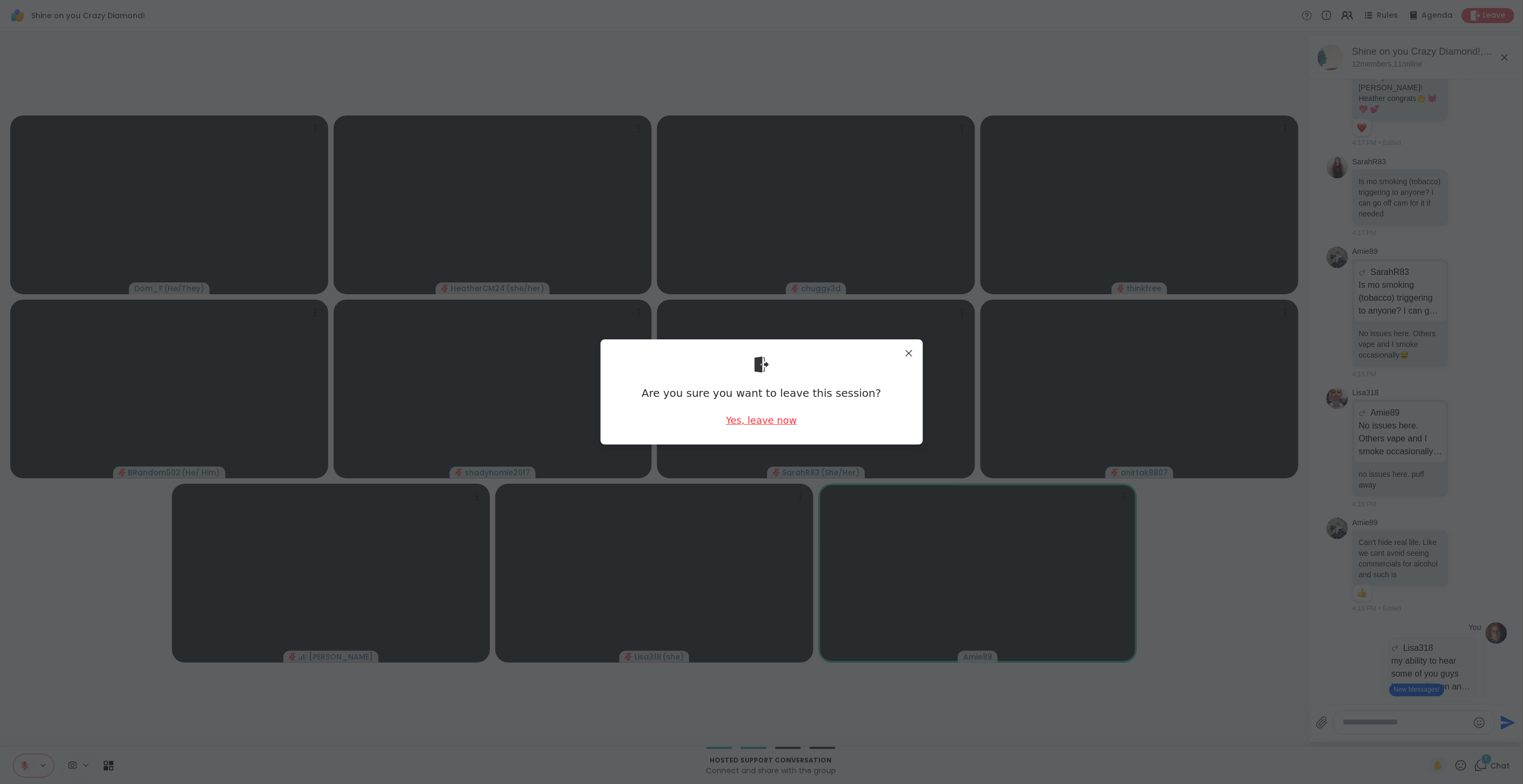
click at [749, 421] on div "Yes, leave now" at bounding box center [761, 421] width 71 height 14
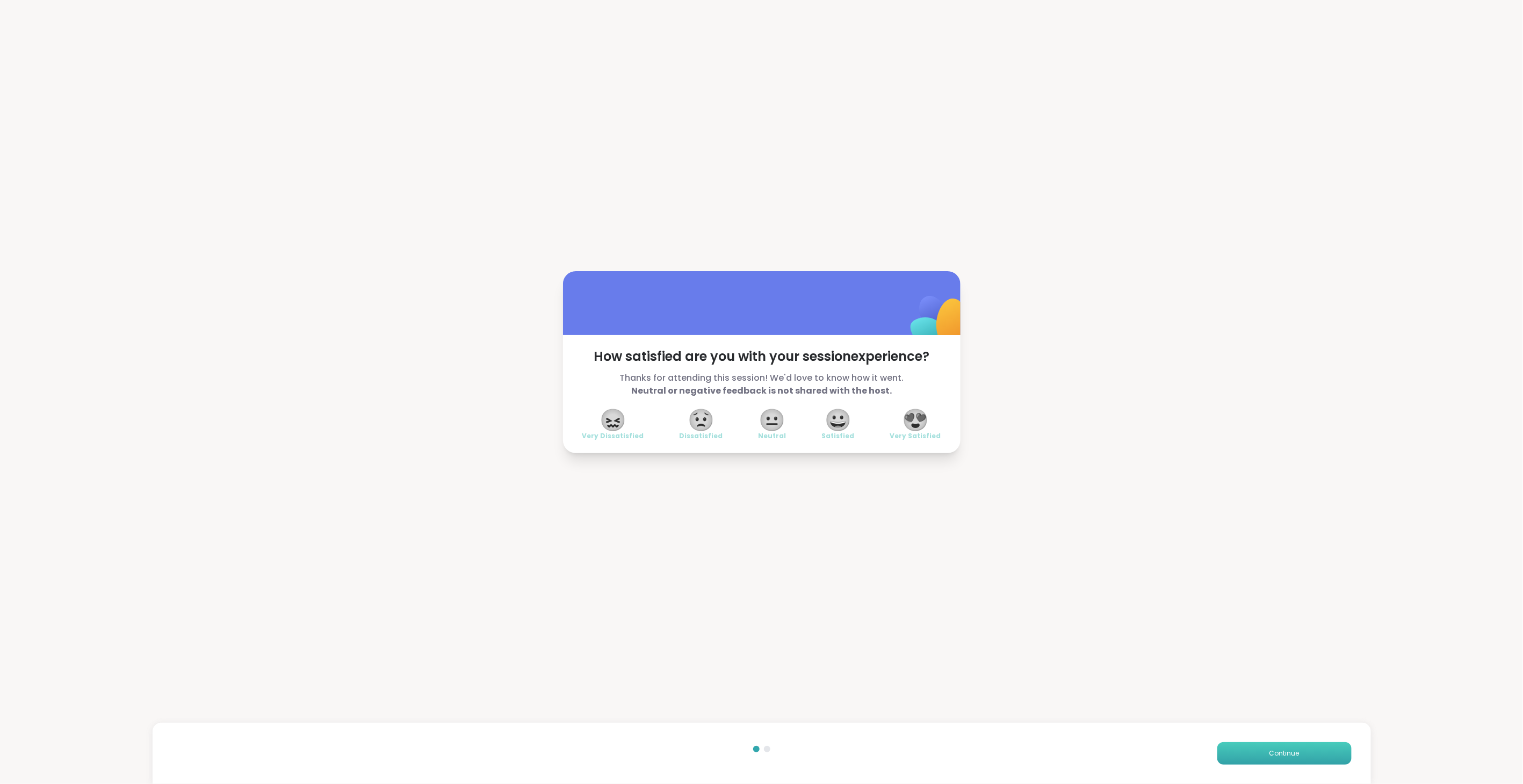
click at [1313, 751] on button "Continue" at bounding box center [1284, 753] width 134 height 23
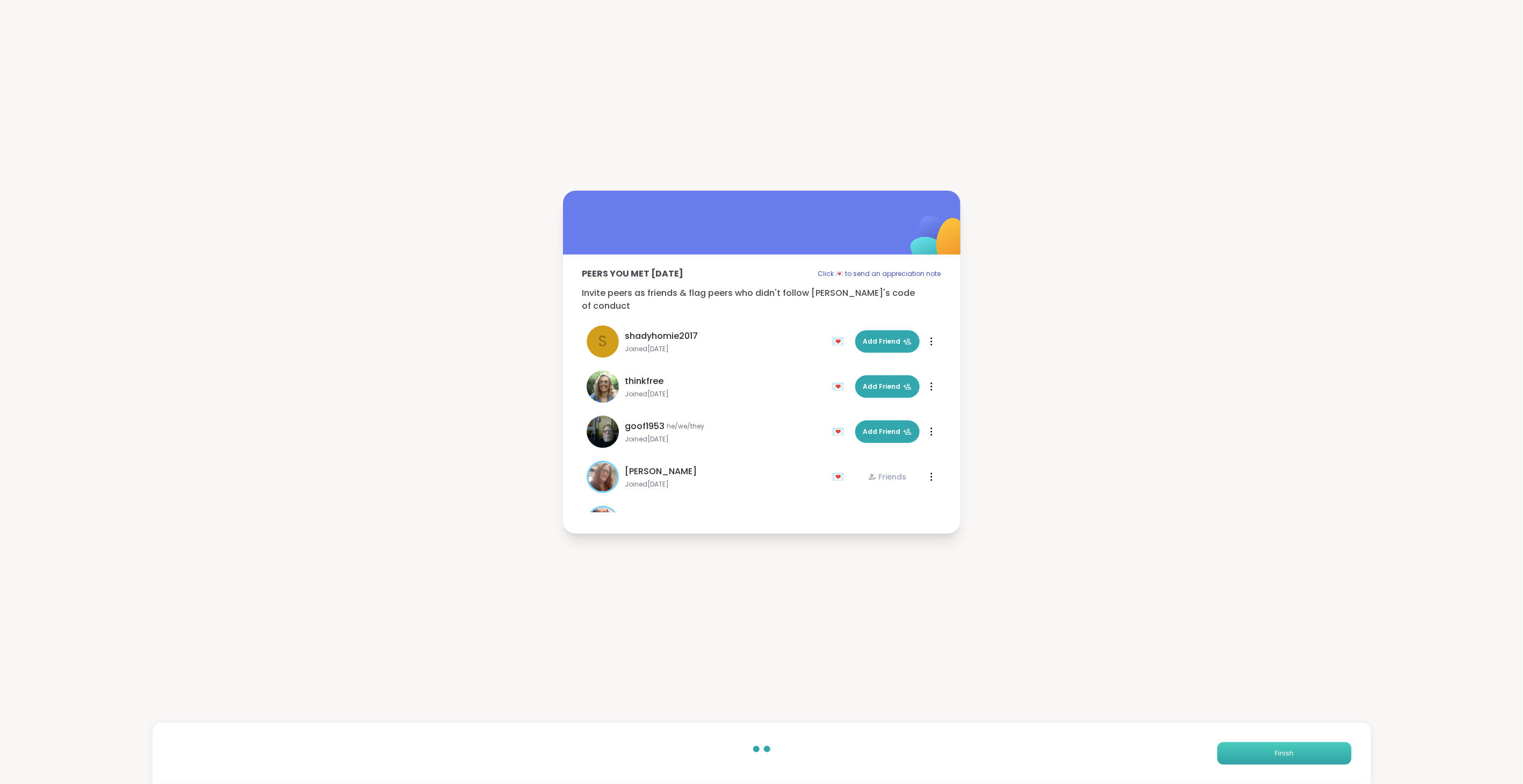
click at [1309, 748] on button "Finish" at bounding box center [1284, 753] width 134 height 23
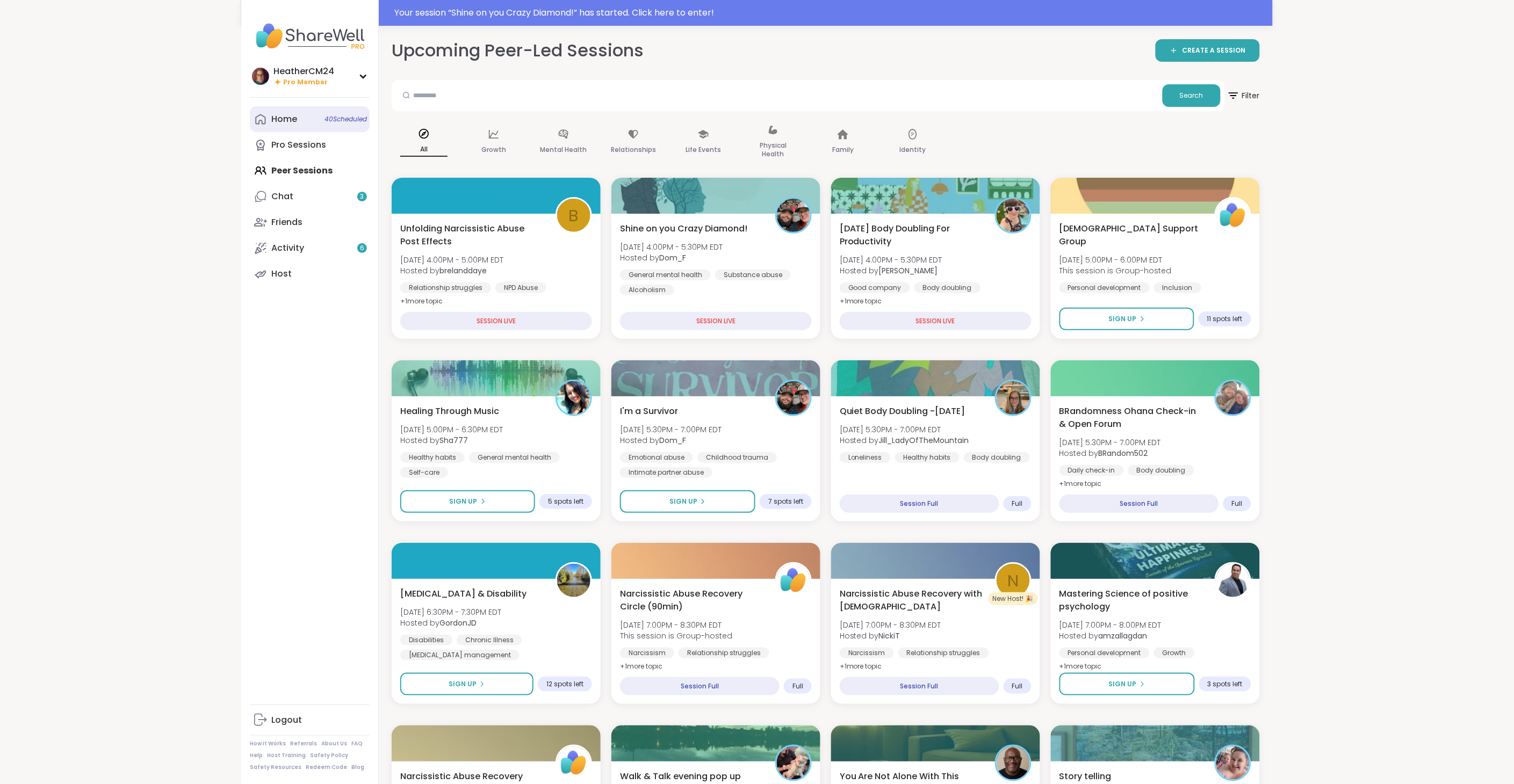
click at [299, 118] on link "Home 40 Scheduled" at bounding box center [309, 119] width 119 height 26
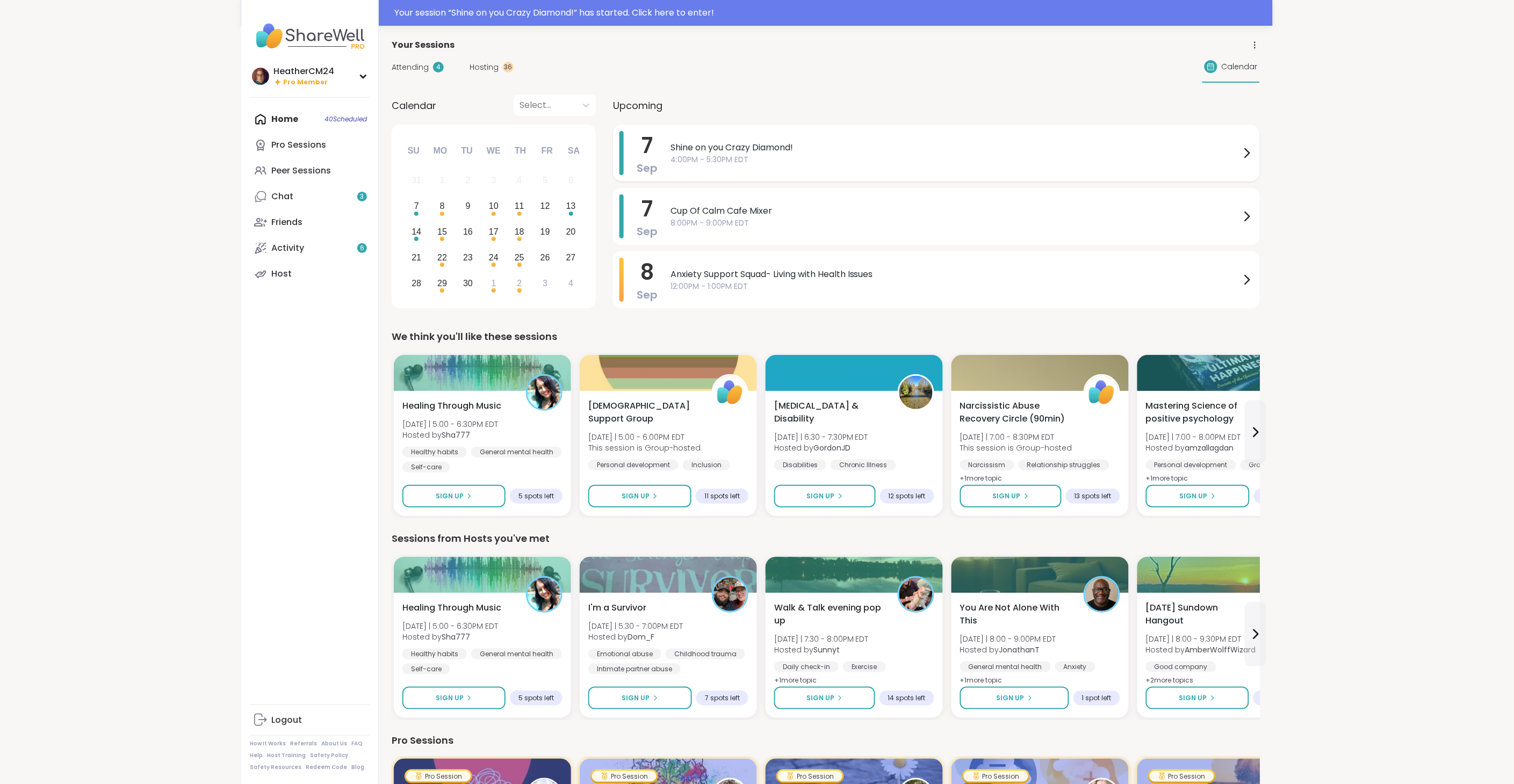
click at [699, 150] on span "Shine on you Crazy Diamond!" at bounding box center [955, 147] width 570 height 13
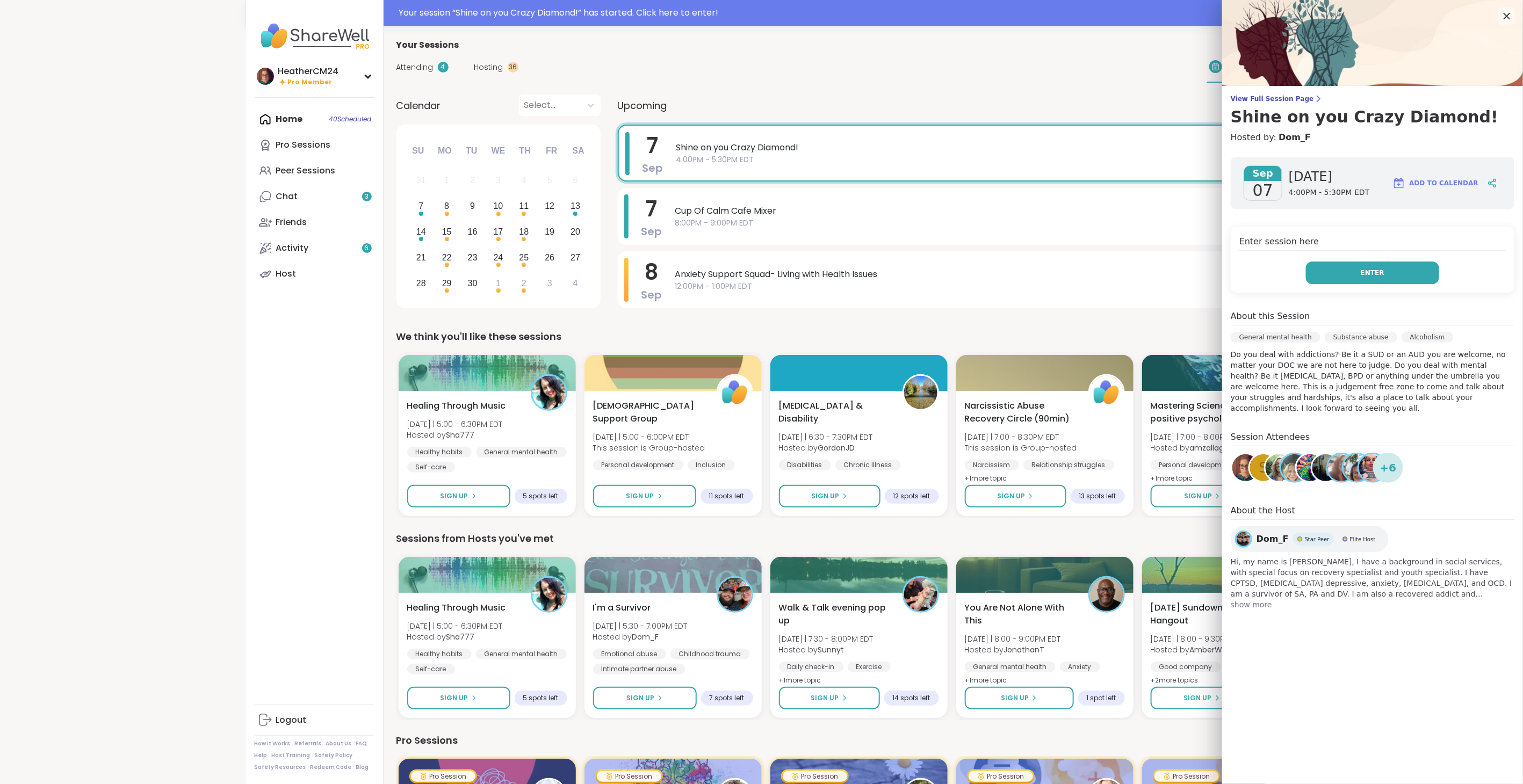
click at [1371, 278] on button "Enter" at bounding box center [1372, 273] width 133 height 23
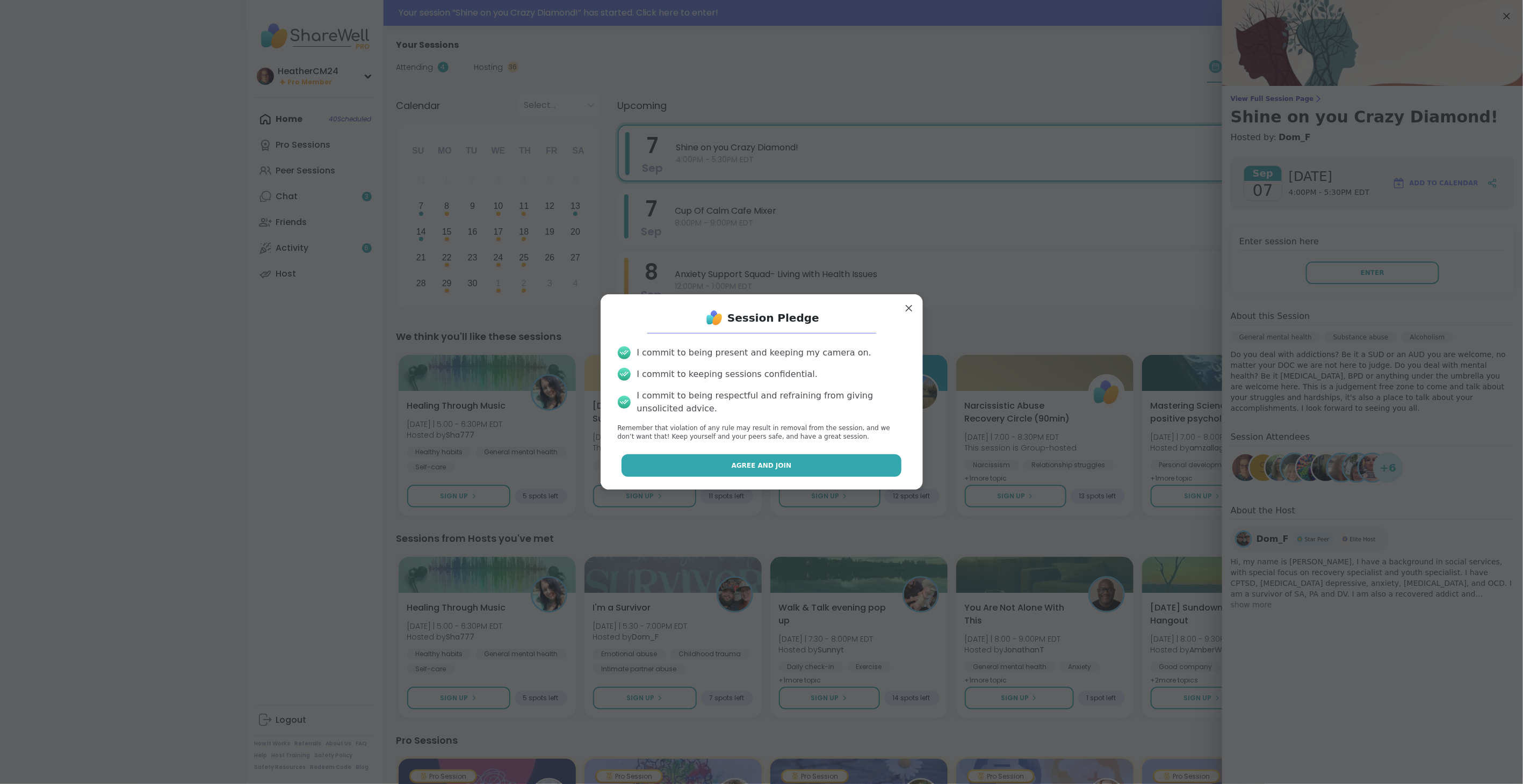
click at [861, 467] on button "Agree and Join" at bounding box center [761, 466] width 280 height 23
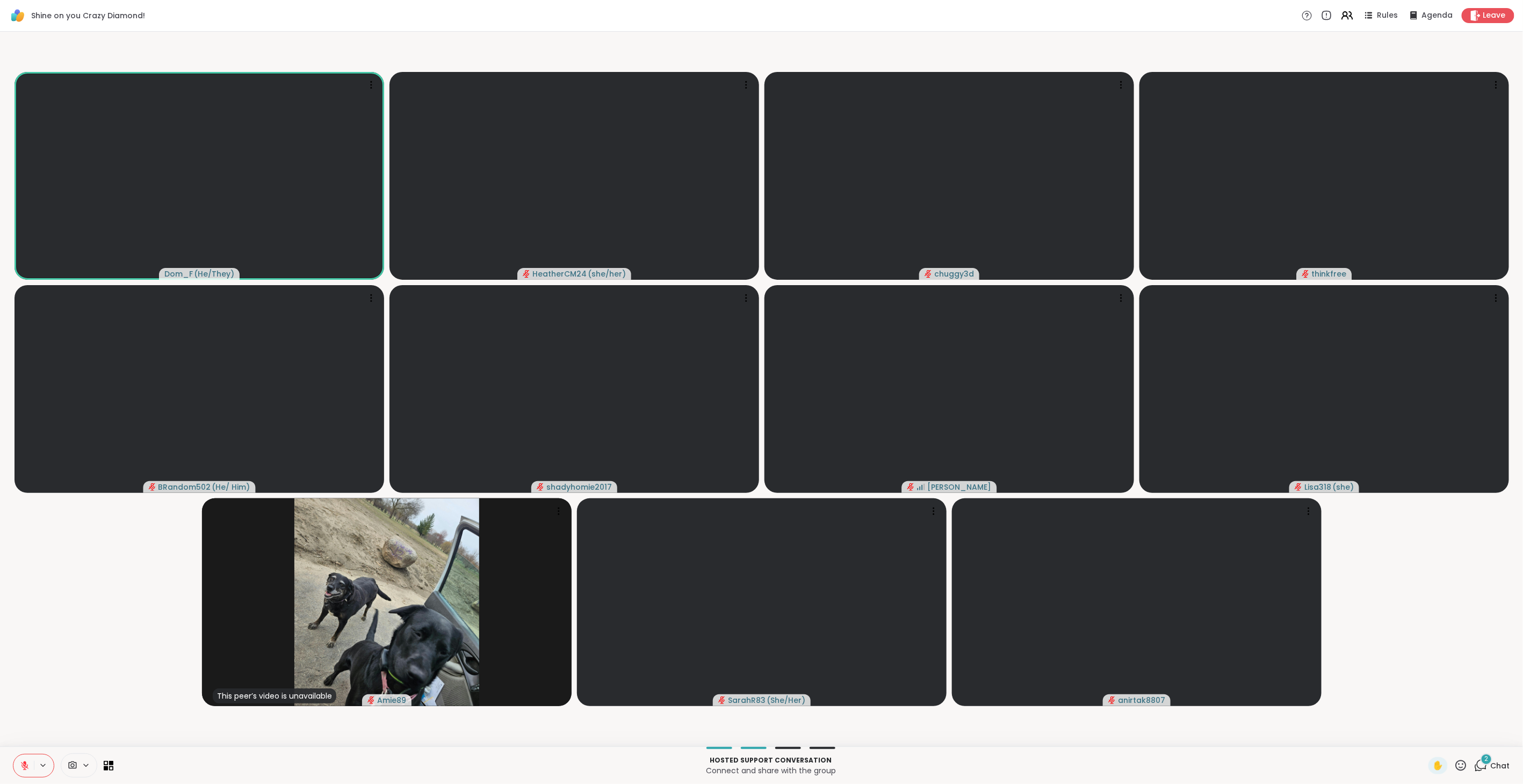
click at [1474, 762] on icon at bounding box center [1481, 765] width 14 height 14
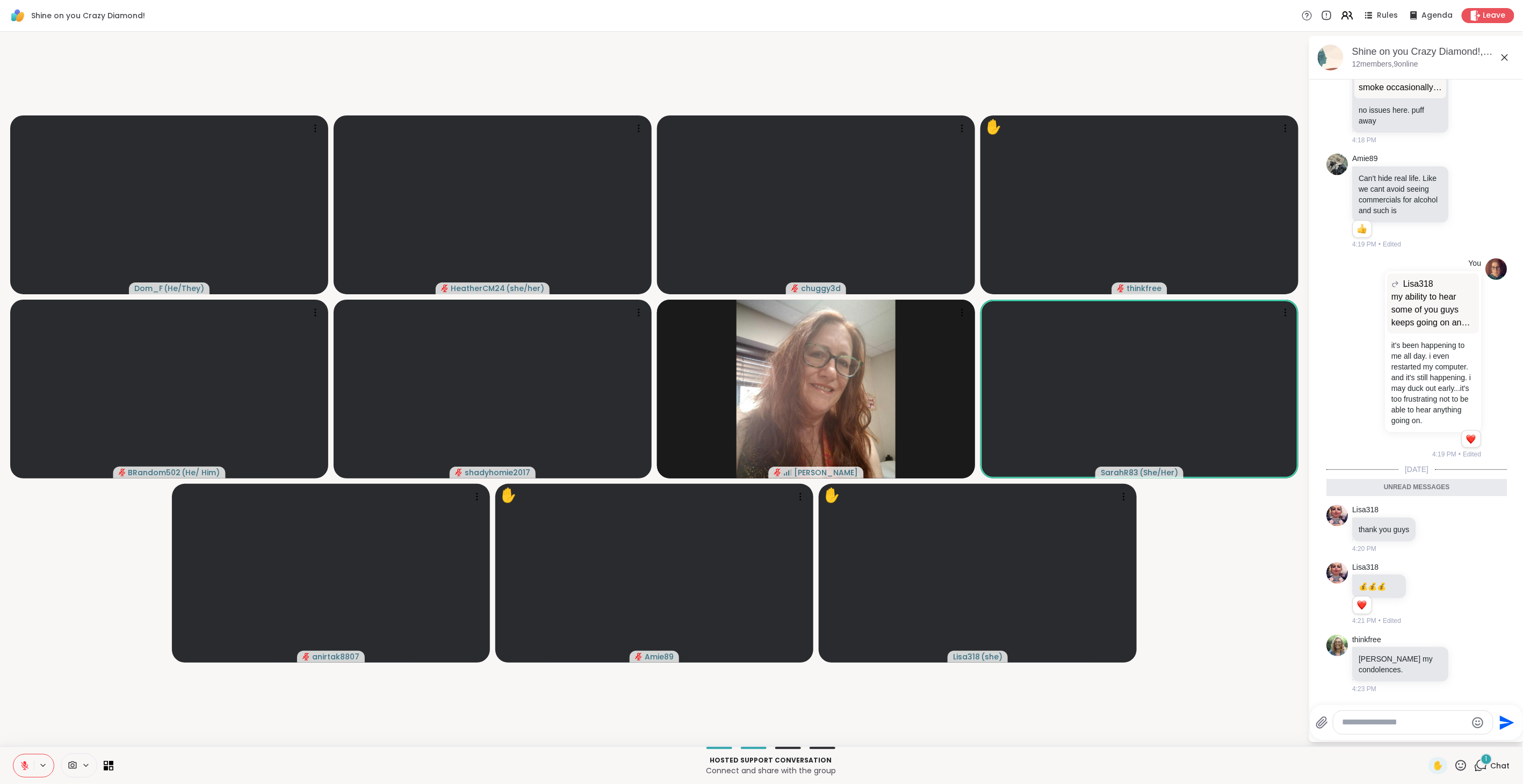
scroll to position [2023, 0]
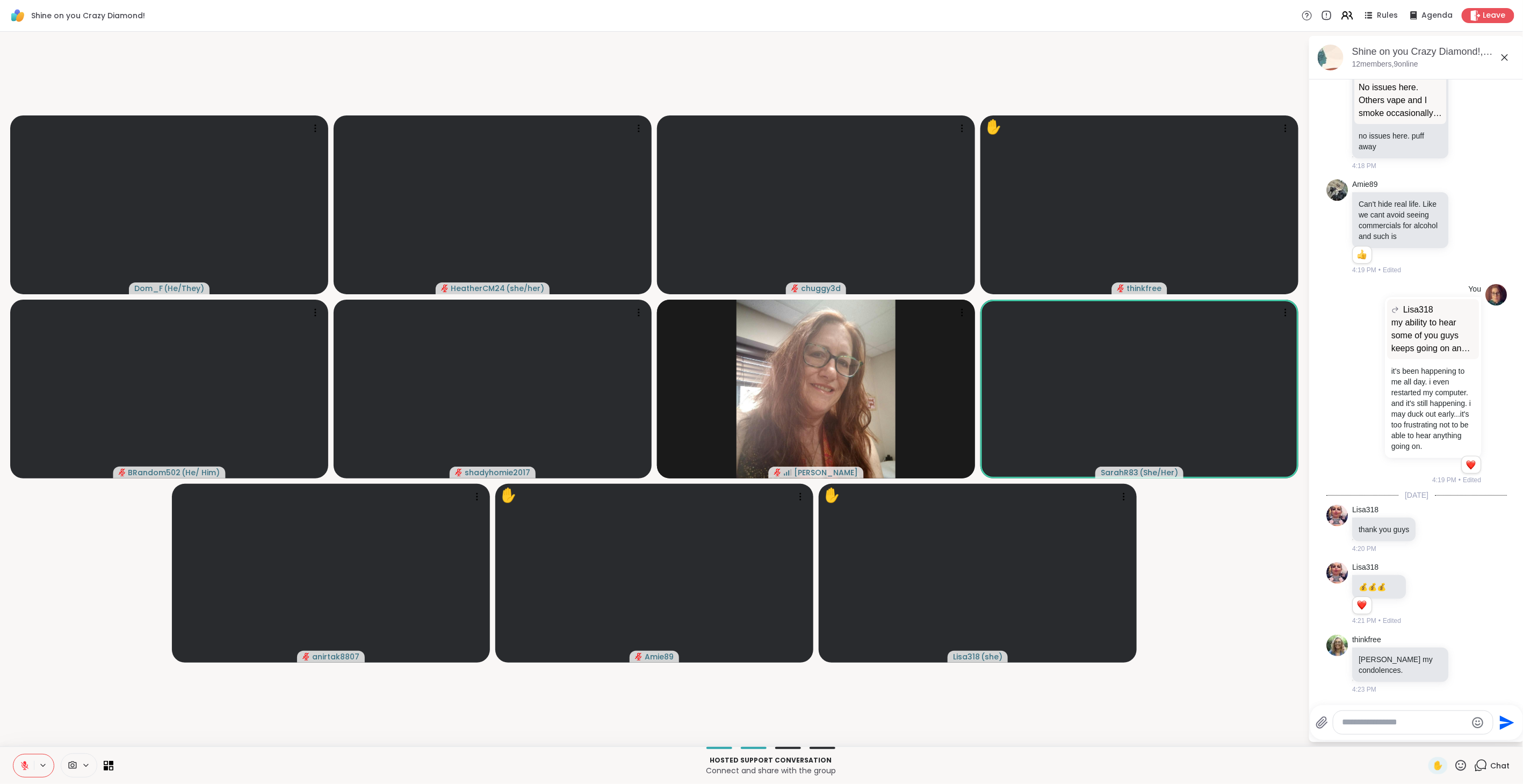
click at [1356, 717] on textarea "Type your message" at bounding box center [1404, 722] width 125 height 11
click at [1479, 720] on icon "Emoji picker" at bounding box center [1479, 722] width 13 height 13
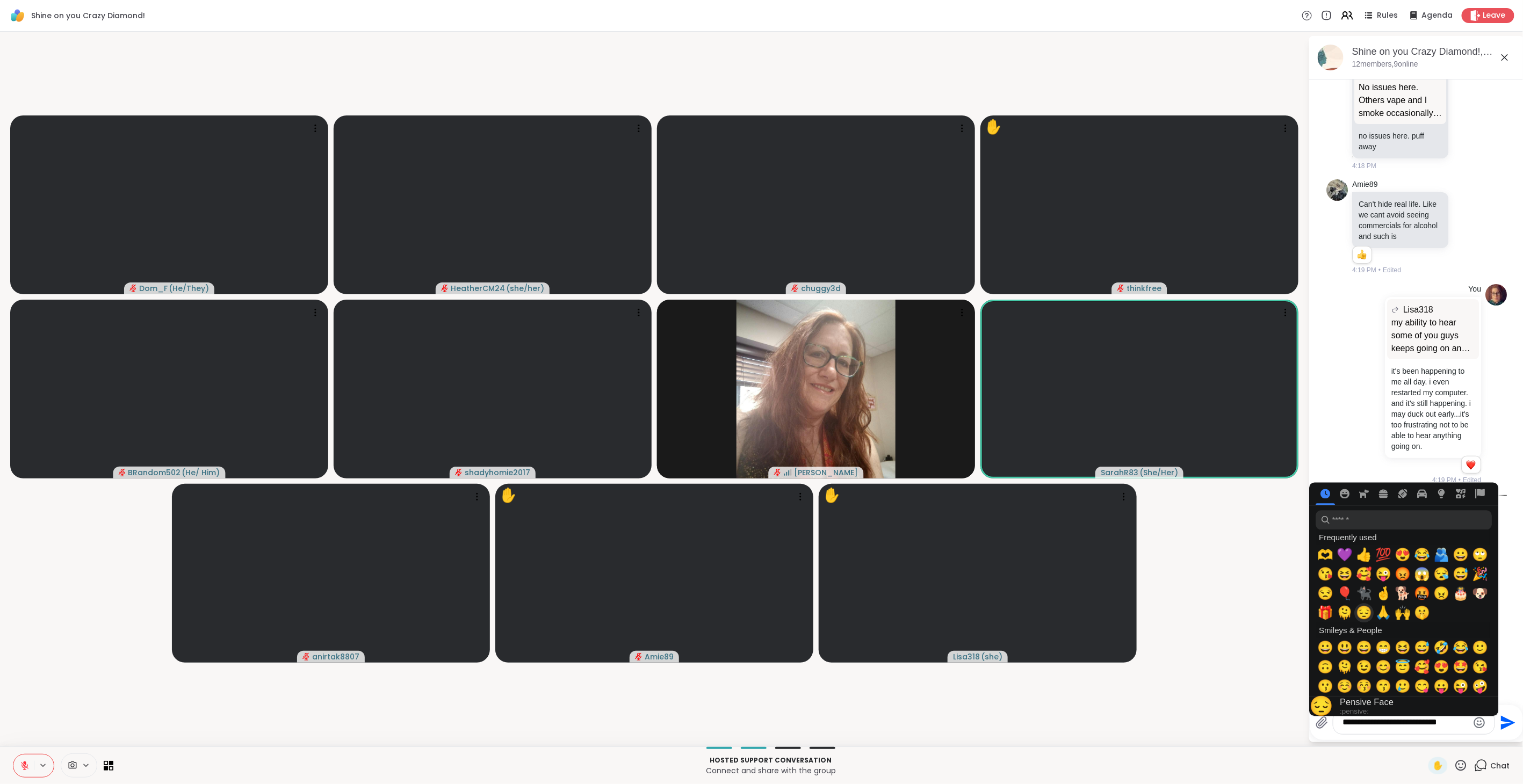
click at [1366, 610] on span "😔" at bounding box center [1364, 613] width 16 height 15
type textarea "**********"
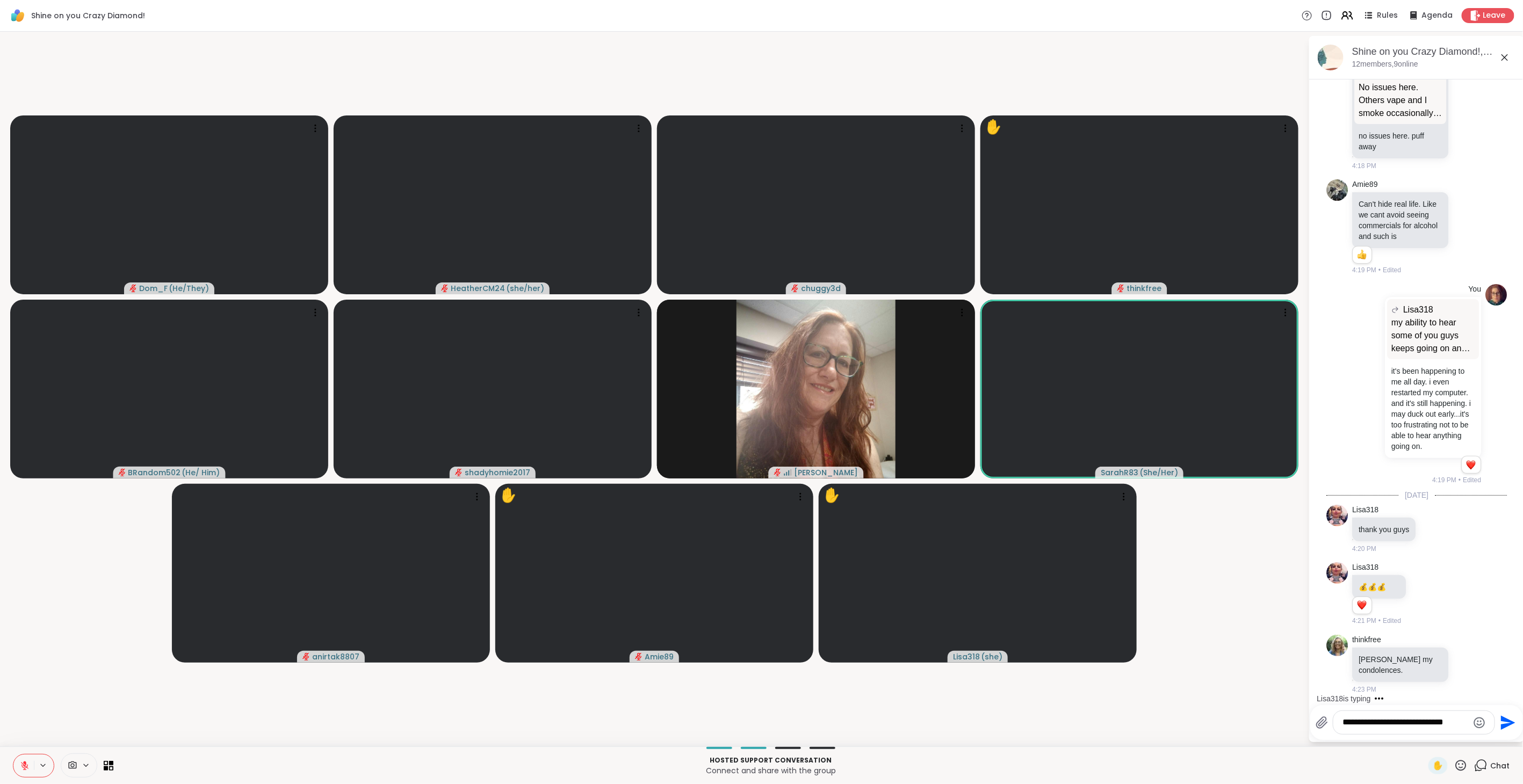
click at [1501, 716] on icon "Send" at bounding box center [1508, 722] width 14 height 14
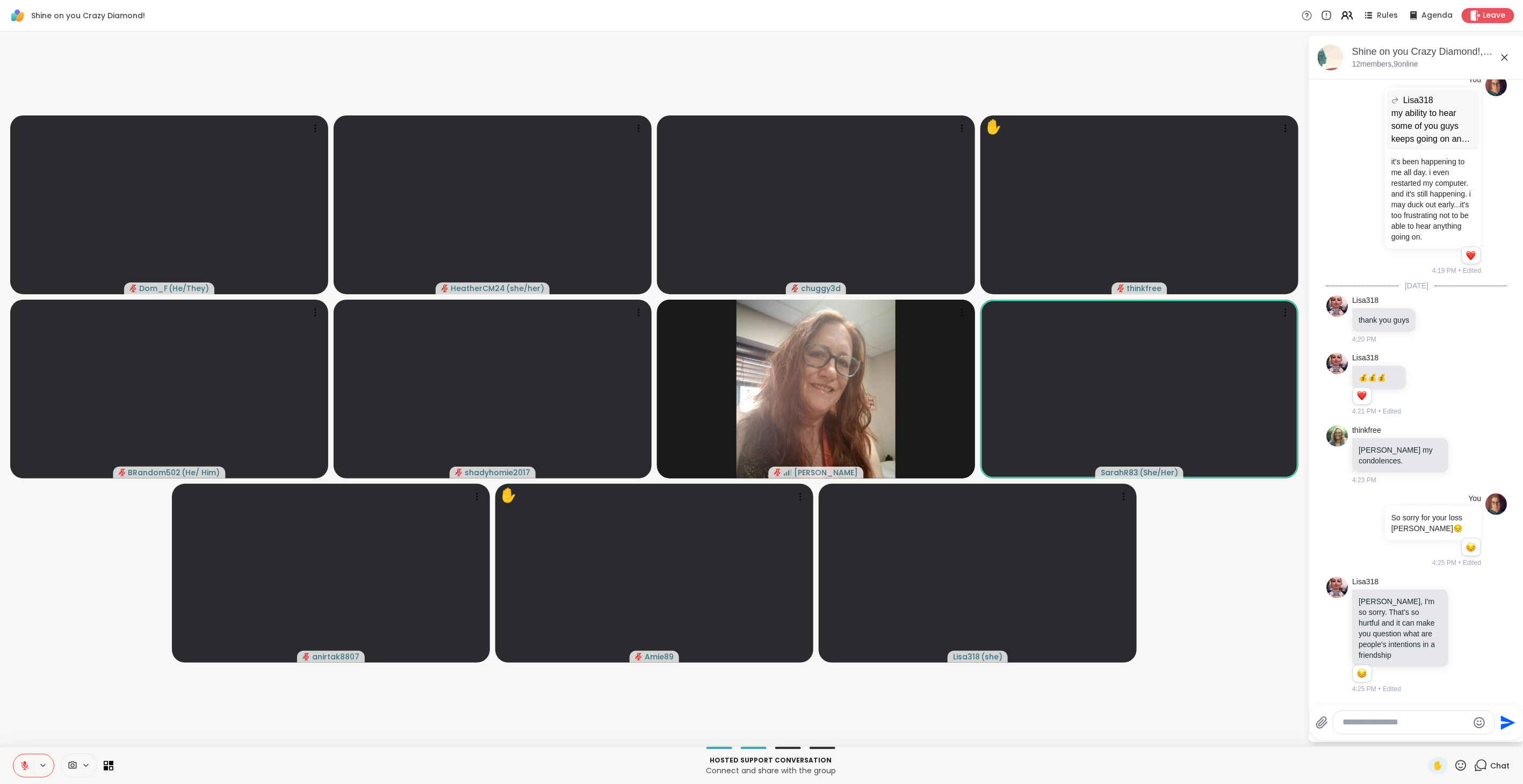
scroll to position [2233, 0]
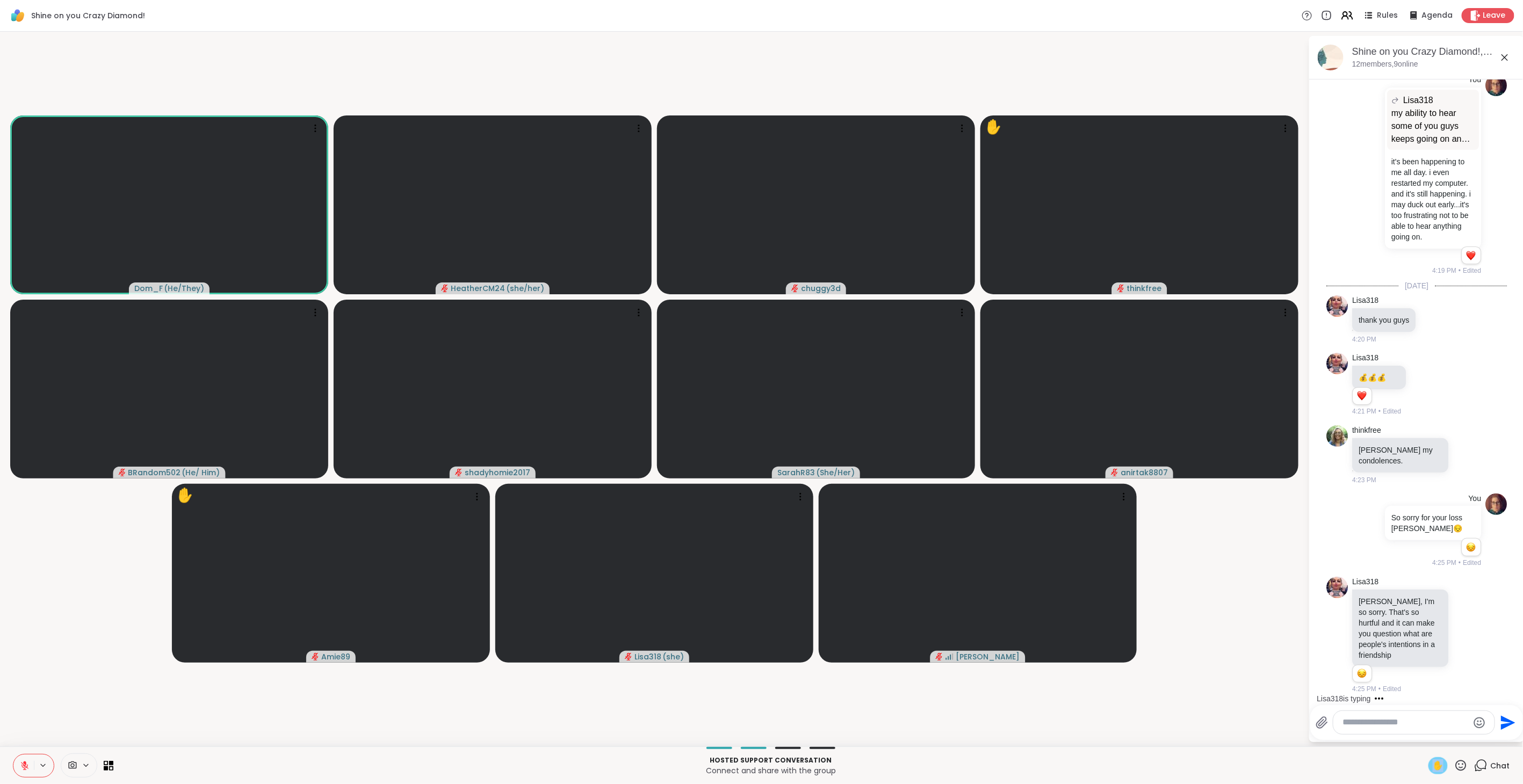
click at [1433, 766] on span "✋" at bounding box center [1438, 765] width 11 height 13
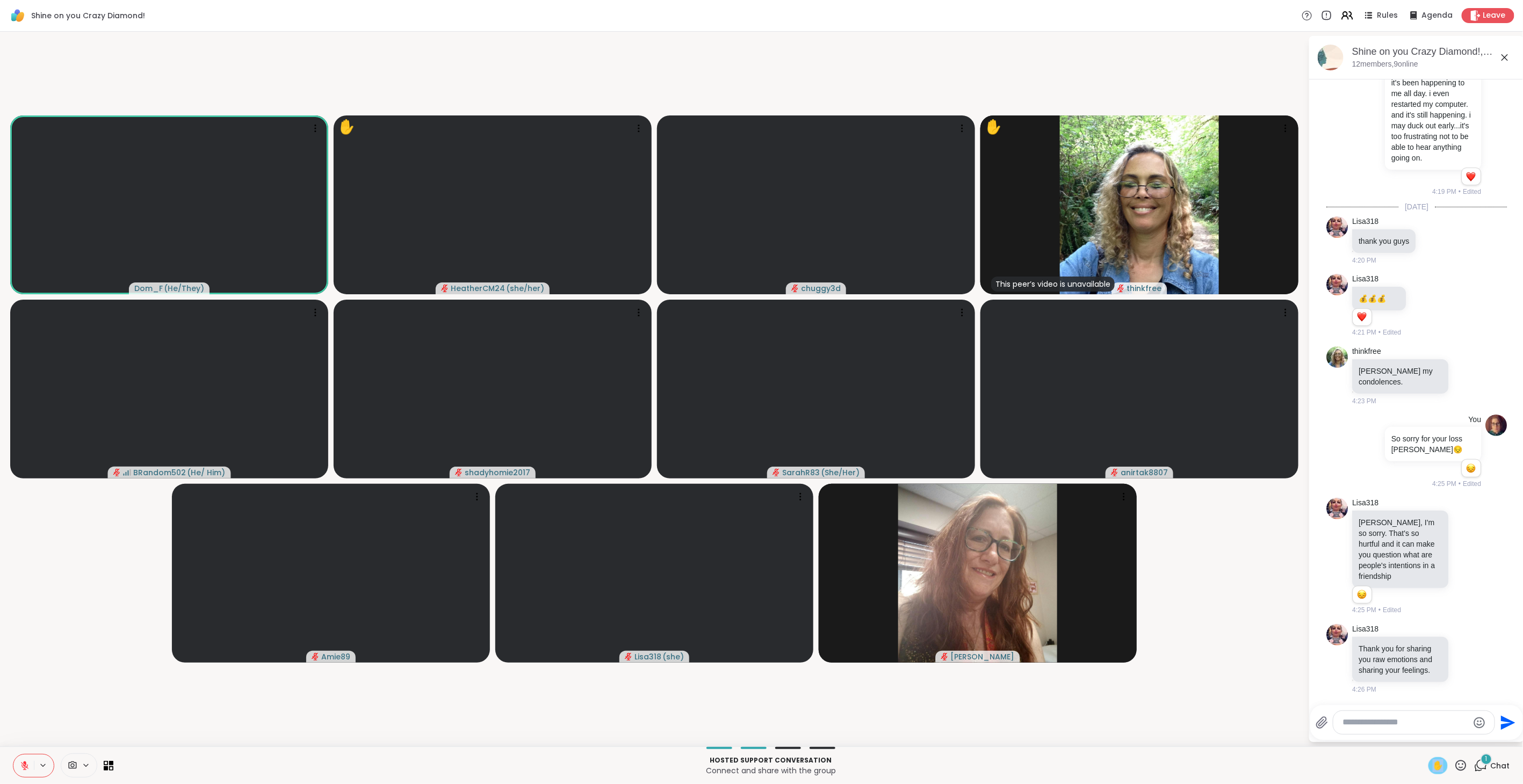
scroll to position [2323, 0]
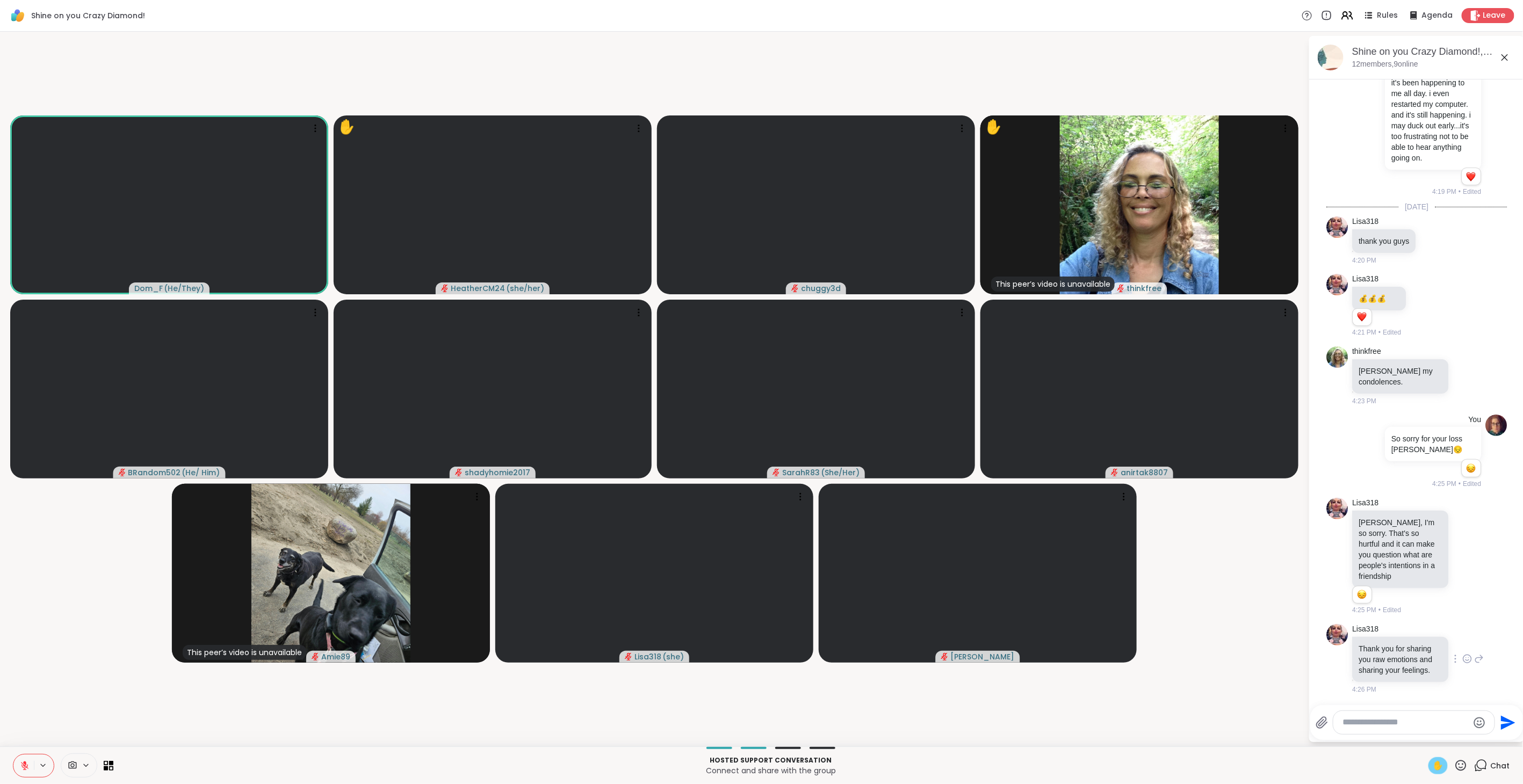
click at [1462, 653] on icon at bounding box center [1467, 659] width 10 height 11
click at [1462, 637] on div "Select Reaction: Heart" at bounding box center [1467, 641] width 10 height 10
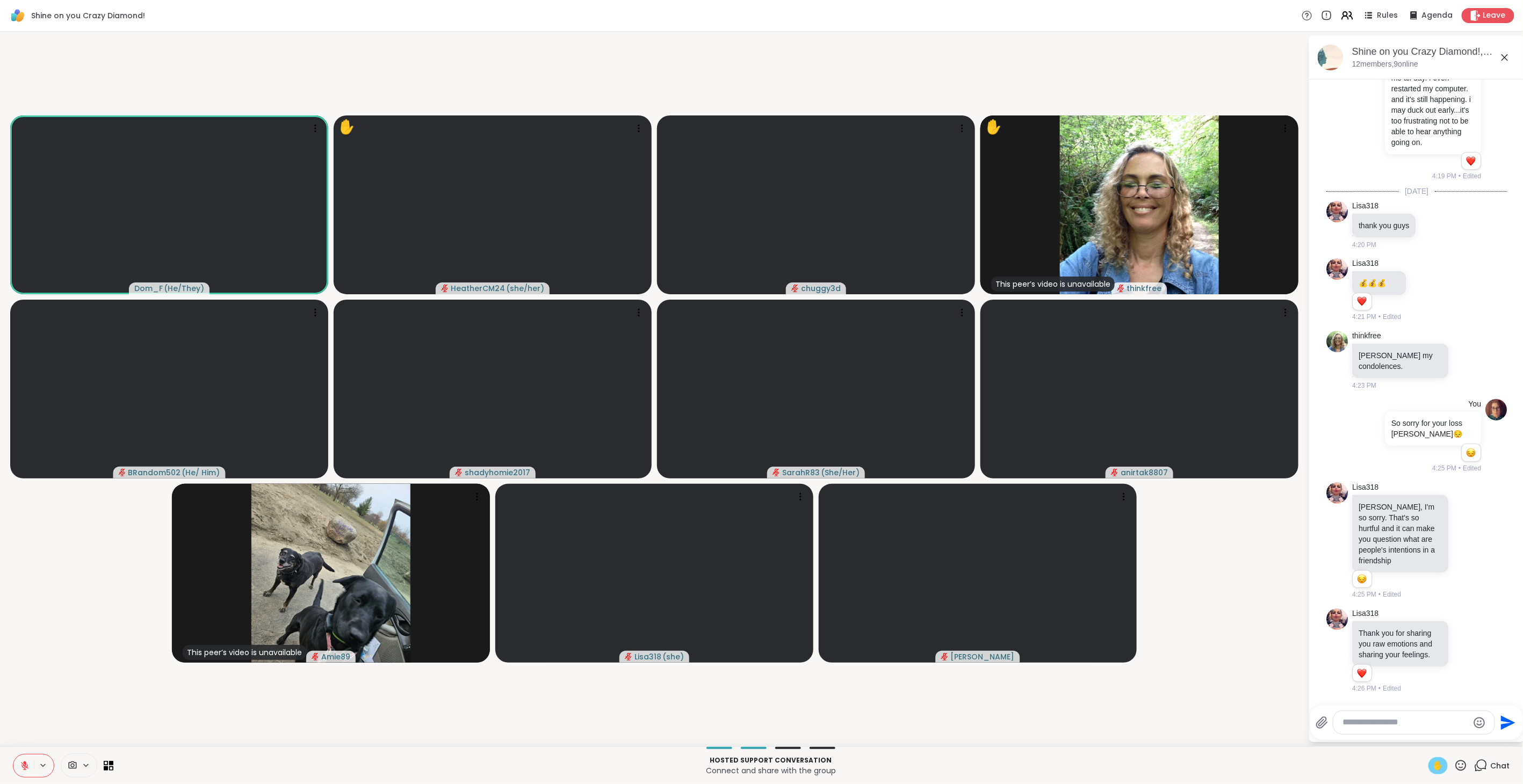
click at [22, 764] on icon at bounding box center [25, 766] width 8 height 8
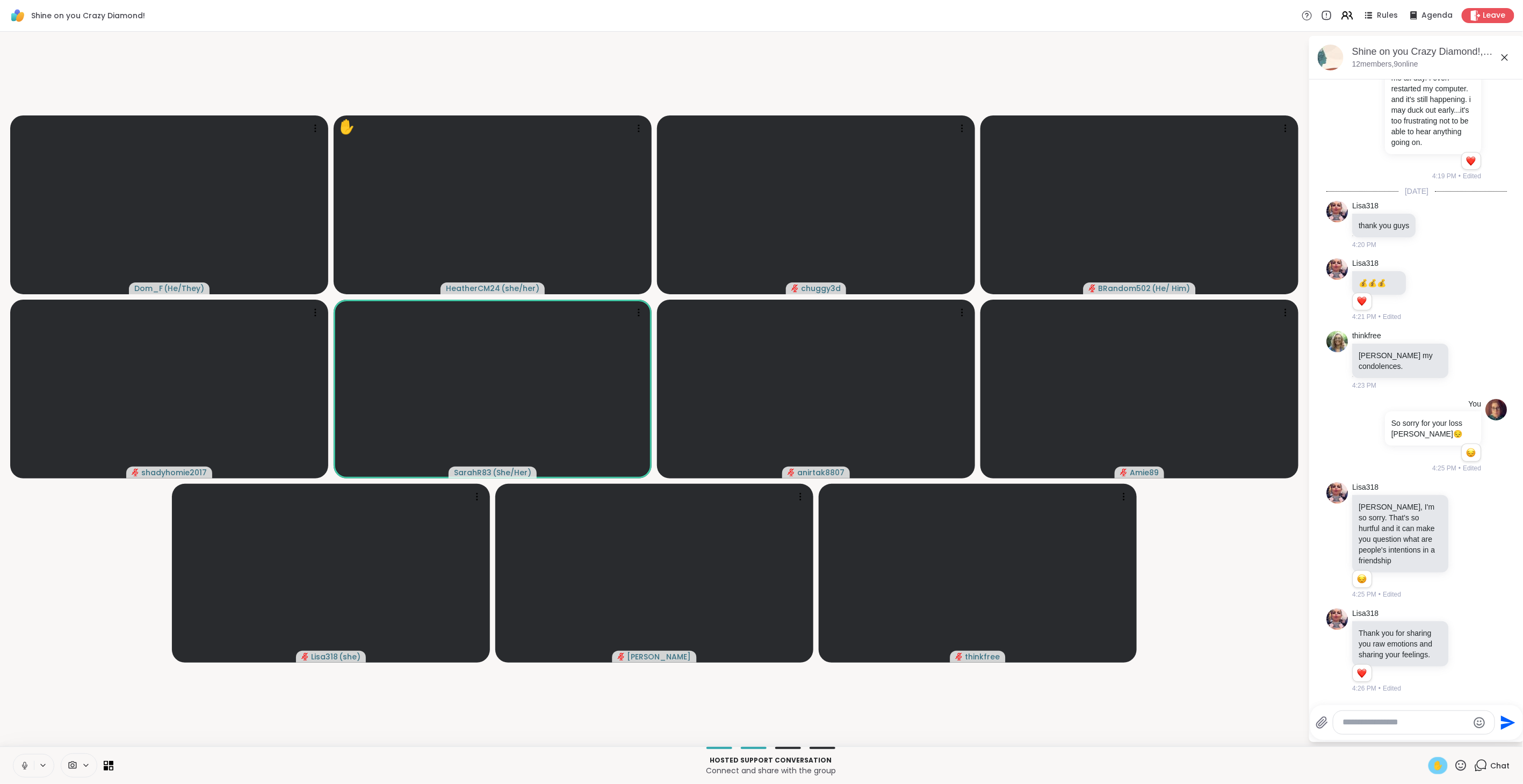
click at [22, 757] on button at bounding box center [23, 766] width 20 height 23
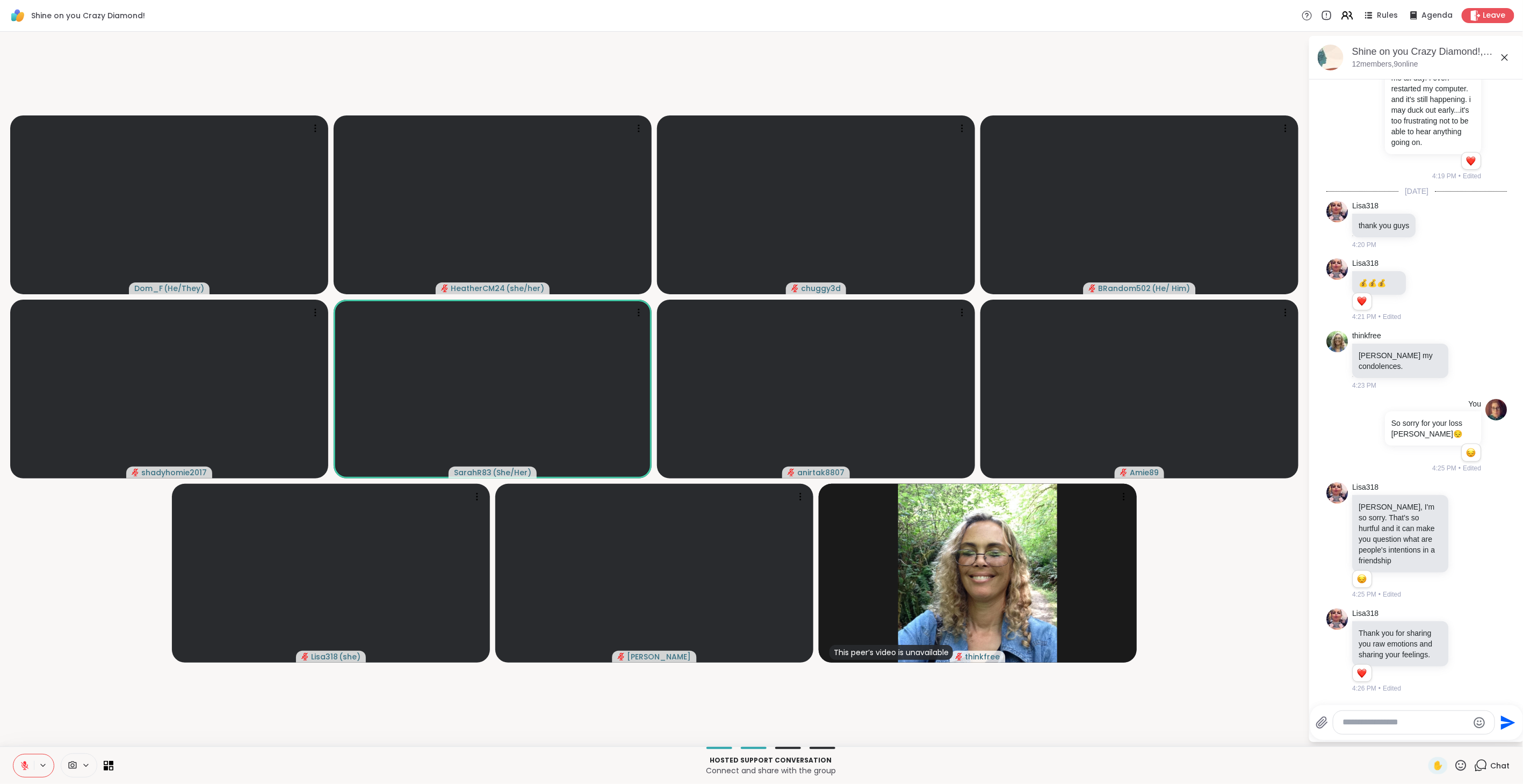
click at [22, 761] on icon at bounding box center [24, 765] width 10 height 10
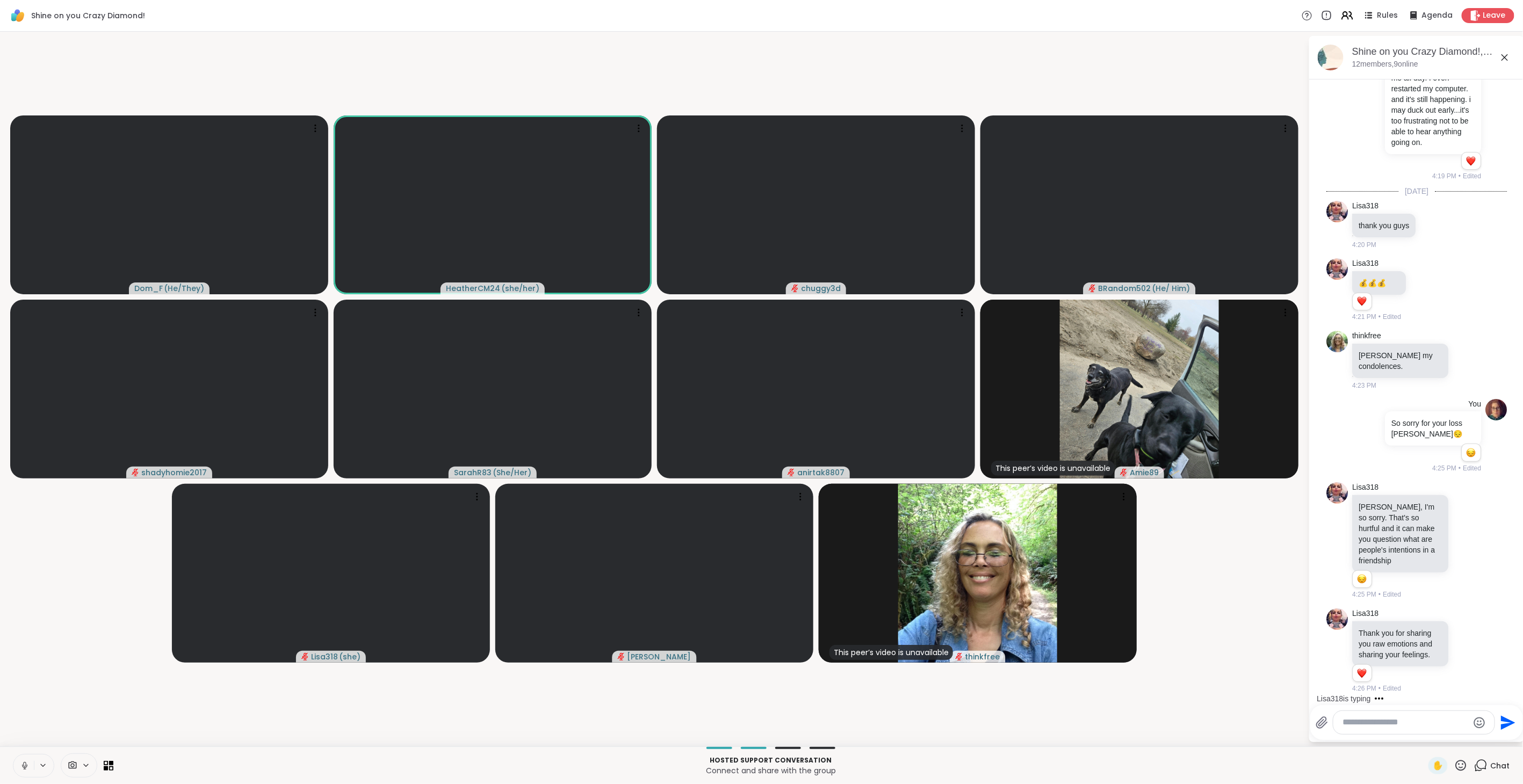
click at [27, 761] on icon at bounding box center [24, 765] width 10 height 10
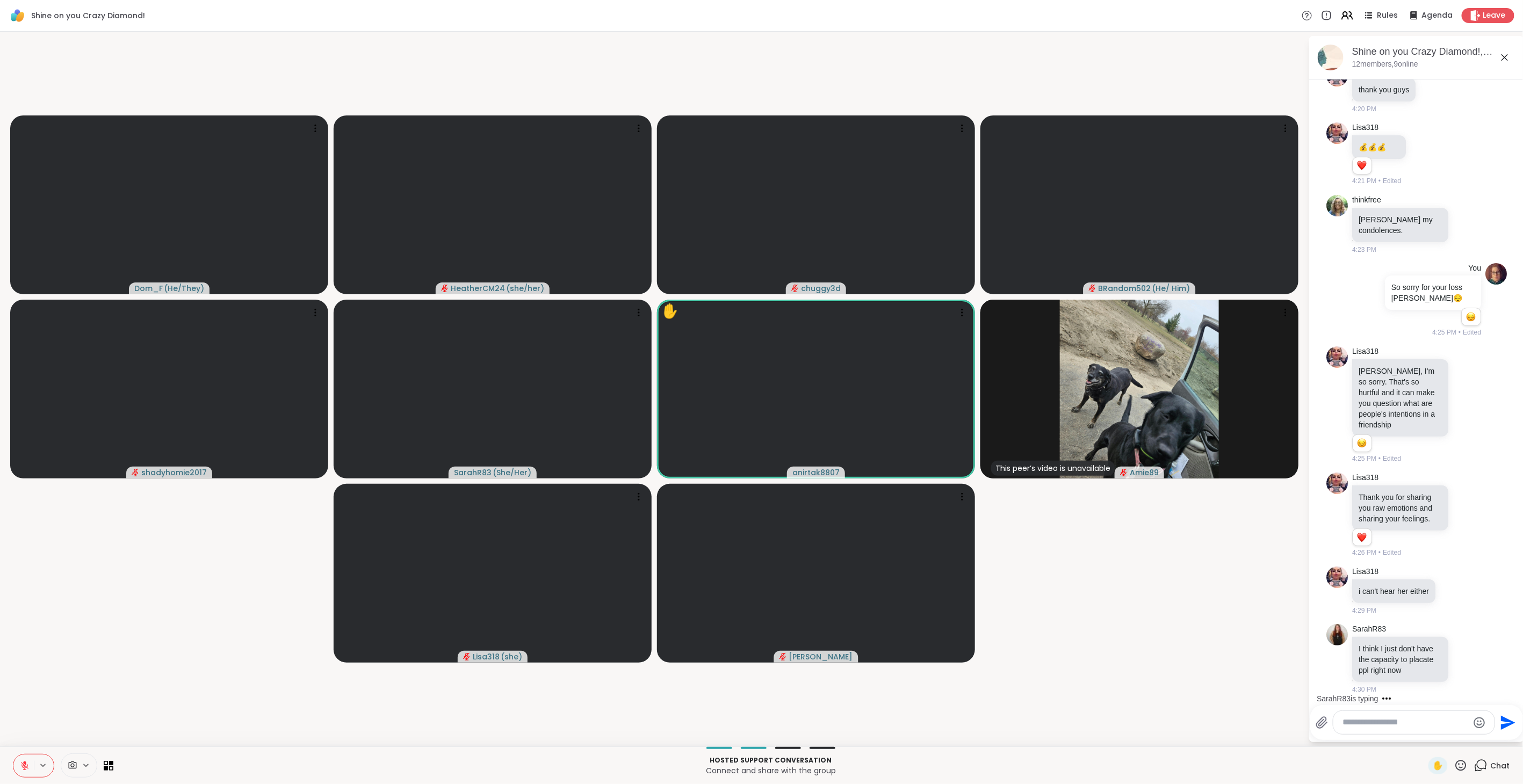
scroll to position [2474, 0]
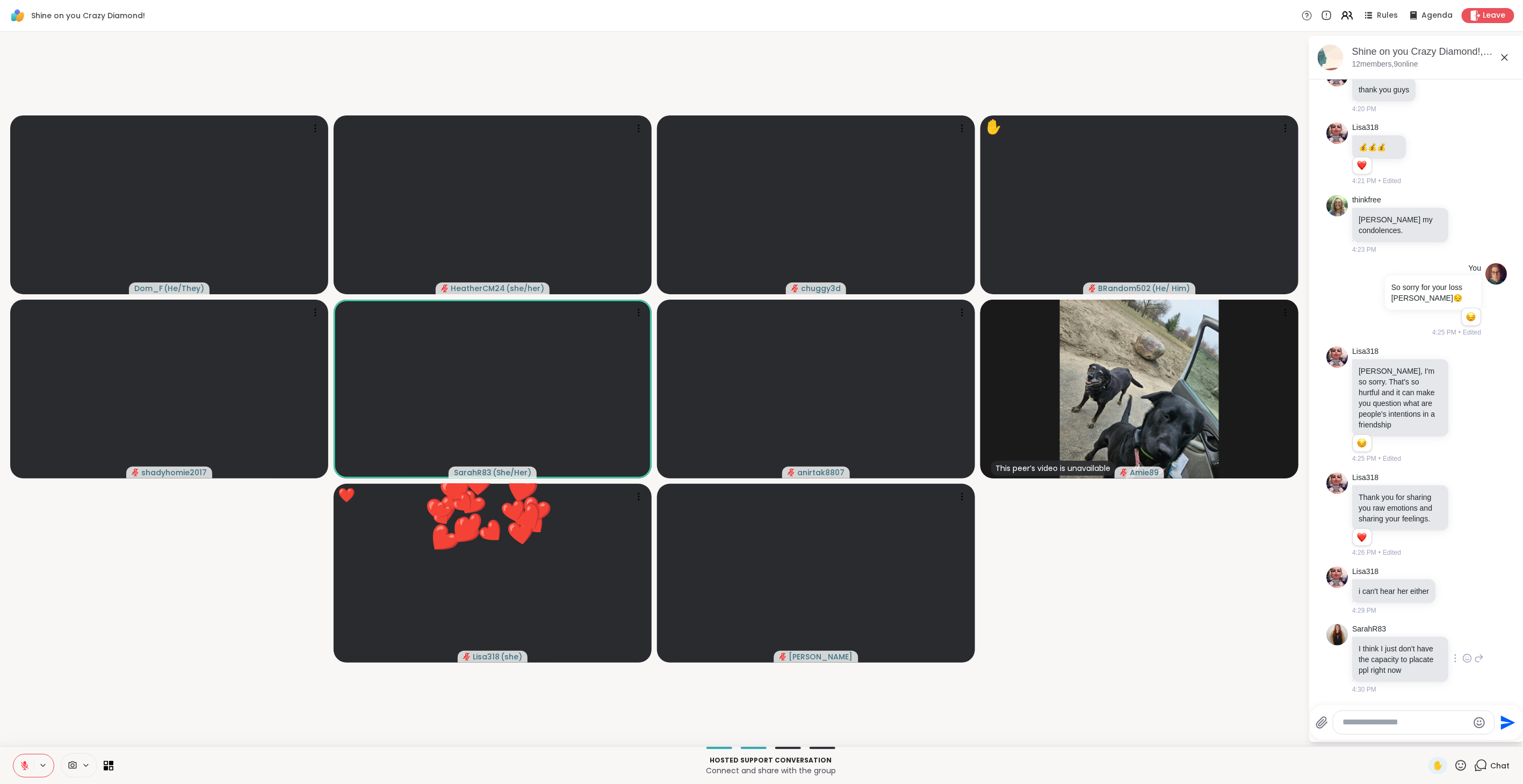
click at [1462, 656] on icon at bounding box center [1467, 658] width 10 height 11
click at [1462, 640] on div "Select Reaction: Heart" at bounding box center [1467, 641] width 10 height 10
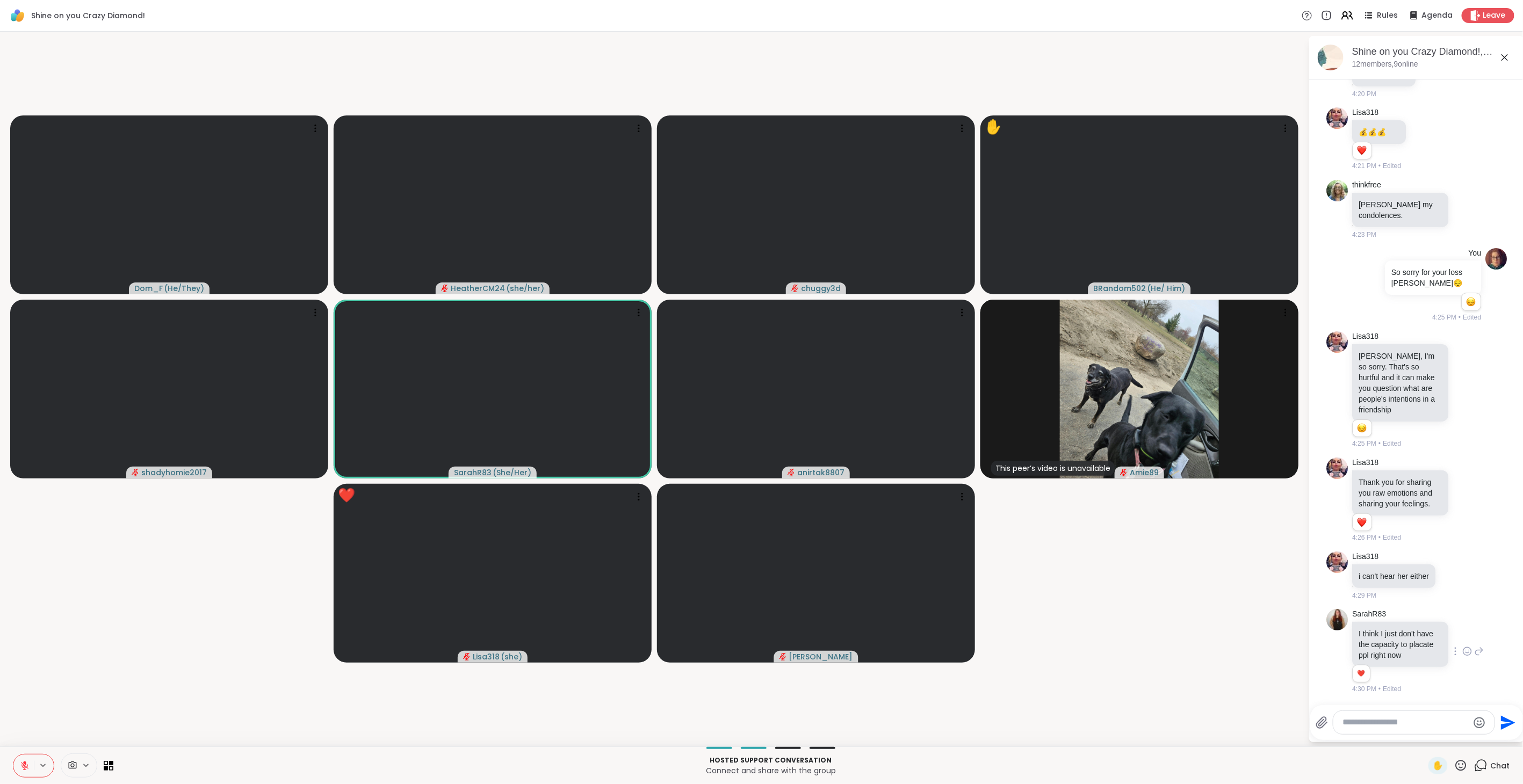
scroll to position [2489, 0]
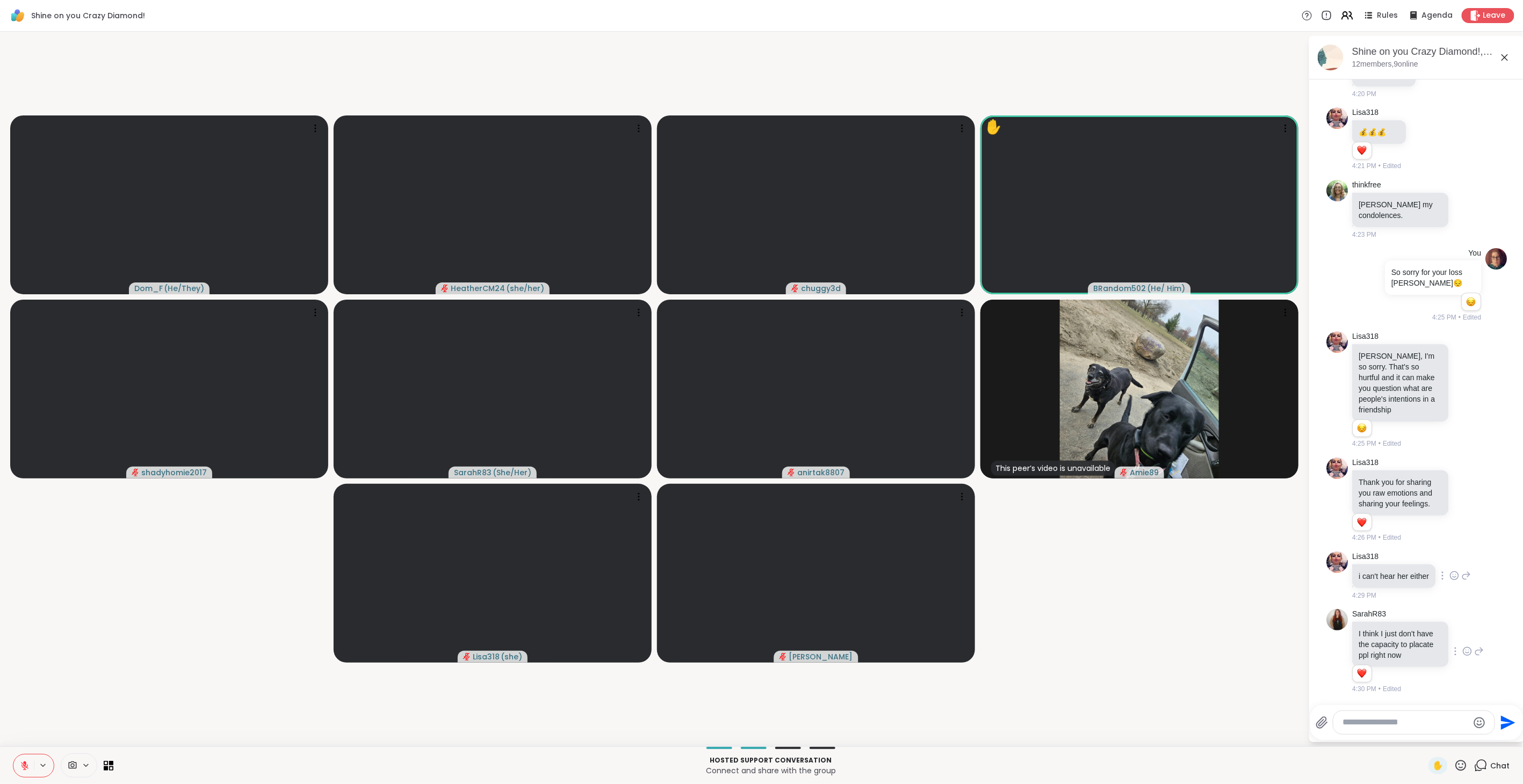
click at [1452, 573] on icon at bounding box center [1454, 575] width 10 height 11
click at [1479, 559] on div "Select Reaction: Sad" at bounding box center [1477, 558] width 10 height 10
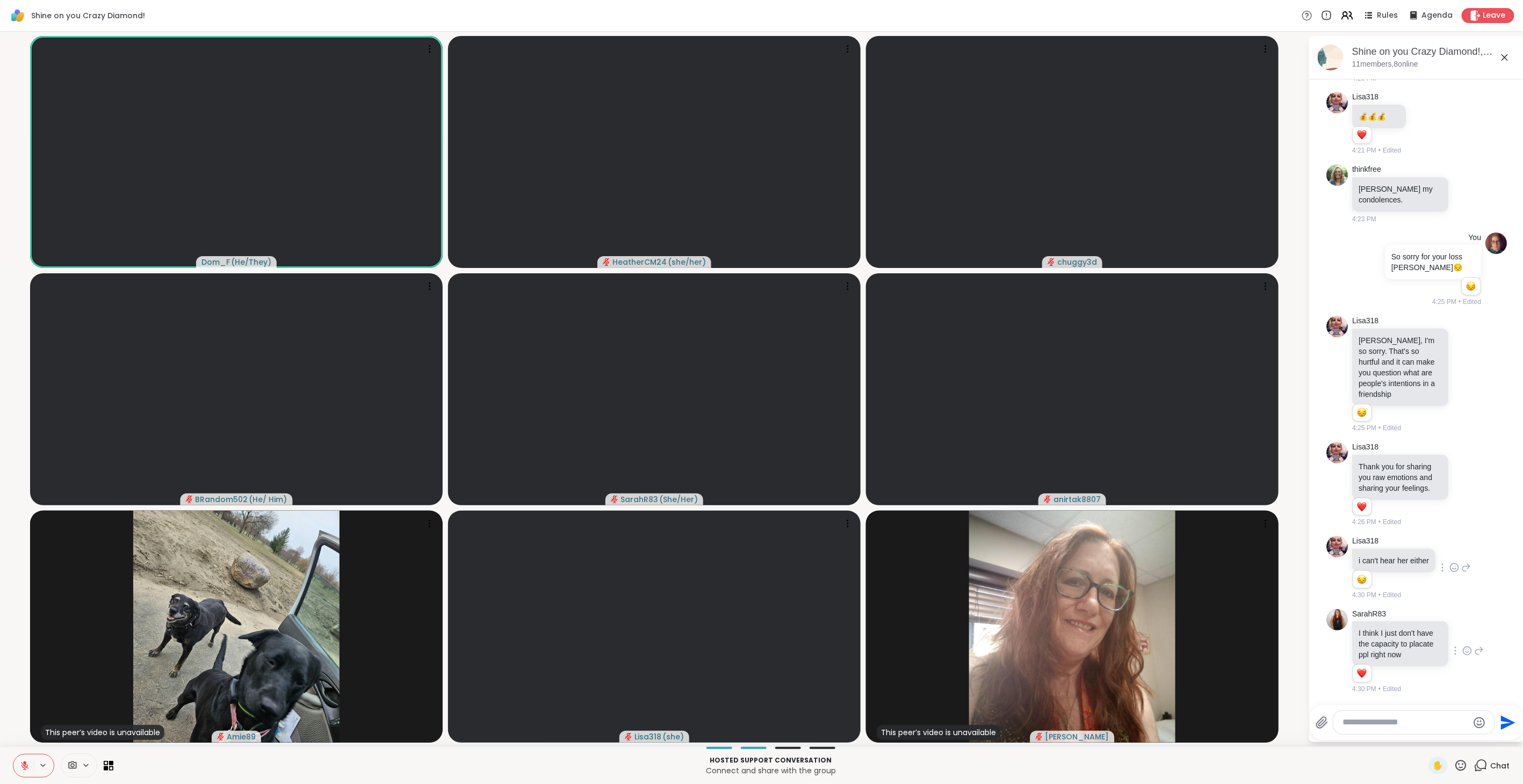
click at [1454, 770] on icon at bounding box center [1461, 765] width 14 height 14
click at [1420, 742] on div "❤️" at bounding box center [1430, 737] width 20 height 17
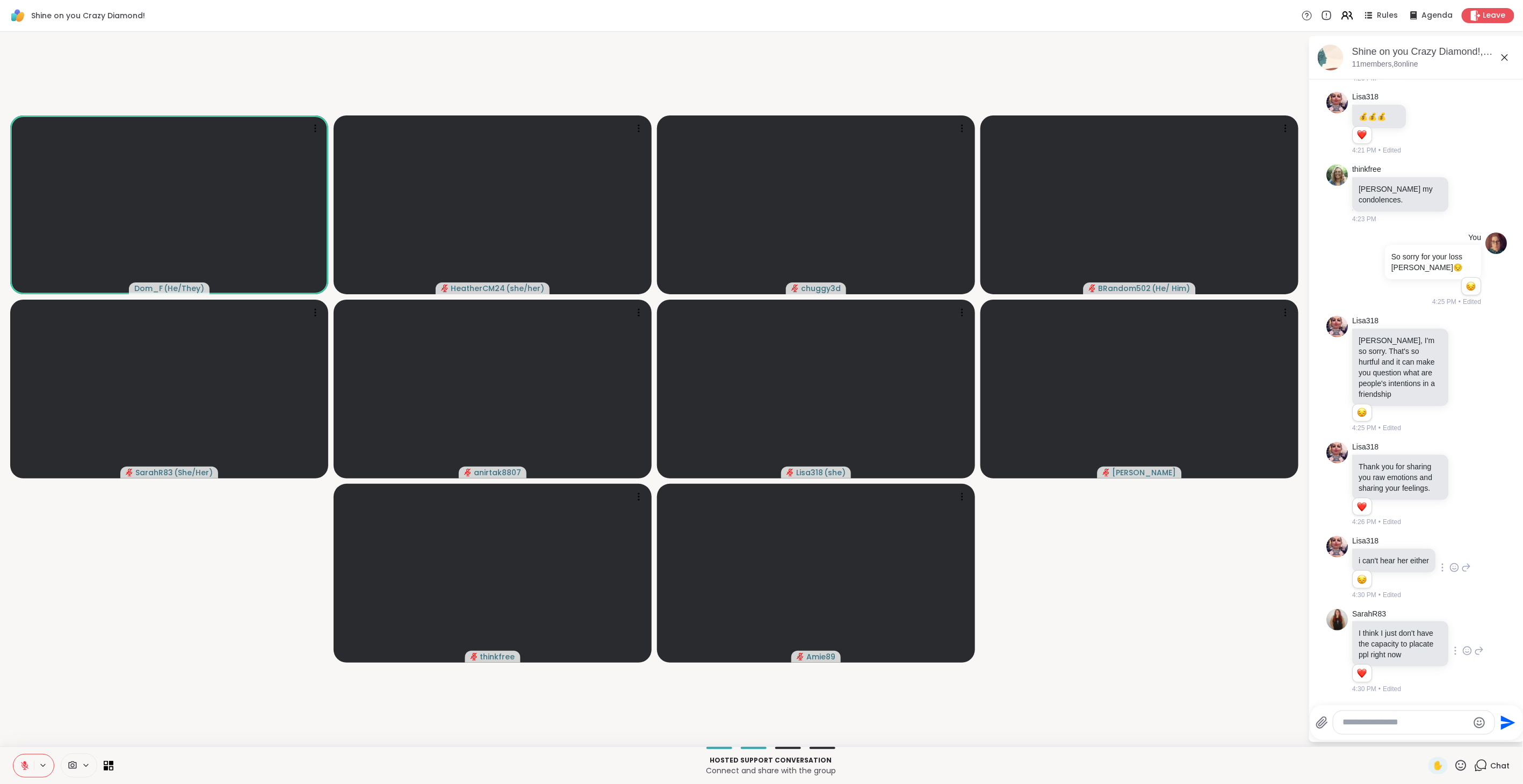
drag, startPoint x: 1458, startPoint y: 765, endPoint x: 1441, endPoint y: 755, distance: 19.7
click at [1454, 765] on icon at bounding box center [1461, 765] width 14 height 14
click at [1424, 737] on span "❤️" at bounding box center [1429, 737] width 11 height 13
click at [29, 764] on button at bounding box center [23, 766] width 20 height 23
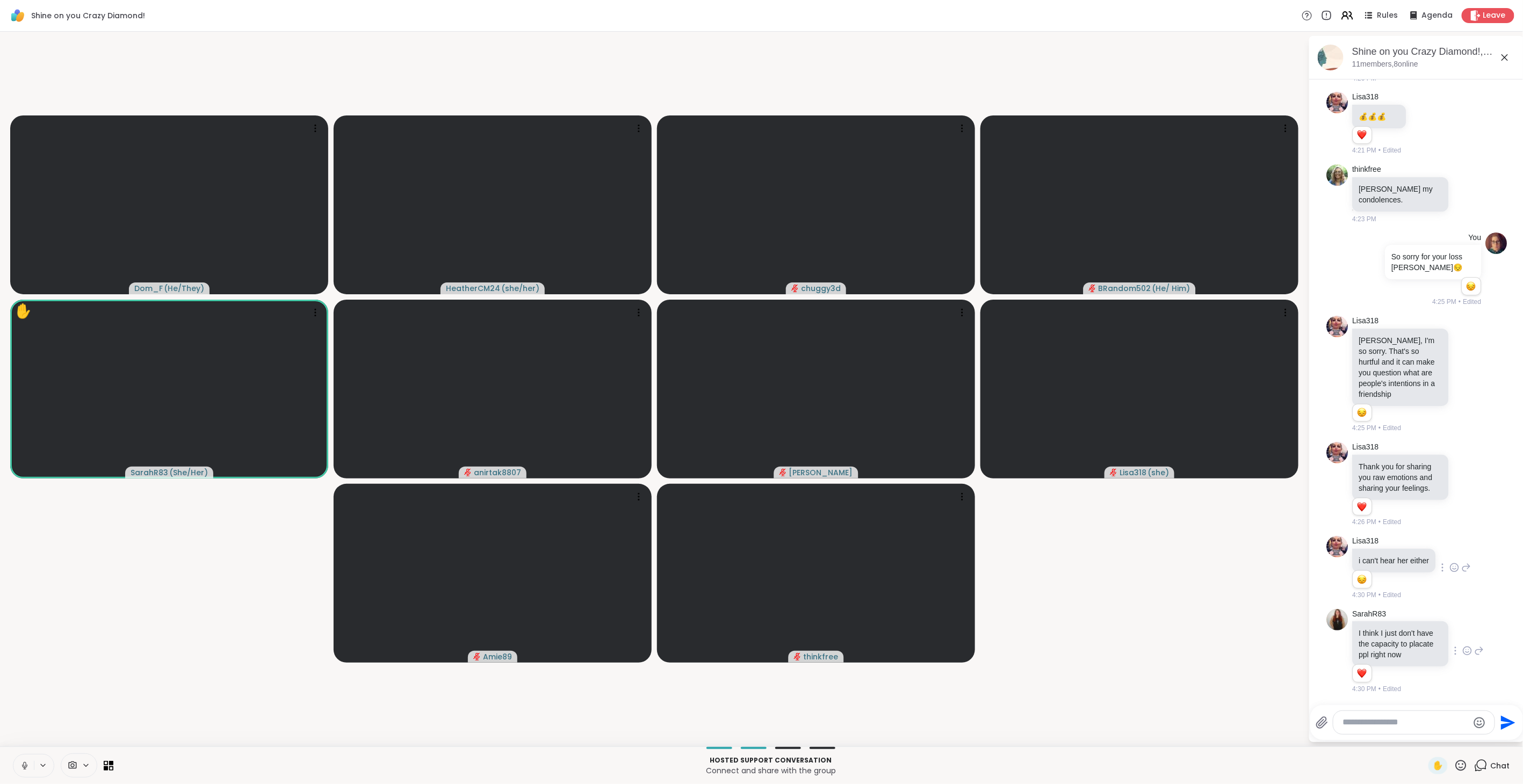
click at [29, 765] on icon at bounding box center [24, 765] width 10 height 10
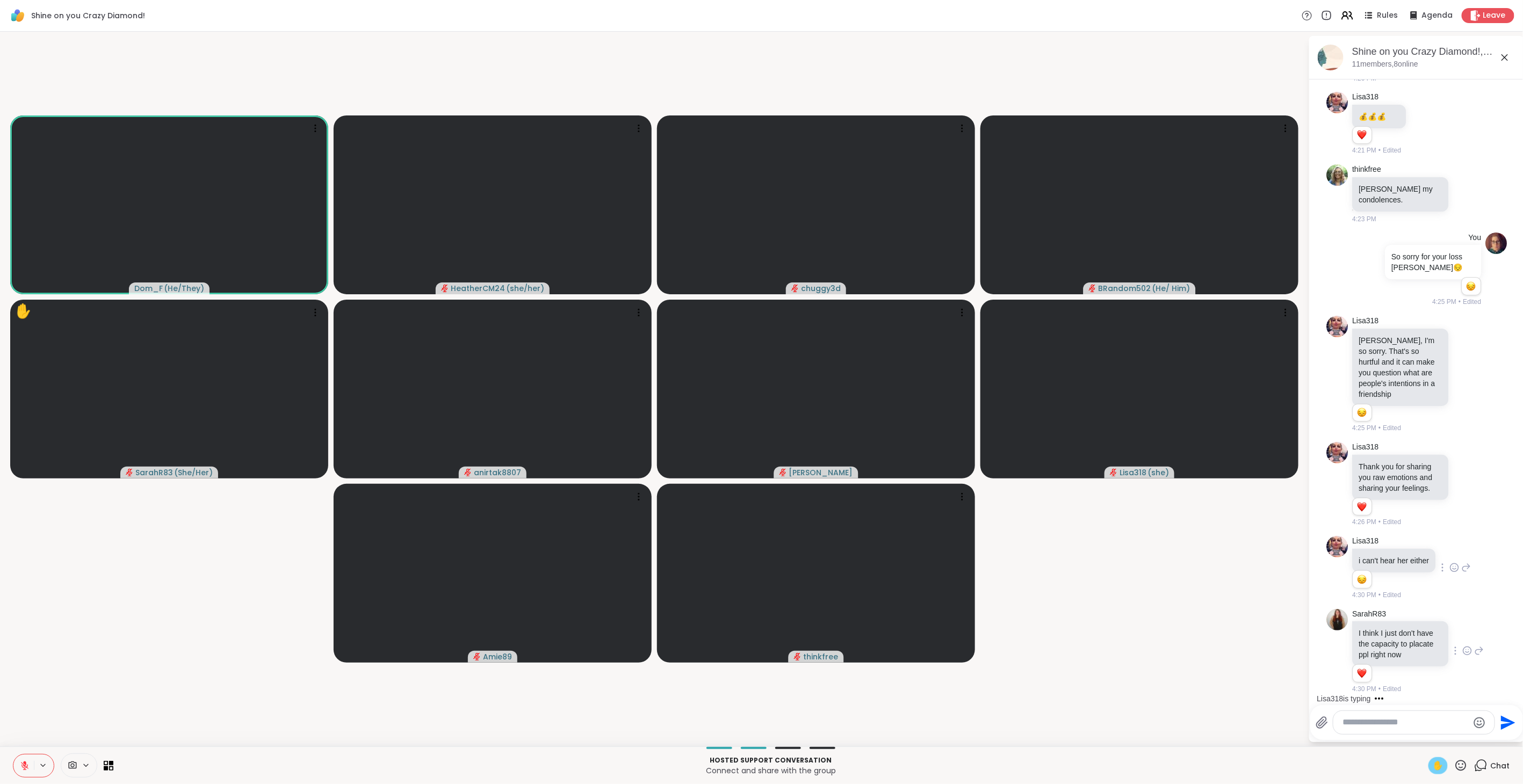
click at [1433, 764] on span "✋" at bounding box center [1438, 765] width 11 height 13
click at [23, 764] on icon at bounding box center [25, 766] width 8 height 8
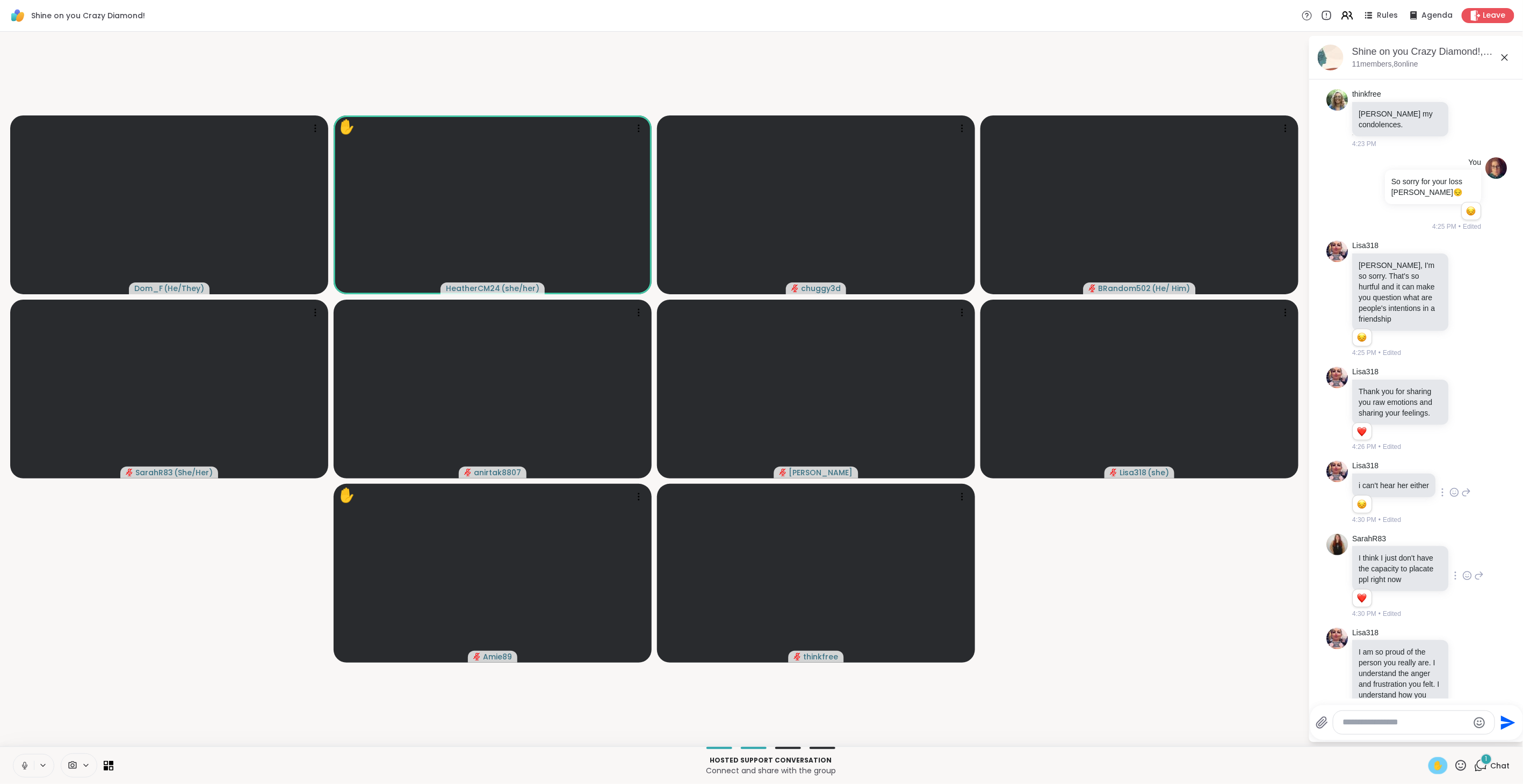
scroll to position [2649, 0]
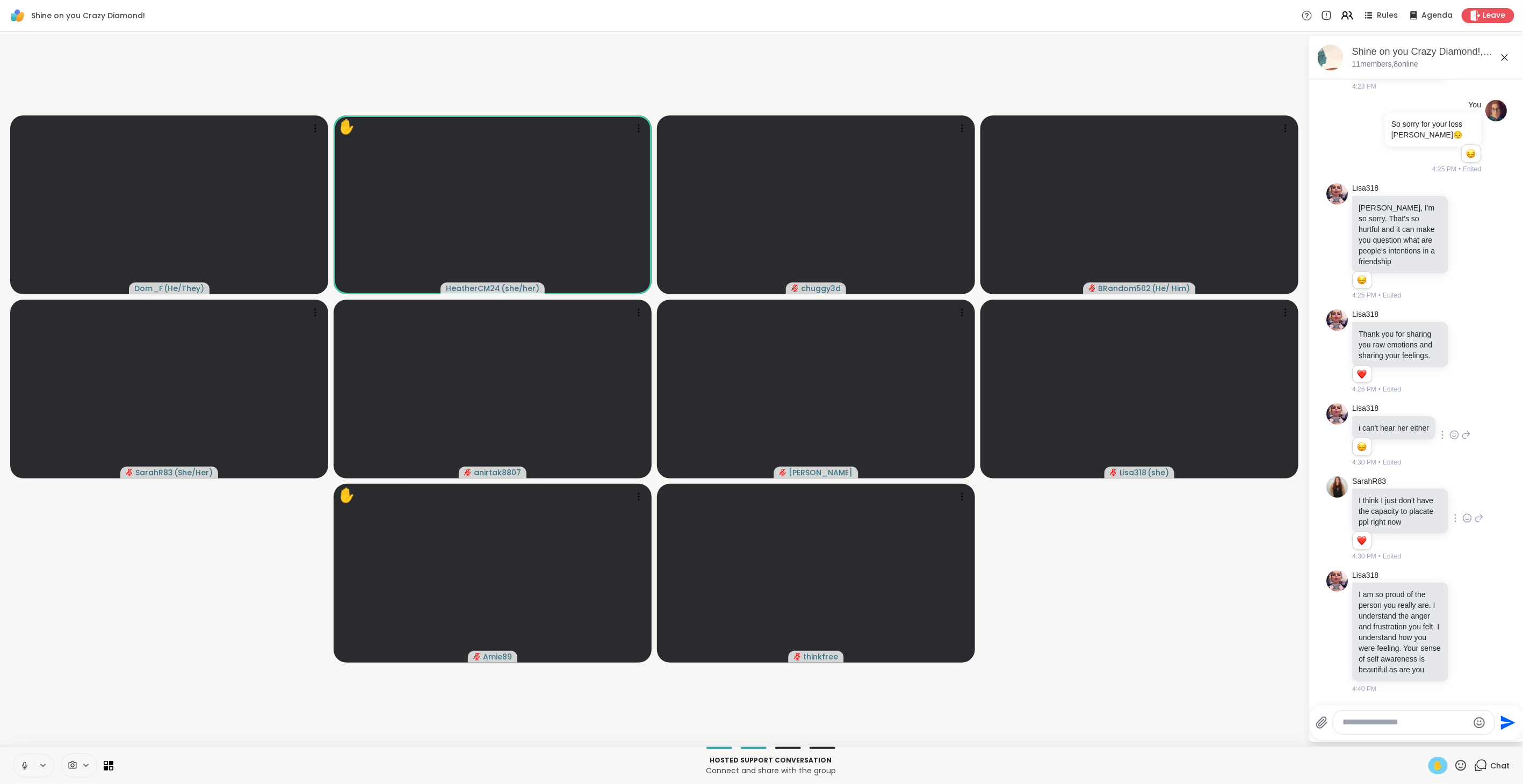
click at [1433, 766] on span "✋" at bounding box center [1438, 765] width 11 height 13
click at [23, 765] on icon at bounding box center [24, 765] width 5 height 3
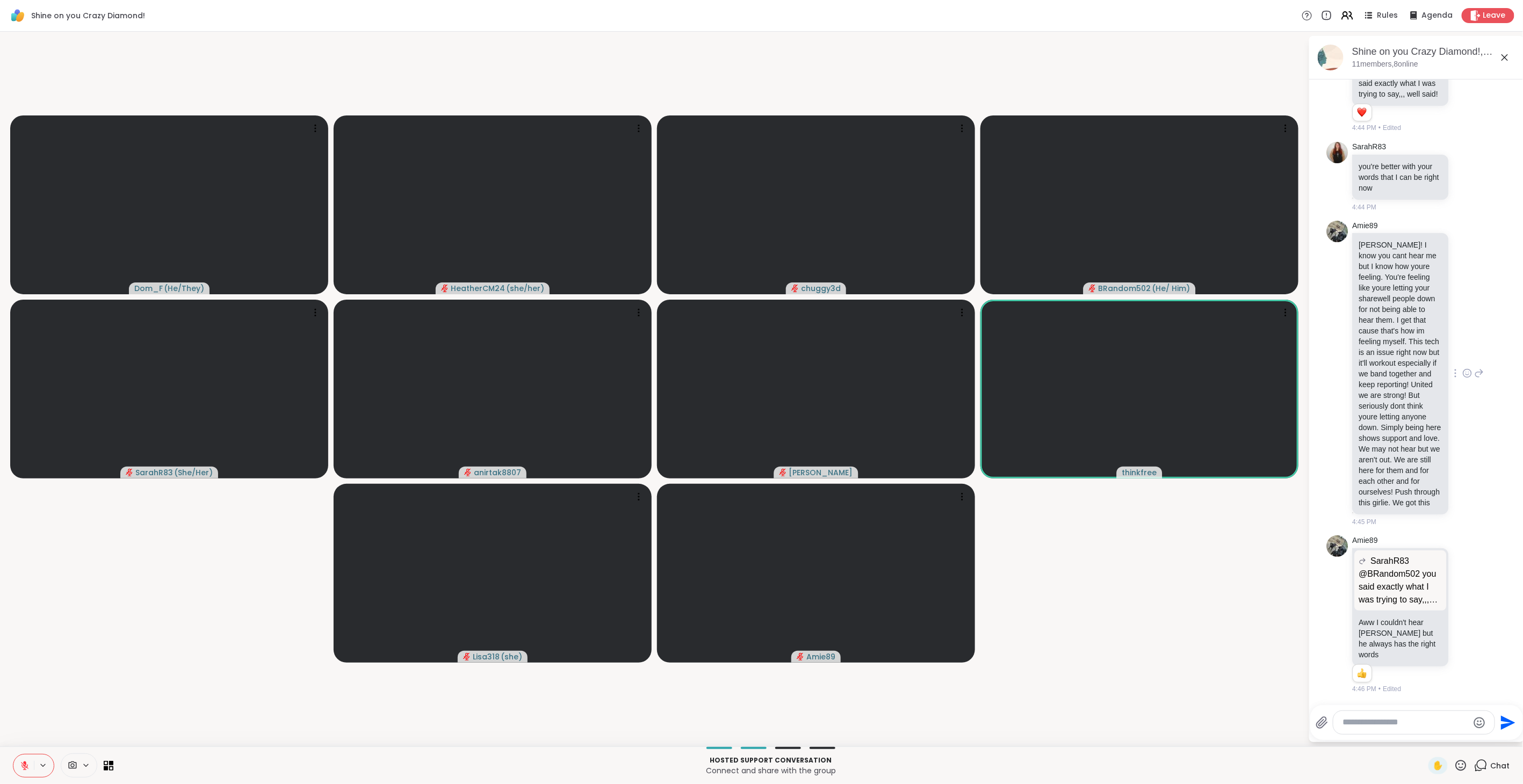
scroll to position [3301, 0]
click at [1462, 378] on icon at bounding box center [1467, 373] width 10 height 11
click at [1462, 360] on div "Select Reaction: Heart" at bounding box center [1467, 356] width 10 height 10
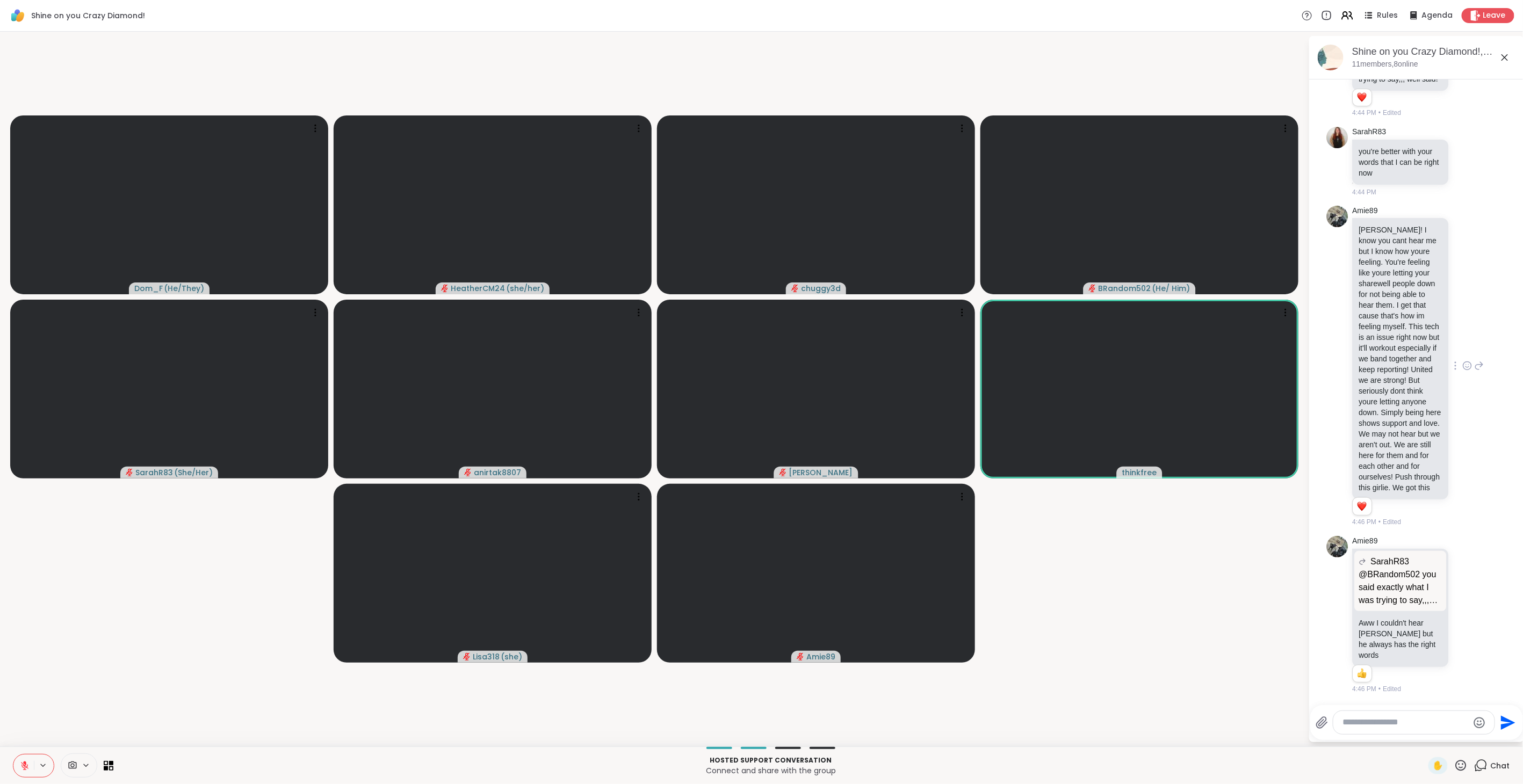
click at [1476, 370] on icon at bounding box center [1479, 366] width 8 height 8
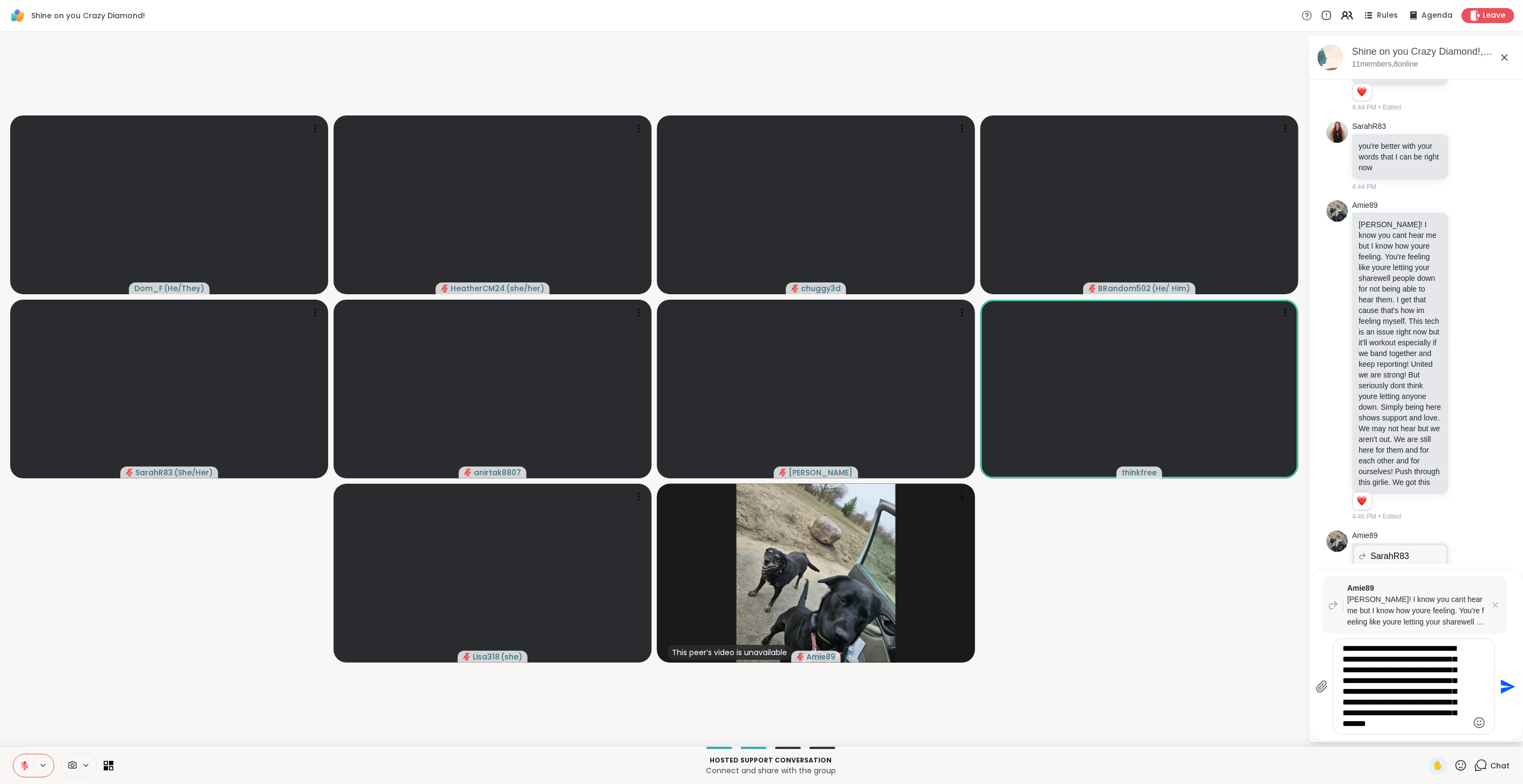
click at [1473, 721] on icon "Emoji picker" at bounding box center [1479, 722] width 13 height 13
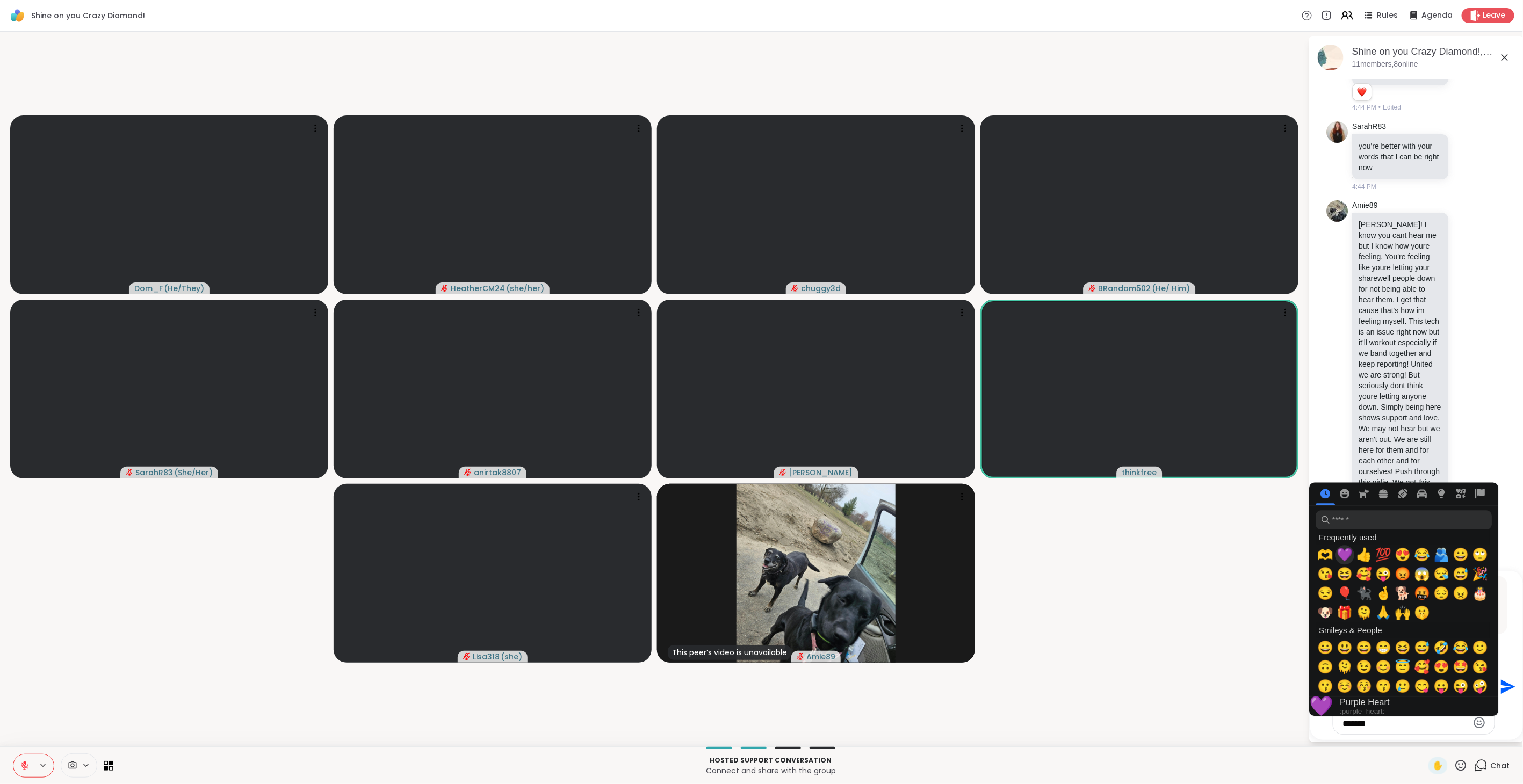
click at [1345, 551] on span "💜" at bounding box center [1344, 555] width 16 height 15
click at [1328, 555] on span "🫶" at bounding box center [1325, 555] width 16 height 15
type textarea "**********"
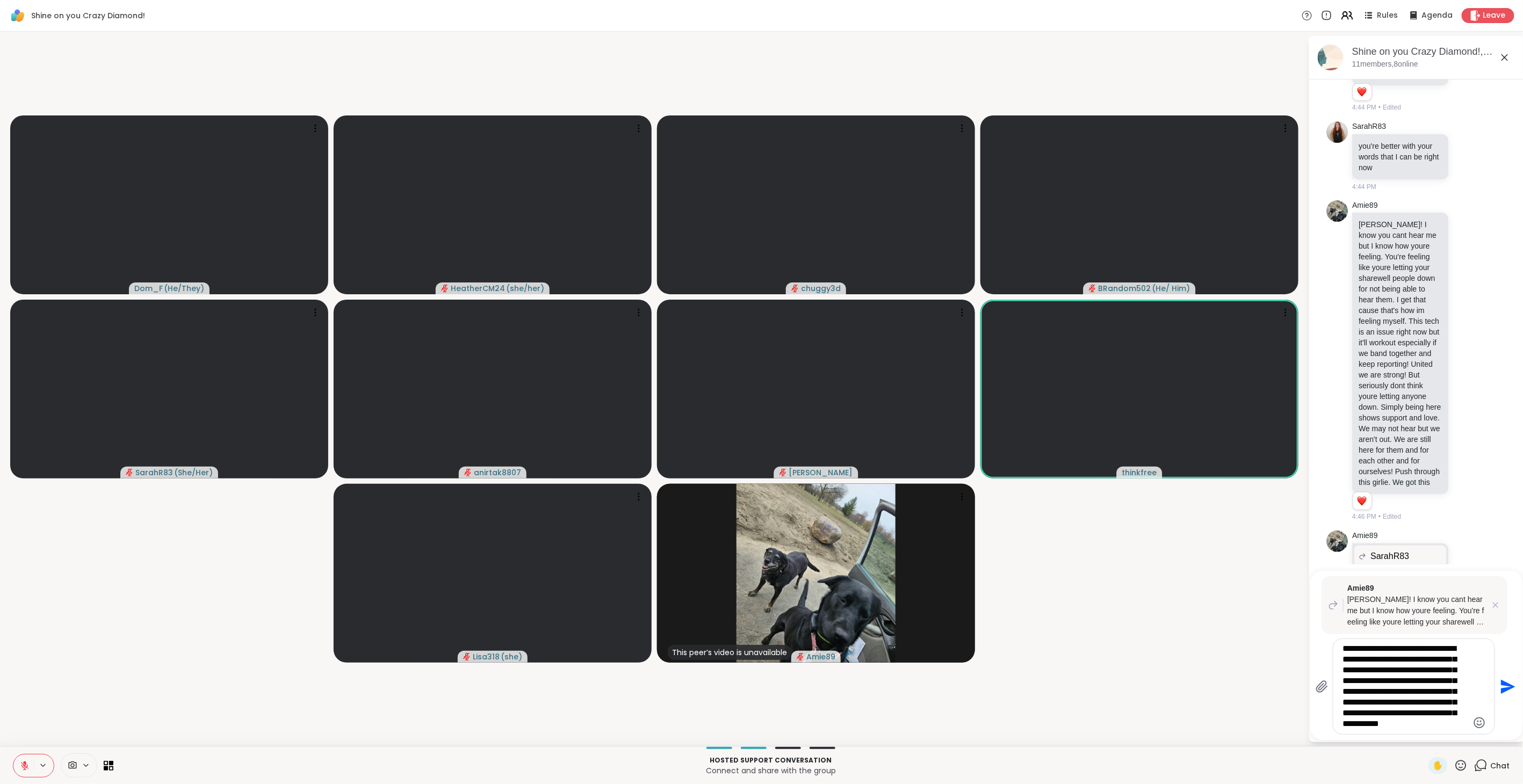
click at [1505, 683] on icon "Send" at bounding box center [1508, 686] width 14 height 14
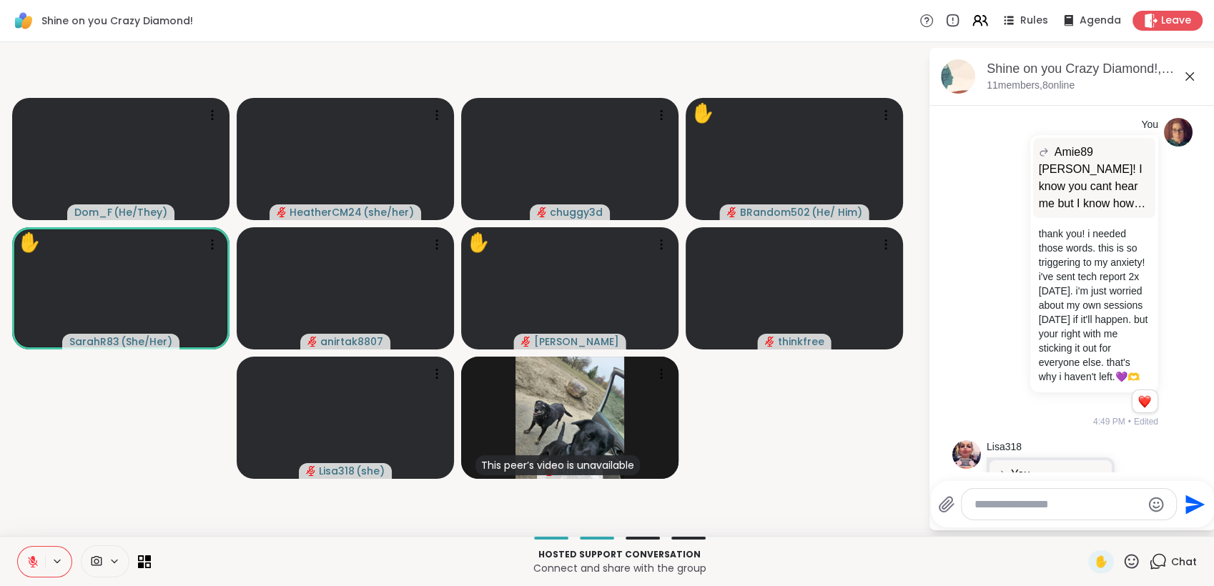
scroll to position [5395, 0]
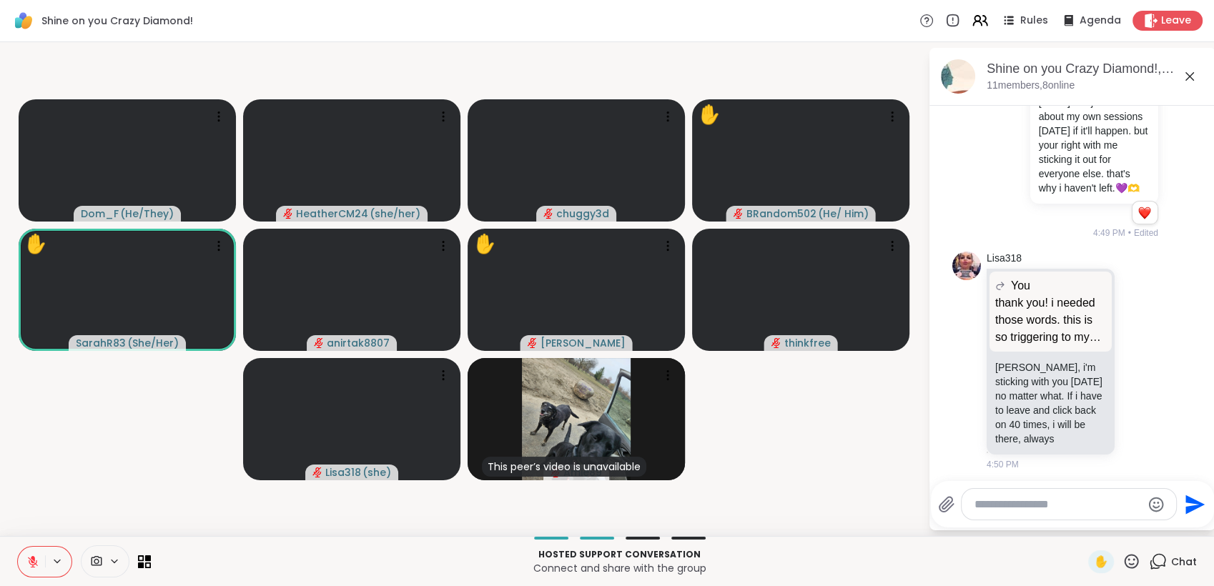
click at [852, 407] on video-player-container "Dom_F ( He/They ) HeatherCM24 ( she/her ) chuggy3d ✋ BRandom502 ( He/ Him ) ✋ S…" at bounding box center [464, 289] width 911 height 483
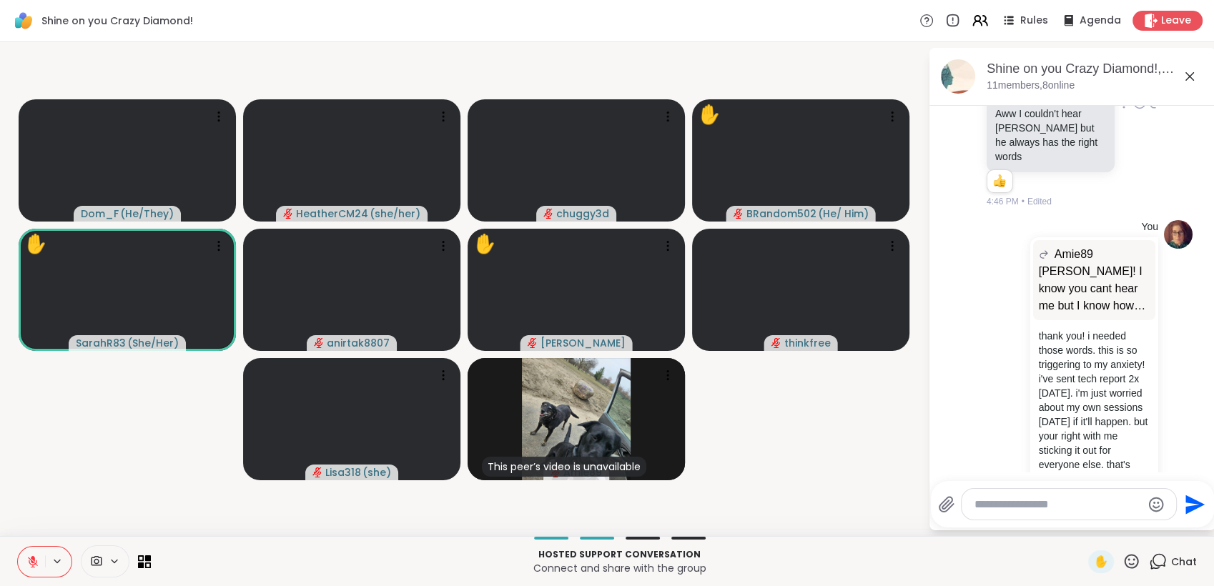
scroll to position [5097, 0]
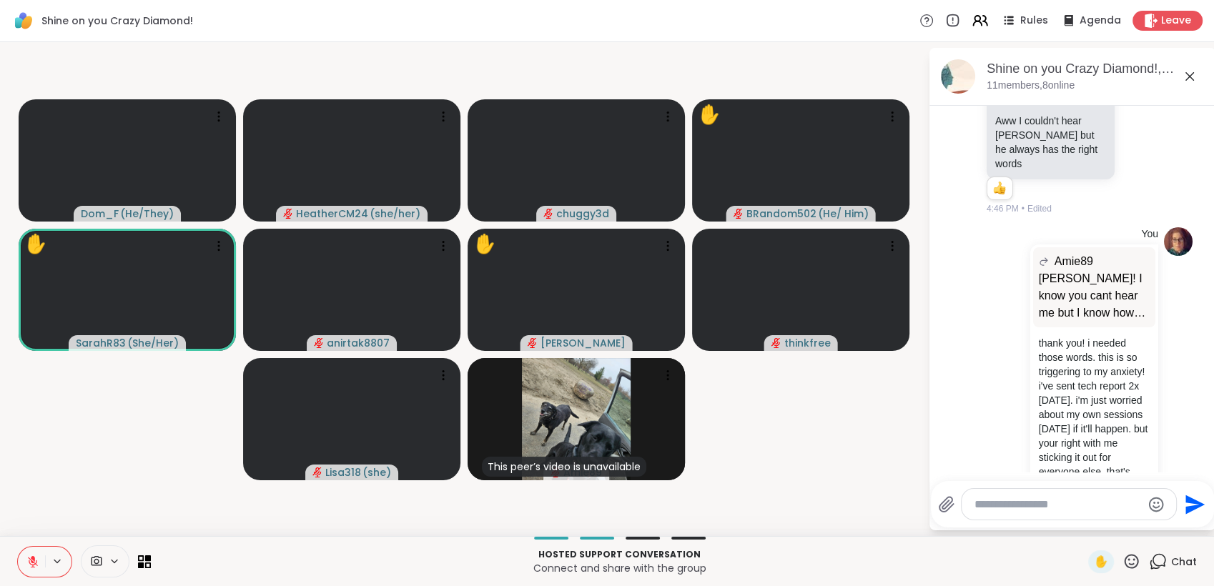
click at [112, 556] on icon at bounding box center [114, 562] width 11 height 12
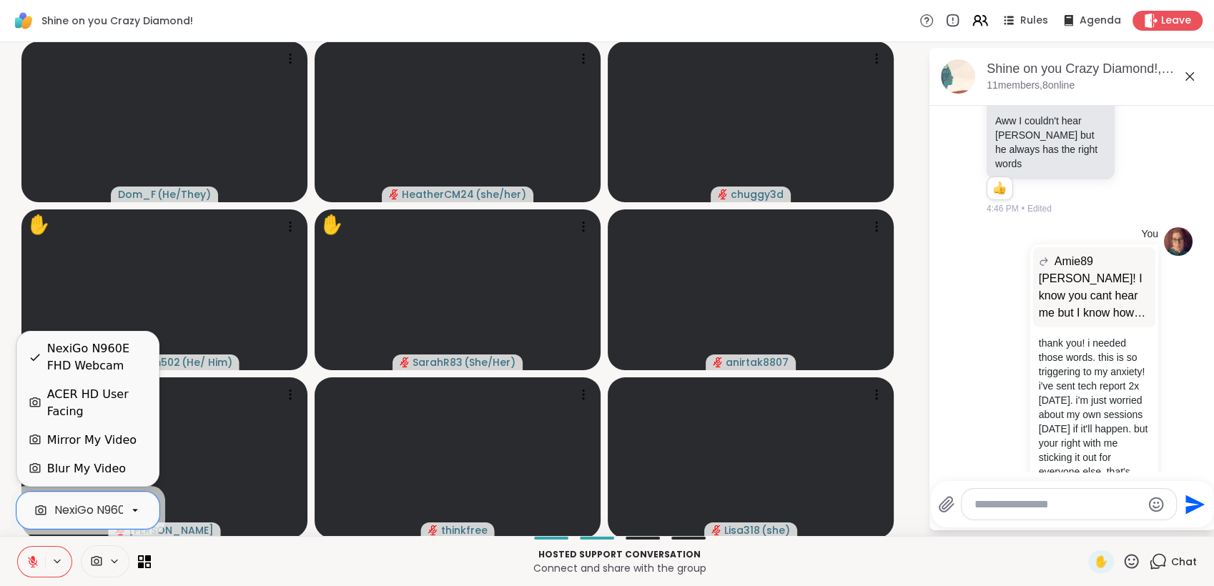
click at [133, 509] on icon at bounding box center [135, 510] width 13 height 13
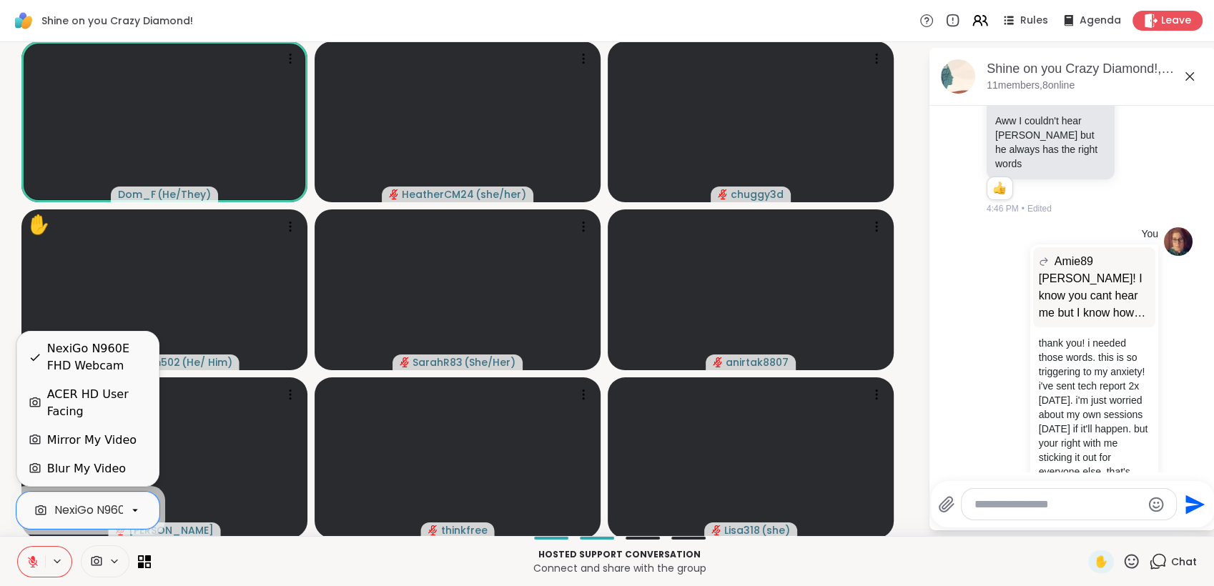
scroll to position [0, 67]
click at [104, 394] on div "ACER HD User Facing" at bounding box center [97, 403] width 100 height 34
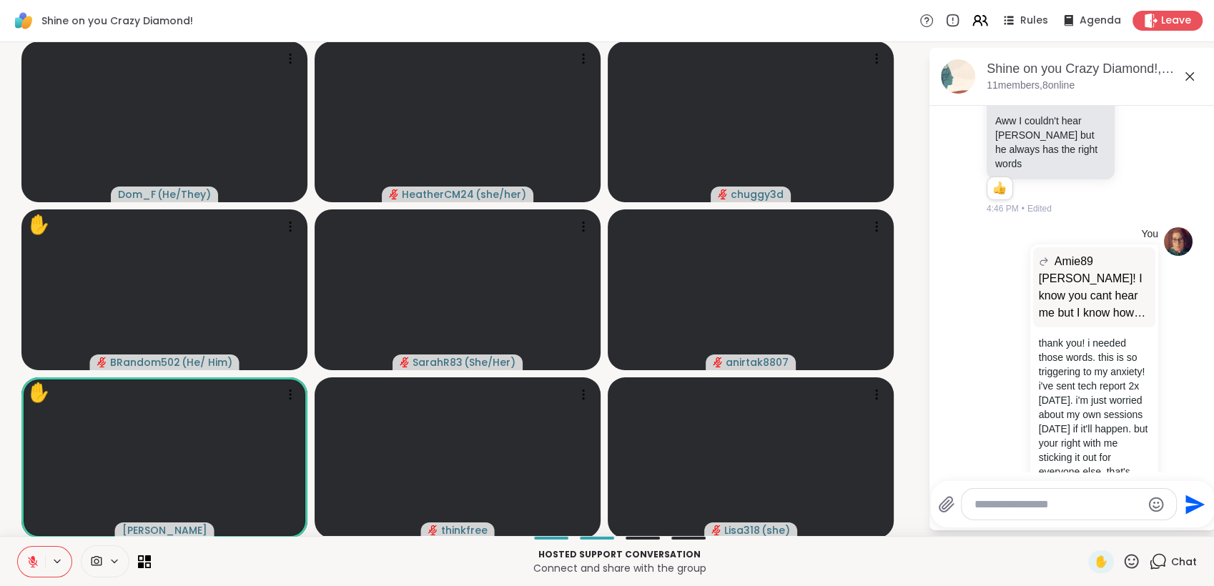
click at [290, 551] on p "Hosted support conversation" at bounding box center [619, 554] width 920 height 13
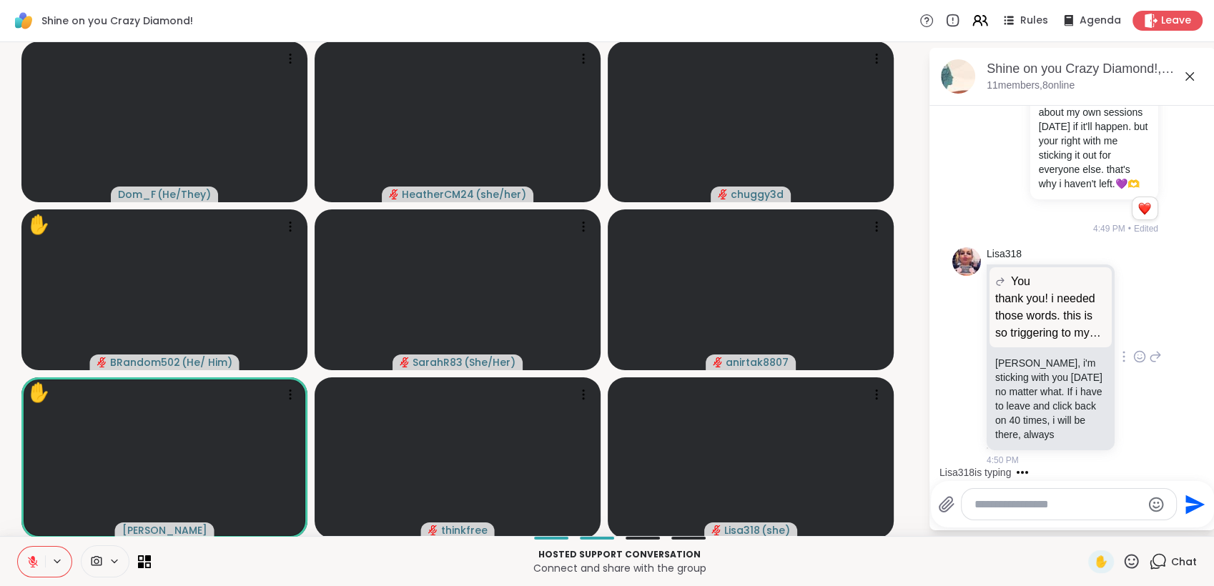
scroll to position [5652, 0]
click at [1133, 350] on icon at bounding box center [1139, 357] width 13 height 14
click at [1133, 327] on div "Select Reaction: Heart" at bounding box center [1139, 333] width 13 height 13
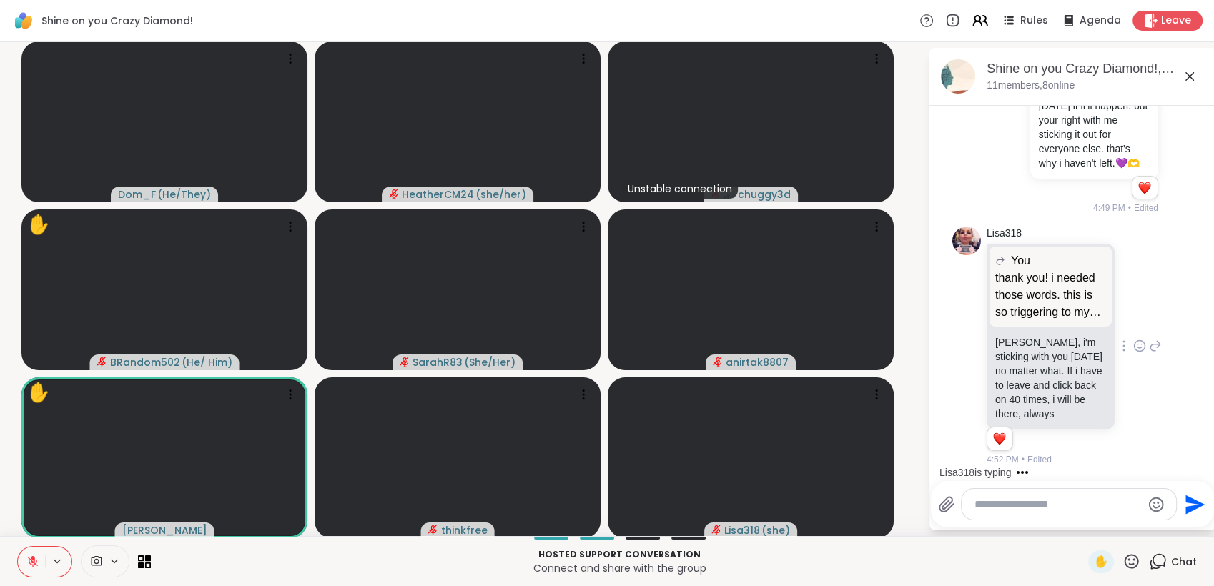
scroll to position [5778, 0]
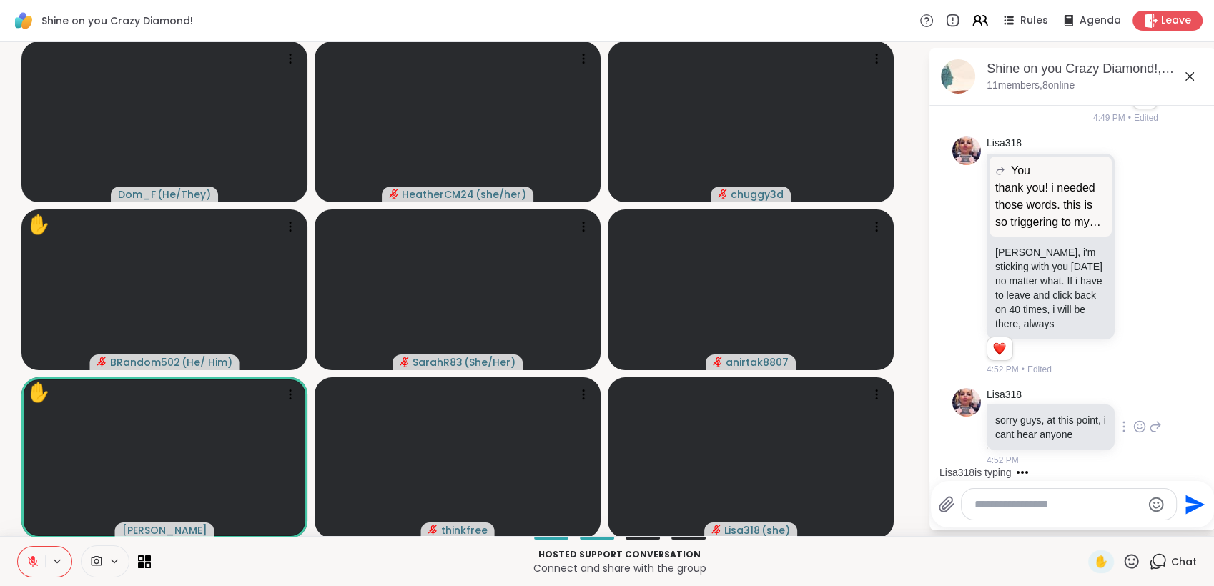
click at [1149, 418] on icon at bounding box center [1155, 426] width 13 height 17
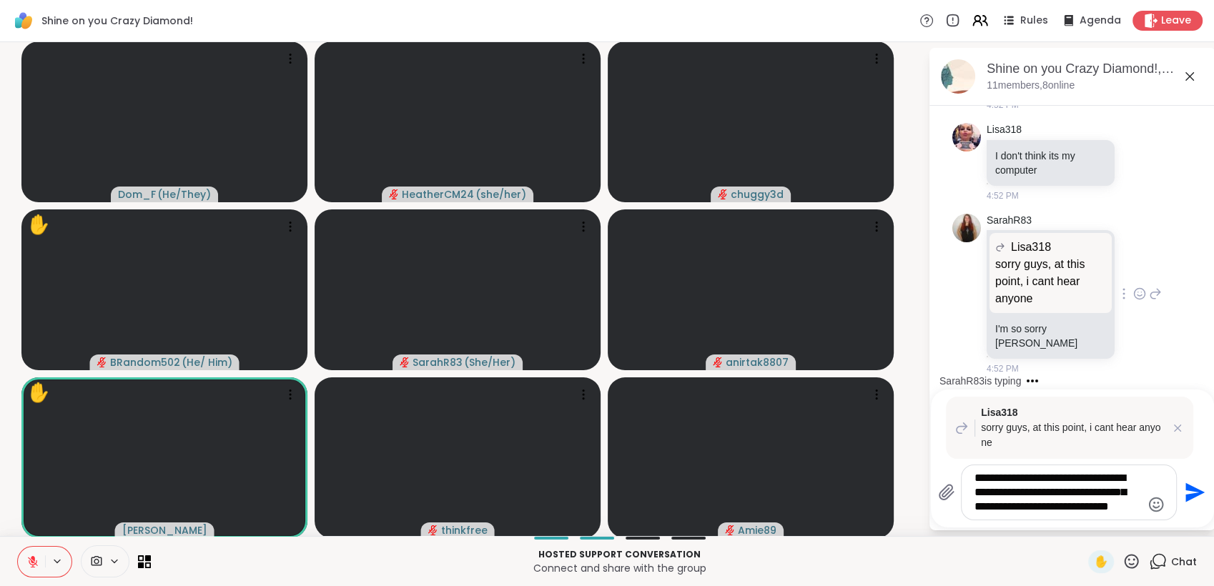
scroll to position [0, 0]
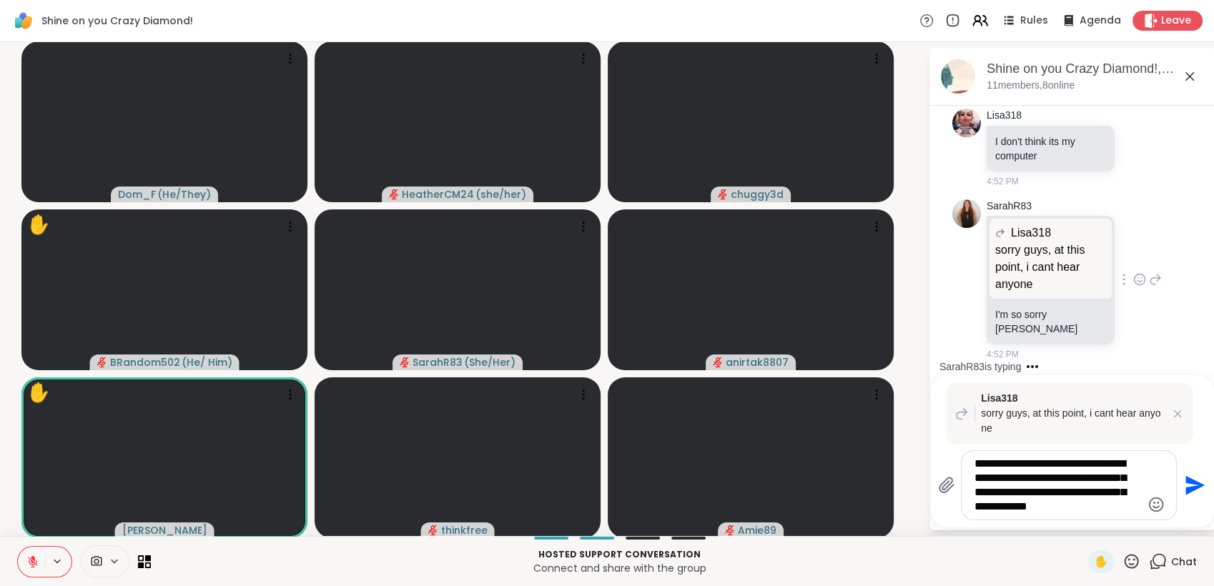
type textarea "**********"
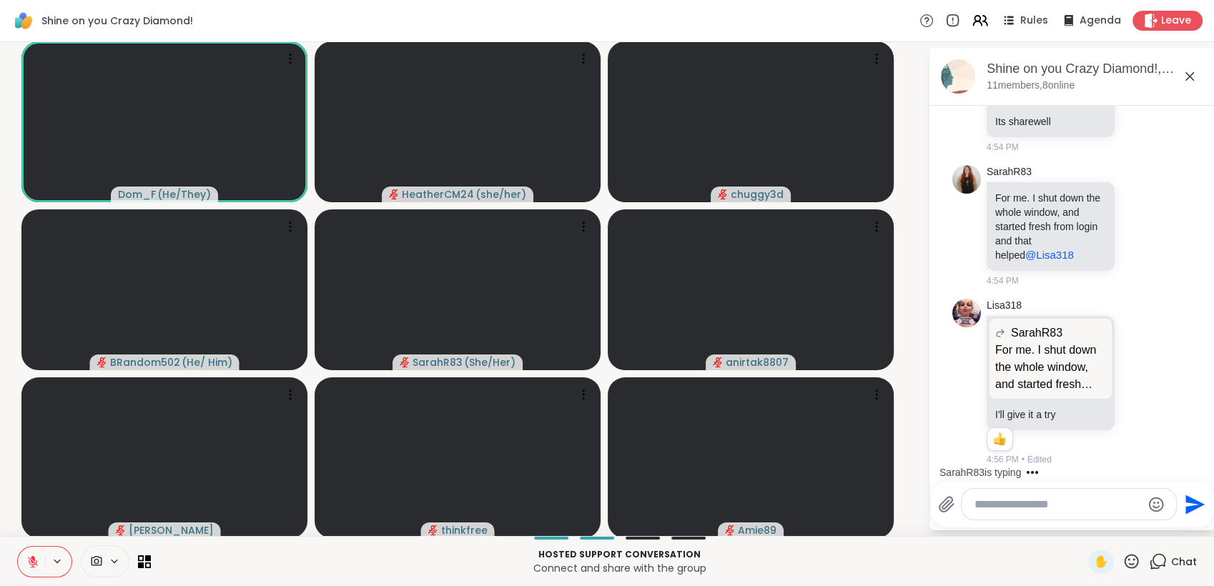
scroll to position [6803, 0]
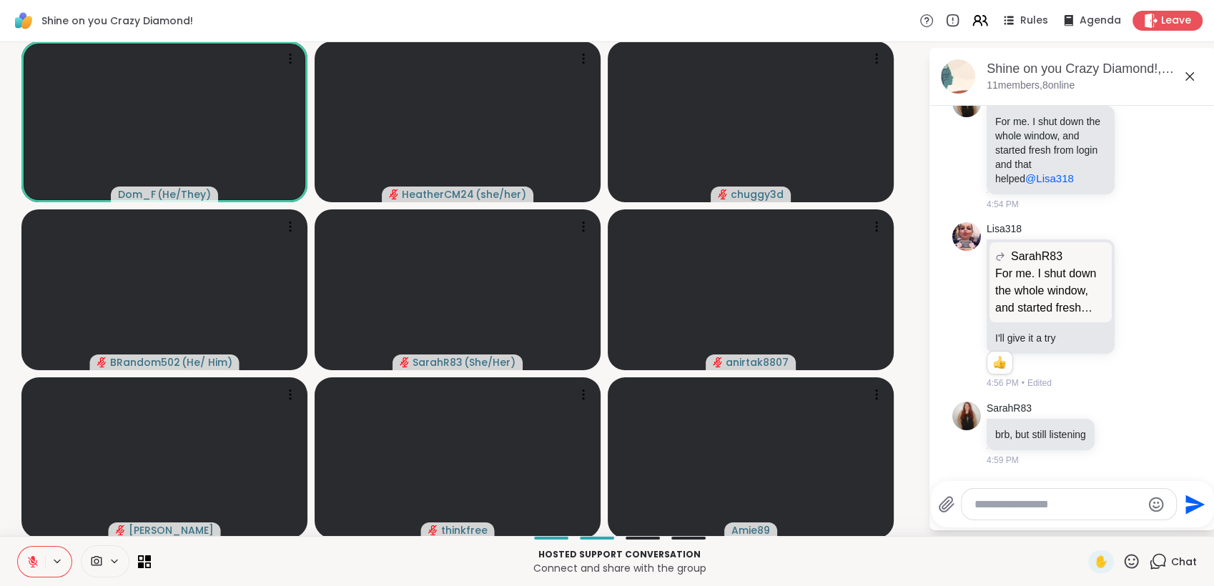
click at [1125, 561] on icon at bounding box center [1132, 561] width 14 height 14
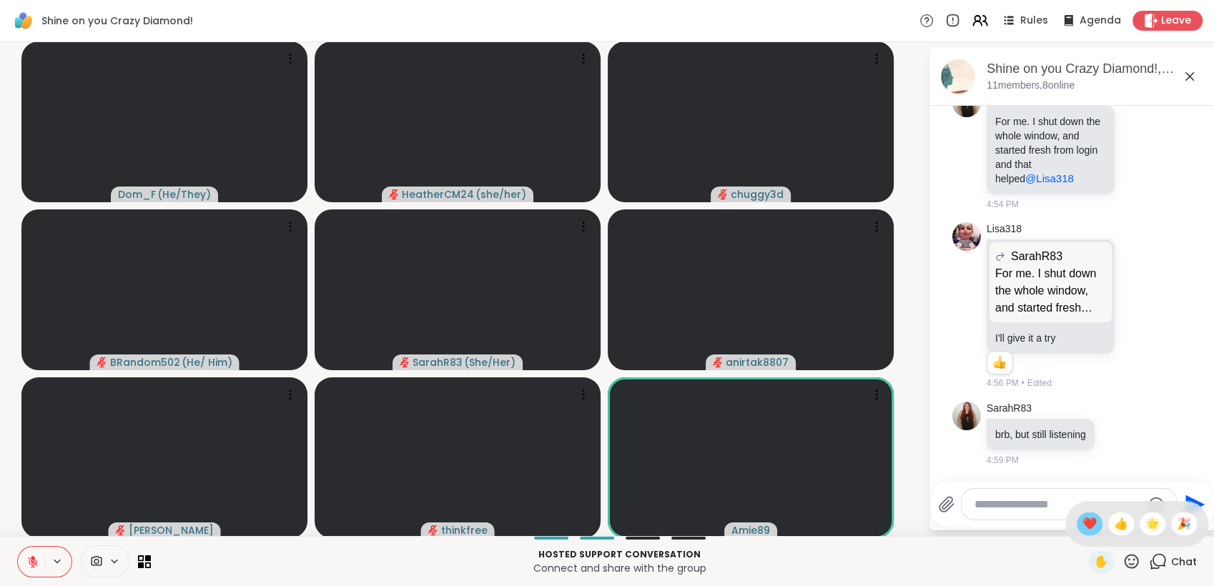
click at [1082, 523] on span "❤️" at bounding box center [1089, 523] width 14 height 17
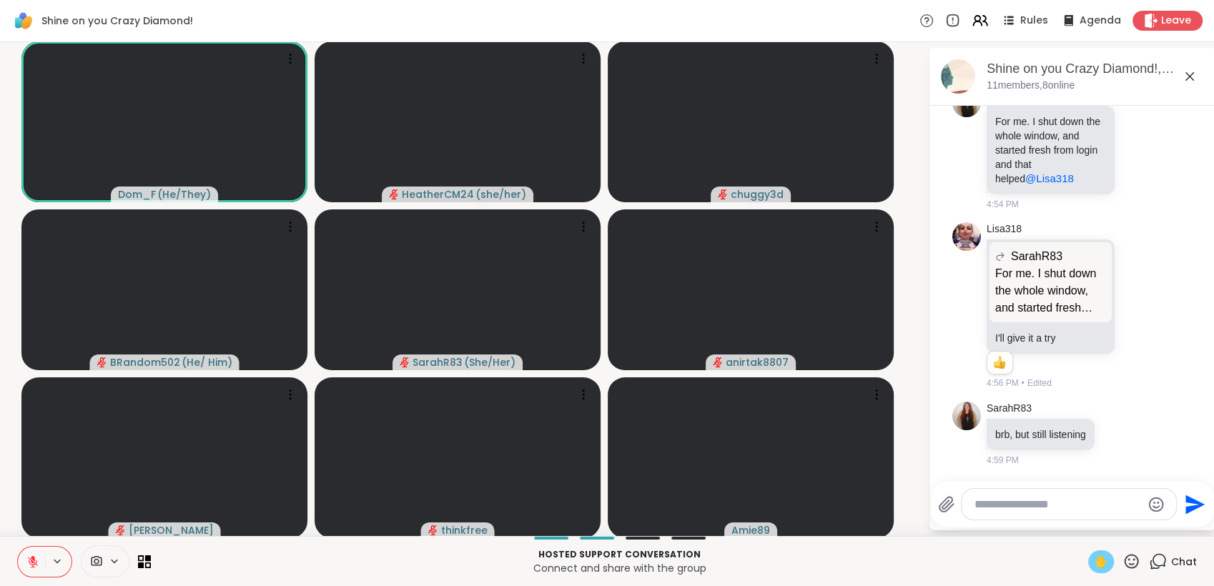
click at [1094, 563] on span "✋" at bounding box center [1101, 561] width 14 height 17
click at [30, 563] on icon at bounding box center [32, 562] width 13 height 13
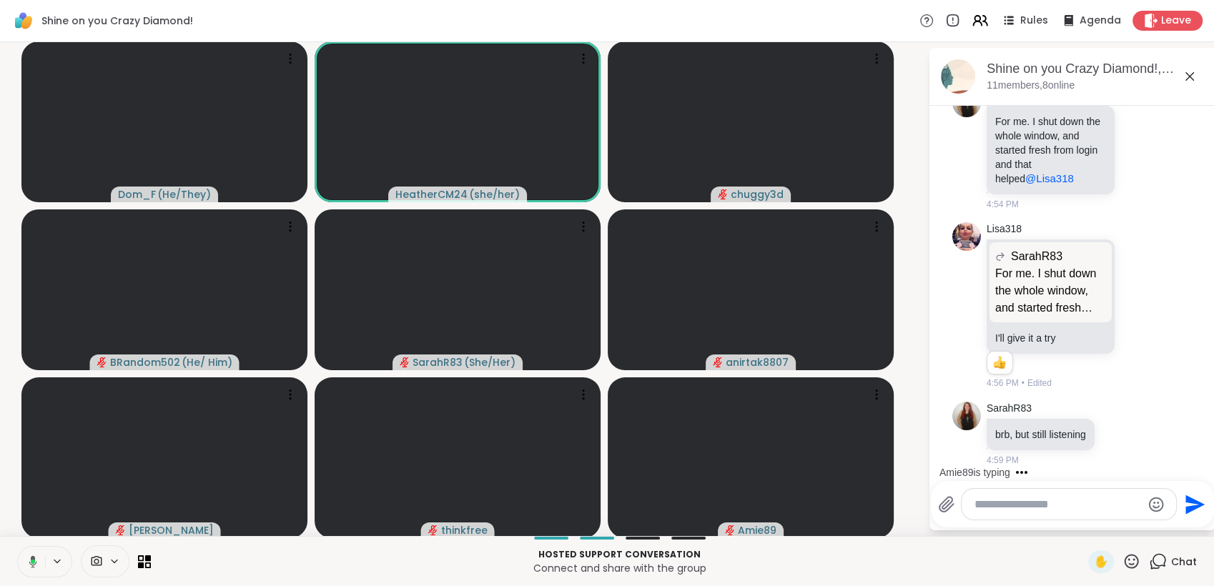
scroll to position [6908, 0]
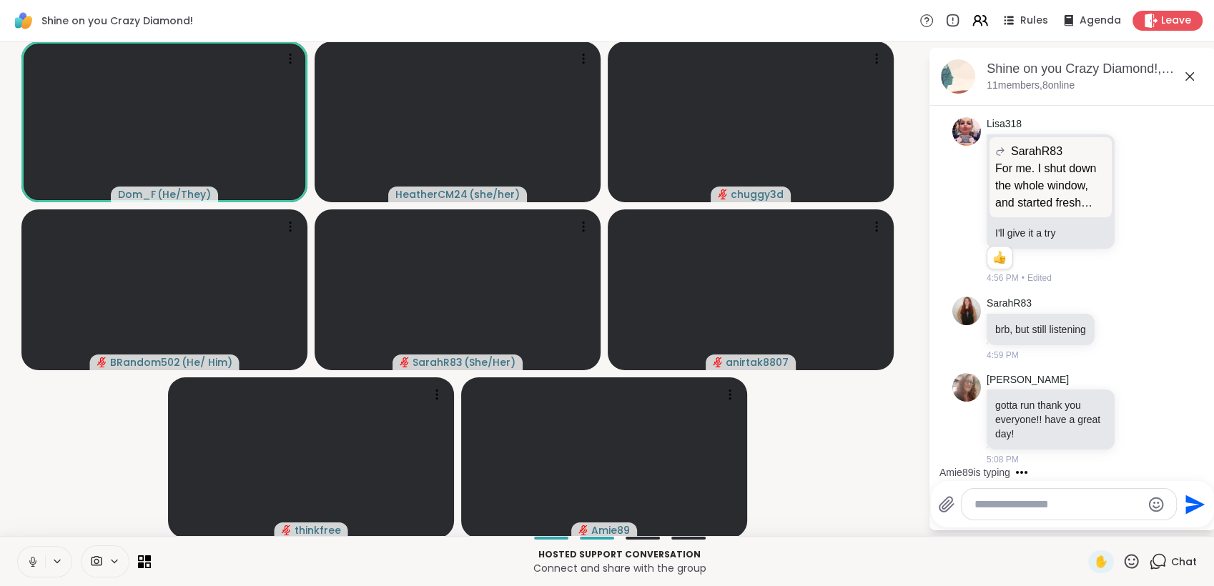
click at [36, 561] on icon at bounding box center [32, 562] width 7 height 4
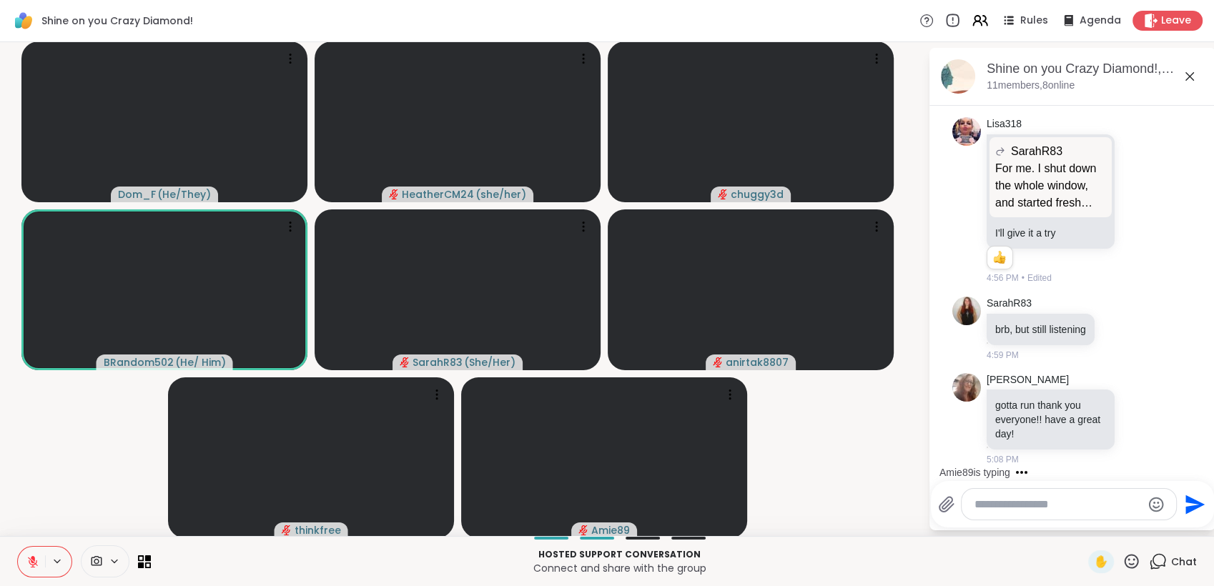
click at [944, 21] on icon at bounding box center [952, 21] width 16 height 16
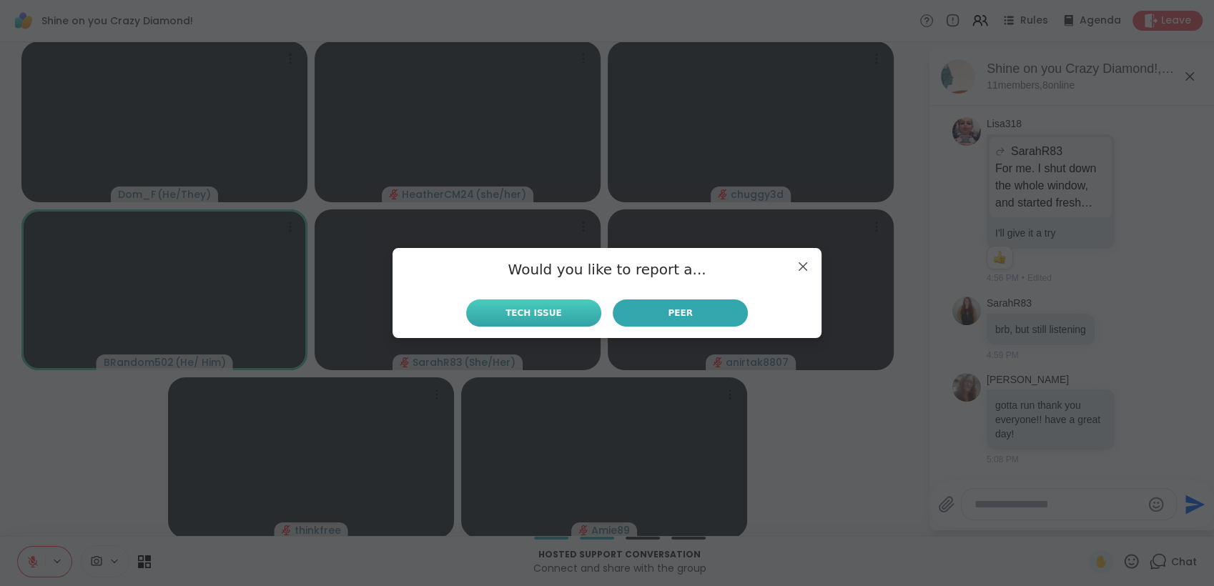
click at [573, 314] on button "Tech Issue" at bounding box center [533, 313] width 135 height 27
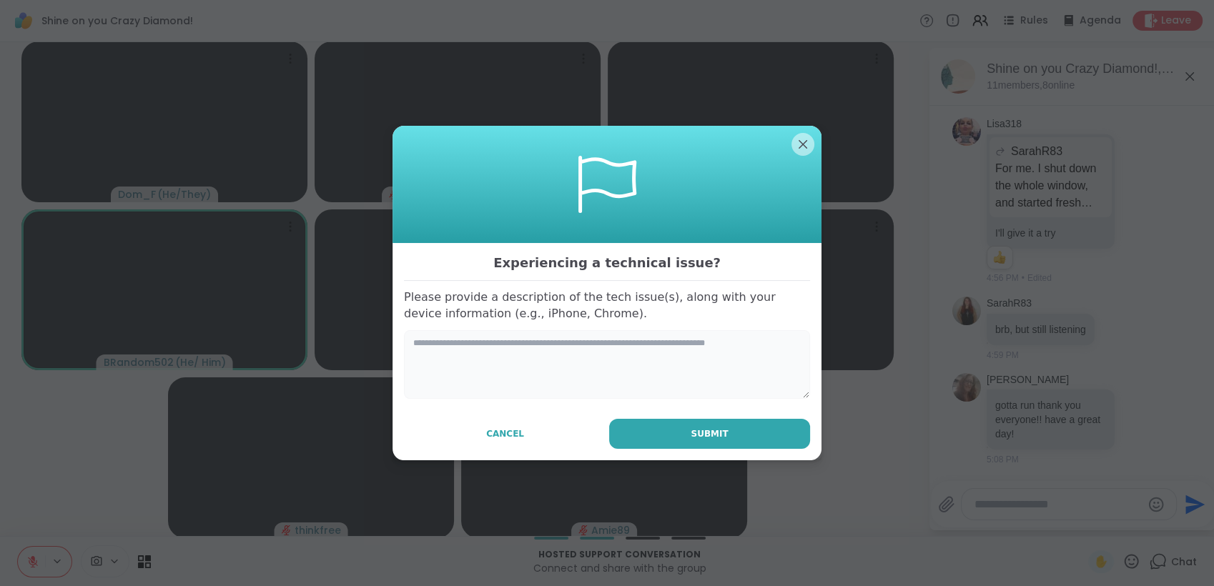
click at [553, 344] on textarea at bounding box center [607, 364] width 406 height 69
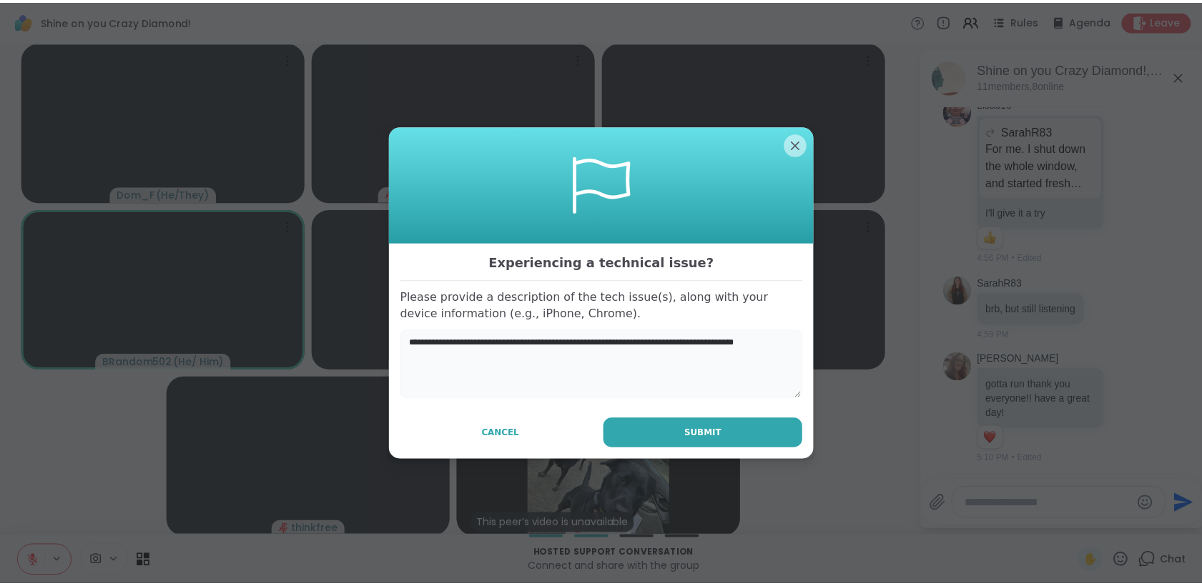
scroll to position [6928, 0]
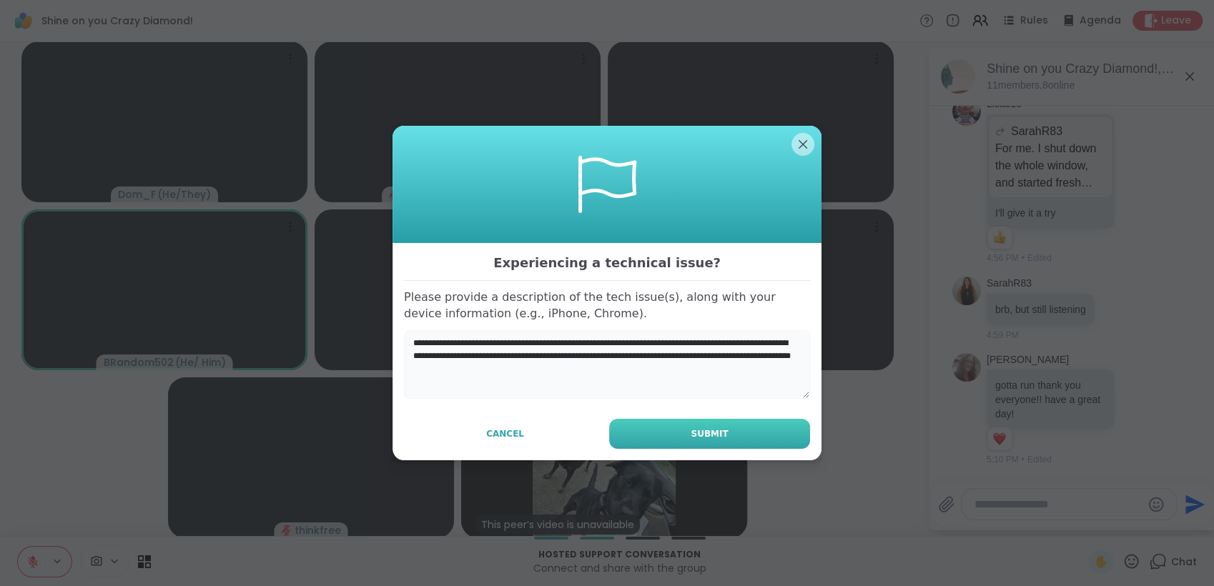
type textarea "**********"
click at [683, 438] on button "Submit" at bounding box center [709, 434] width 201 height 30
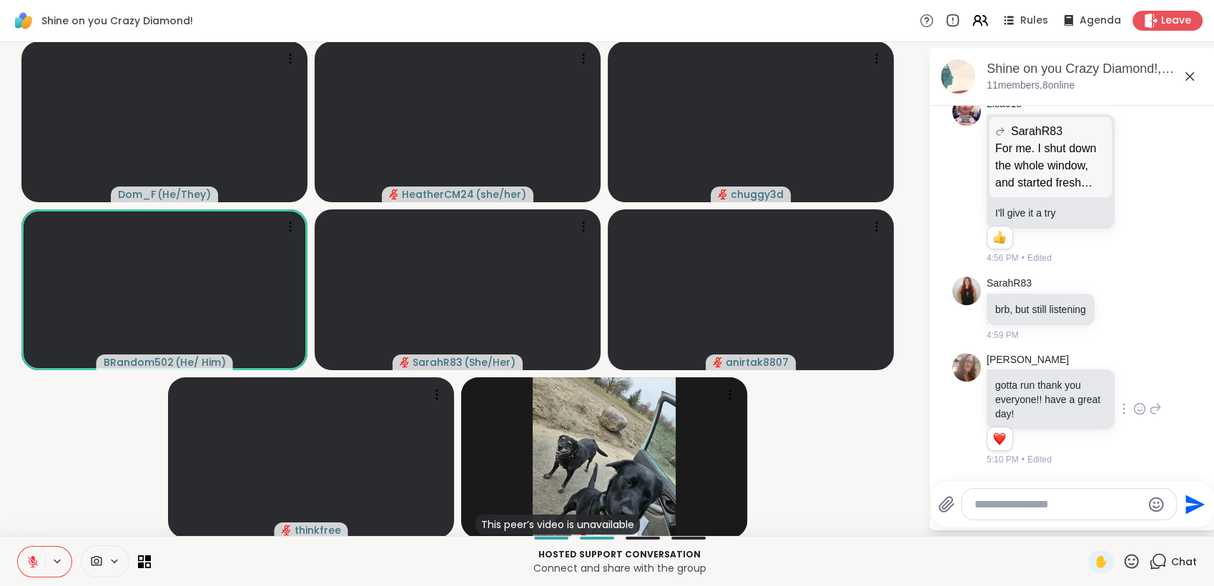
click at [1142, 408] on icon at bounding box center [1142, 408] width 0 height 0
click at [1133, 387] on div "Select Reaction: Heart" at bounding box center [1139, 386] width 13 height 13
click at [1161, 18] on span "Leave" at bounding box center [1176, 21] width 31 height 15
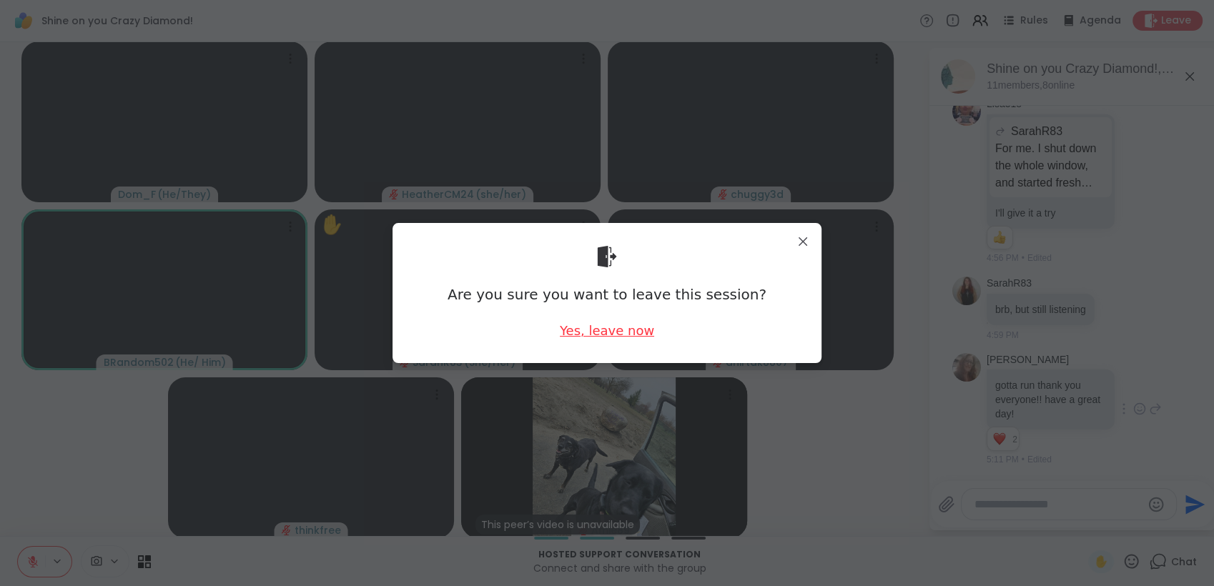
click at [618, 334] on div "Yes, leave now" at bounding box center [607, 331] width 94 height 18
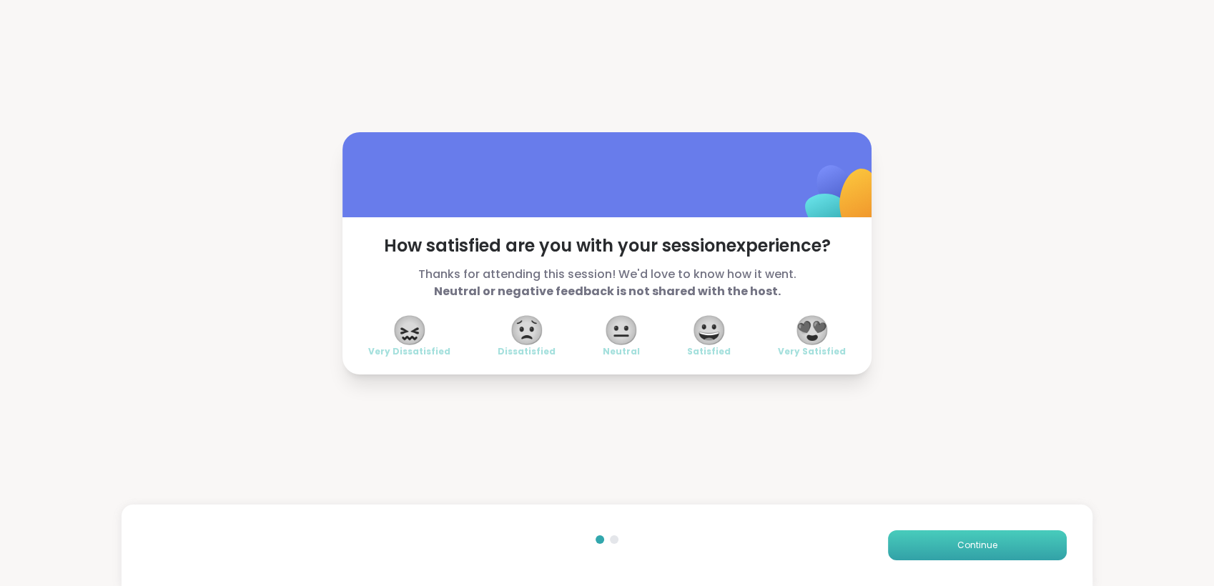
click at [1006, 540] on button "Continue" at bounding box center [977, 545] width 179 height 30
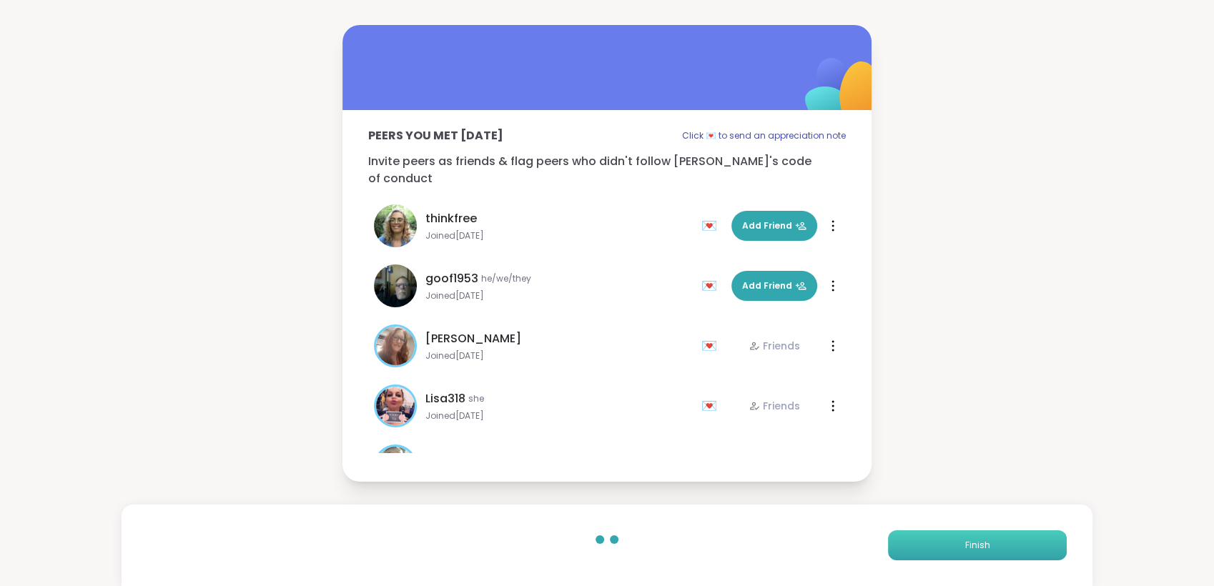
click at [1004, 541] on button "Finish" at bounding box center [977, 545] width 179 height 30
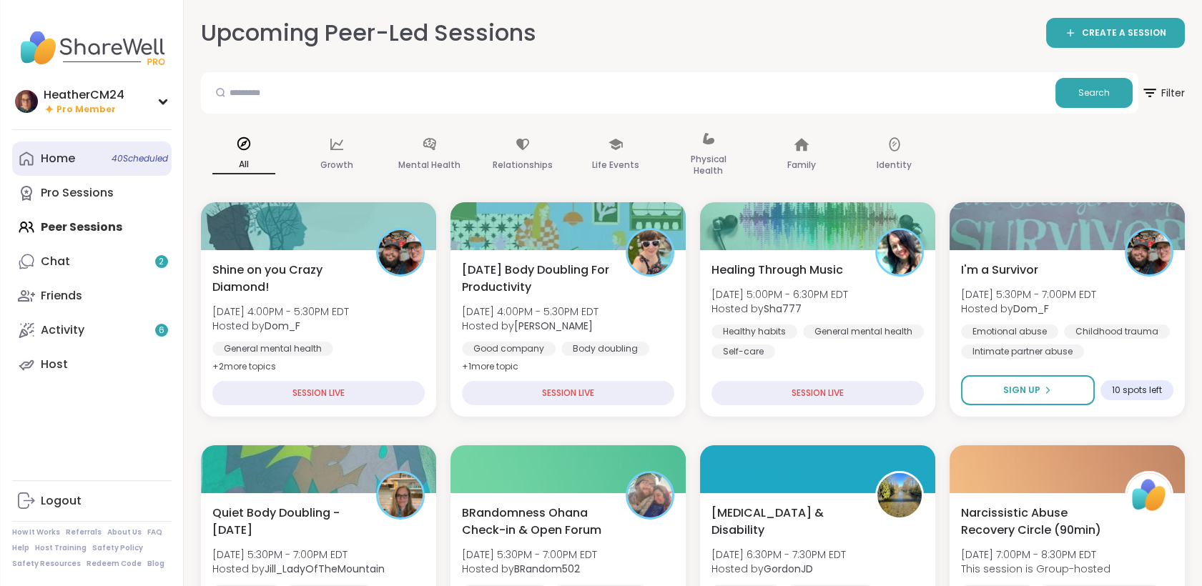
click at [112, 164] on link "Home 40 Scheduled" at bounding box center [91, 159] width 159 height 34
